Goal: Obtain resource: Download file/media

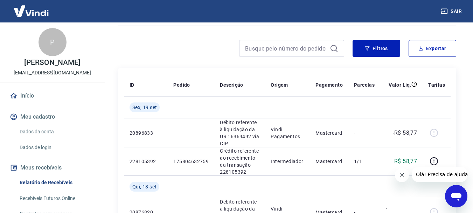
scroll to position [35, 0]
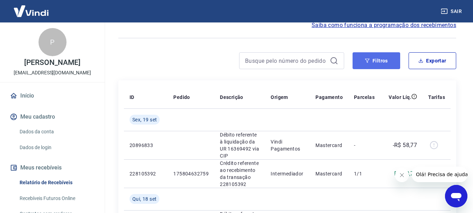
click at [385, 61] on button "Filtros" at bounding box center [377, 60] width 48 height 17
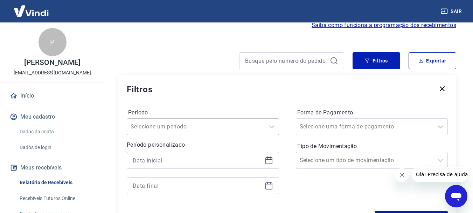
scroll to position [62, 0]
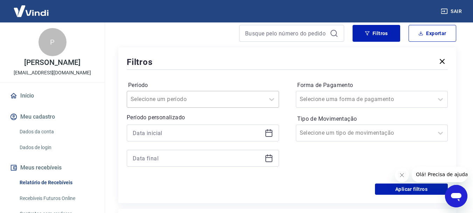
click at [220, 108] on div "Selecione um período" at bounding box center [203, 99] width 152 height 17
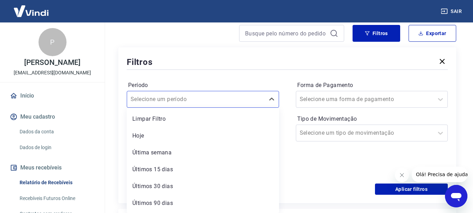
click at [206, 78] on div "Período option Limpar Filtro focused, 1 of 7. 7 results available. Use Up and D…" at bounding box center [287, 127] width 321 height 112
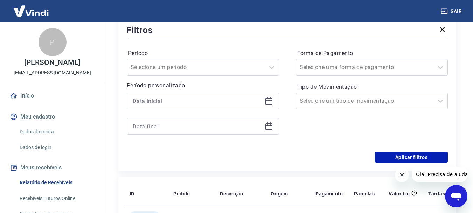
scroll to position [97, 0]
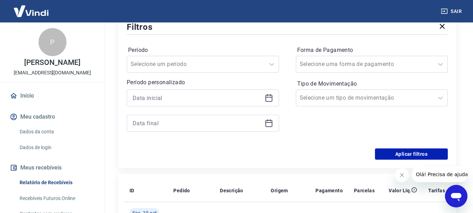
click at [212, 103] on div at bounding box center [203, 97] width 152 height 17
click at [209, 97] on input at bounding box center [197, 98] width 129 height 11
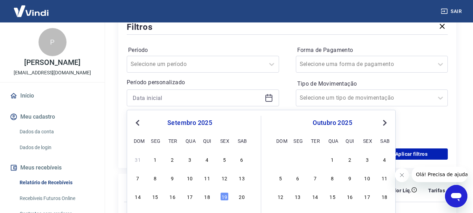
click at [135, 124] on button "Previous Month" at bounding box center [138, 122] width 8 height 8
click at [136, 125] on button "Previous Month" at bounding box center [138, 122] width 8 height 8
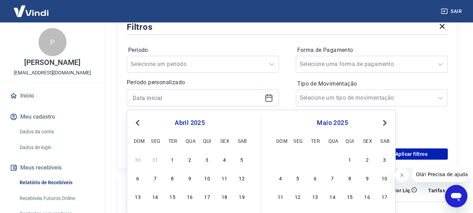
click at [136, 125] on button "Previous Month" at bounding box center [138, 122] width 8 height 8
click at [194, 159] on div "29 30 31 1 2 3 4" at bounding box center [190, 159] width 114 height 10
click at [192, 158] on div "1" at bounding box center [190, 159] width 8 height 8
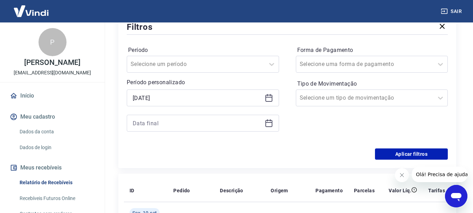
type input "[DATE]"
click at [192, 124] on input at bounding box center [197, 123] width 129 height 11
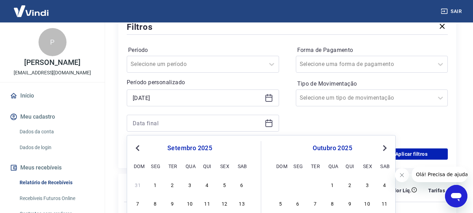
click at [138, 146] on span "Previous Month" at bounding box center [138, 148] width 0 height 8
click at [138, 149] on span "Previous Month" at bounding box center [138, 148] width 0 height 8
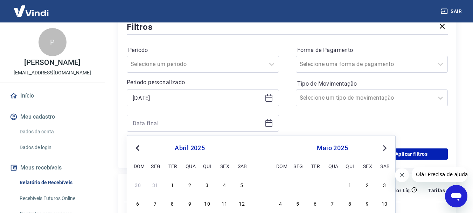
click at [138, 149] on span "Previous Month" at bounding box center [138, 148] width 0 height 8
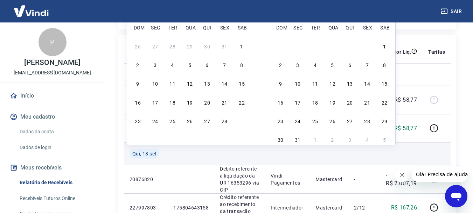
scroll to position [238, 0]
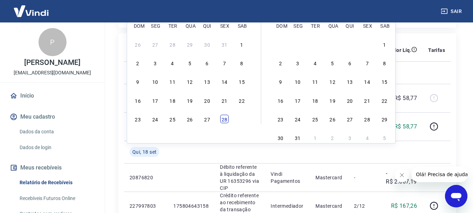
click at [226, 121] on div "28" at bounding box center [224, 119] width 8 height 8
click at [226, 121] on p "Crédito referente ao recebimento da transação 228105392" at bounding box center [240, 126] width 40 height 28
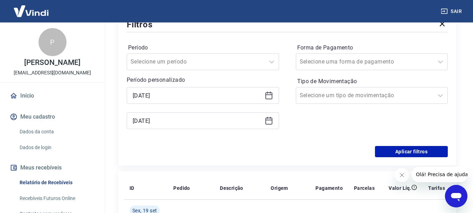
scroll to position [97, 0]
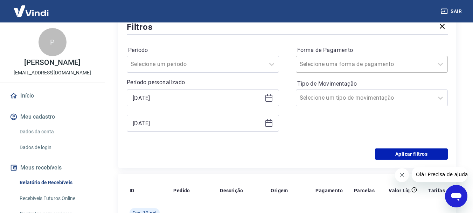
click at [329, 63] on input "Forma de Pagamento" at bounding box center [335, 64] width 71 height 8
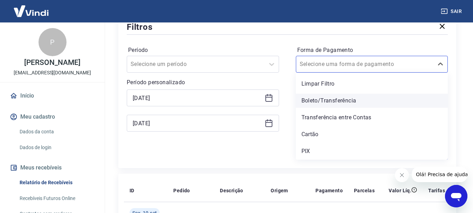
click at [331, 106] on div "Boleto/Transferência" at bounding box center [372, 101] width 152 height 14
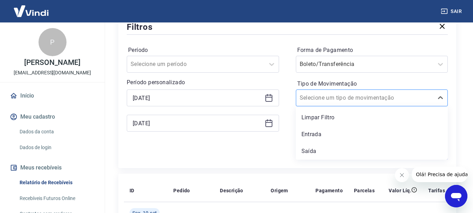
click at [329, 101] on input "Tipo de Movimentação" at bounding box center [335, 98] width 71 height 8
click at [326, 98] on input "Tipo de Movimentação" at bounding box center [335, 98] width 71 height 8
drag, startPoint x: 318, startPoint y: 134, endPoint x: 322, endPoint y: 135, distance: 3.6
click at [319, 134] on div "Entrada" at bounding box center [372, 134] width 152 height 14
click at [322, 135] on div "Forma de Pagamento Boleto/Transferência Tipo de Movimentação option Entrada foc…" at bounding box center [372, 92] width 152 height 95
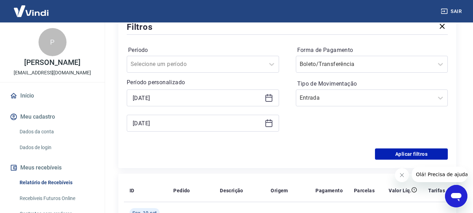
click at [270, 100] on icon at bounding box center [269, 98] width 8 height 8
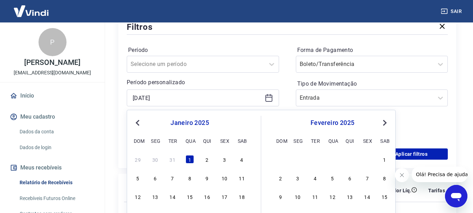
click at [248, 76] on div "Período Selecione um período Período personalizado Selected date: quarta-feira,…" at bounding box center [203, 92] width 152 height 95
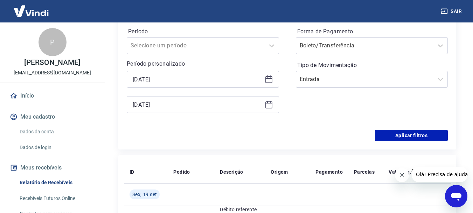
scroll to position [132, 0]
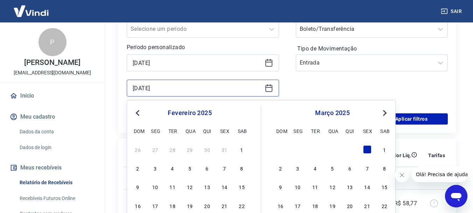
click at [193, 87] on input "[DATE]" at bounding box center [197, 88] width 129 height 11
click at [267, 87] on icon at bounding box center [269, 88] width 8 height 8
click at [384, 111] on span "Next Month" at bounding box center [384, 113] width 0 height 8
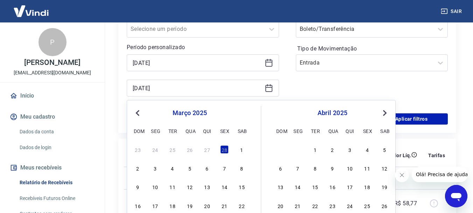
click at [384, 111] on span "Next Month" at bounding box center [384, 113] width 0 height 8
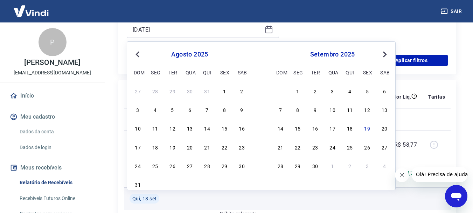
scroll to position [203, 0]
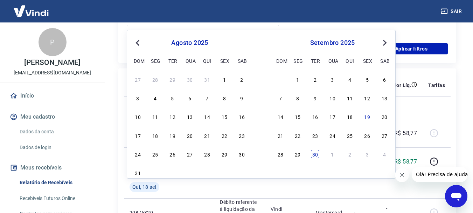
click at [313, 155] on div "30" at bounding box center [315, 154] width 8 height 8
click at [313, 155] on td "Mastercard" at bounding box center [329, 161] width 39 height 28
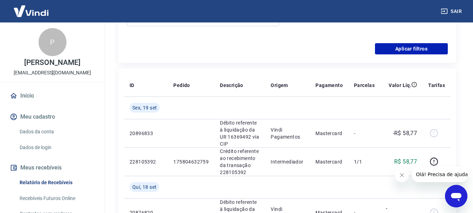
type input "[DATE]"
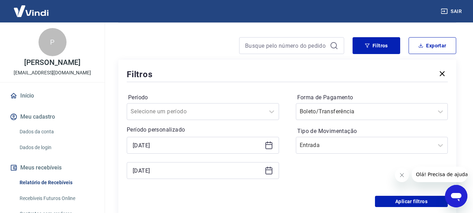
scroll to position [62, 0]
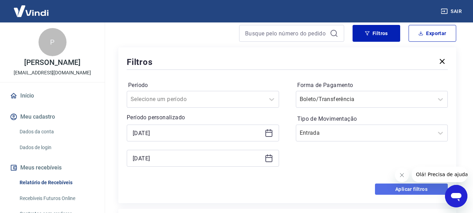
click at [409, 189] on button "Aplicar filtros" at bounding box center [411, 188] width 73 height 11
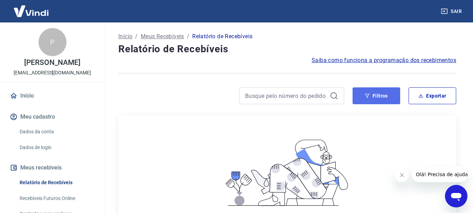
click at [371, 97] on button "Filtros" at bounding box center [377, 95] width 48 height 17
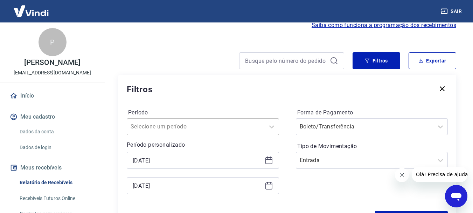
click at [199, 121] on div "Selecione um período" at bounding box center [203, 126] width 152 height 17
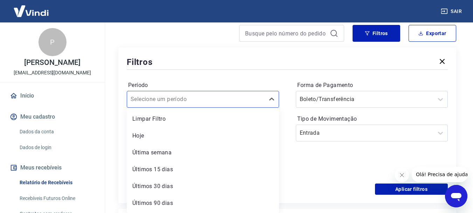
click at [202, 78] on div "Período option Limpar Filtro focused, 1 of 7. 7 results available. Use Up and D…" at bounding box center [287, 127] width 321 height 112
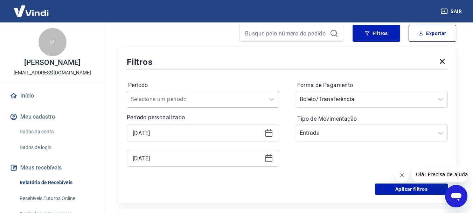
click at [197, 102] on div at bounding box center [196, 99] width 131 height 10
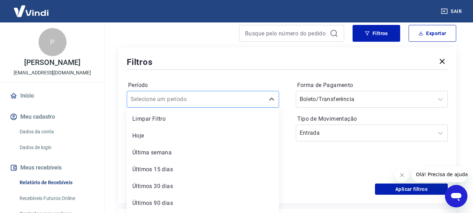
click at [176, 95] on div at bounding box center [196, 99] width 131 height 10
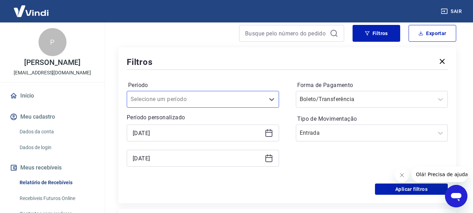
click at [177, 75] on div "Período Select is focused ,type to refine list, press Down to open the menu, Se…" at bounding box center [287, 127] width 321 height 112
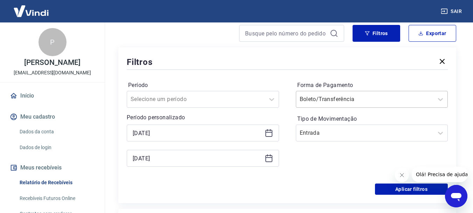
click at [321, 103] on div at bounding box center [365, 99] width 131 height 10
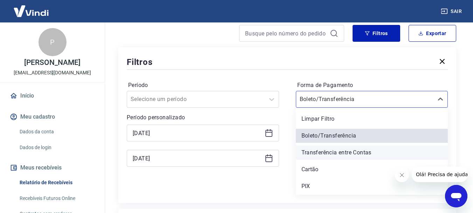
click at [323, 151] on div "Transferência entre Contas" at bounding box center [372, 152] width 152 height 14
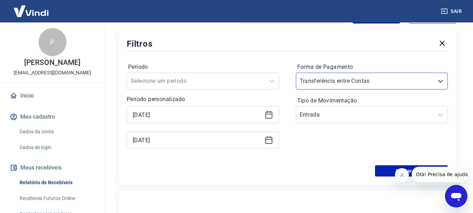
scroll to position [97, 0]
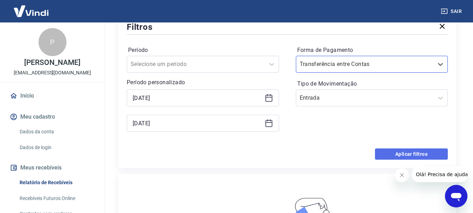
click at [418, 158] on button "Aplicar filtros" at bounding box center [411, 153] width 73 height 11
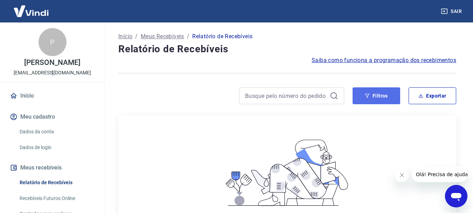
click at [370, 97] on icon "button" at bounding box center [367, 95] width 5 height 5
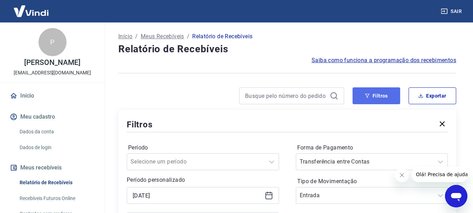
click at [370, 97] on icon "button" at bounding box center [367, 95] width 5 height 5
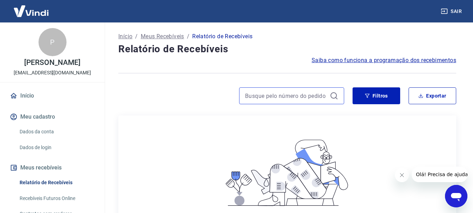
click at [323, 95] on input at bounding box center [286, 95] width 82 height 11
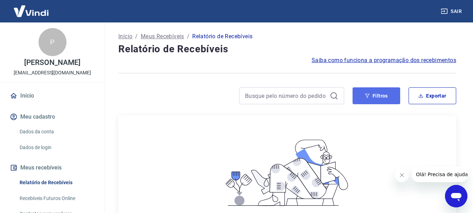
click at [362, 100] on button "Filtros" at bounding box center [377, 95] width 48 height 17
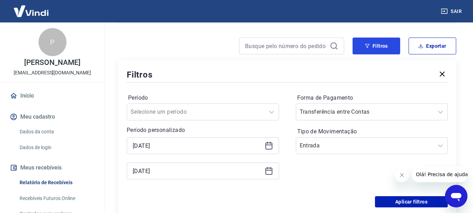
scroll to position [70, 0]
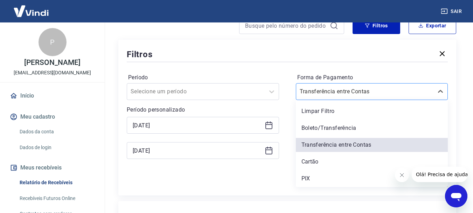
click at [387, 91] on div at bounding box center [365, 92] width 131 height 10
click at [334, 159] on div "Cartão" at bounding box center [372, 162] width 152 height 14
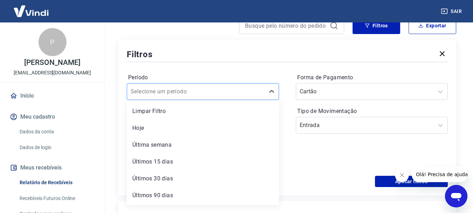
click at [196, 94] on div at bounding box center [196, 92] width 131 height 10
click at [205, 70] on div "Período option Limpar Filtro focused, 1 of 7. 7 results available. Use Up and D…" at bounding box center [287, 119] width 321 height 112
click at [207, 90] on div at bounding box center [196, 92] width 131 height 10
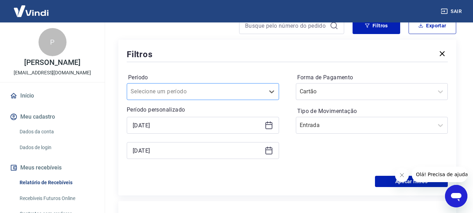
click at [207, 90] on div at bounding box center [196, 92] width 131 height 10
click at [222, 60] on div at bounding box center [287, 61] width 321 height 3
click at [267, 150] on icon at bounding box center [269, 149] width 7 height 1
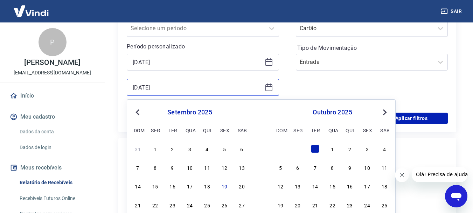
scroll to position [140, 0]
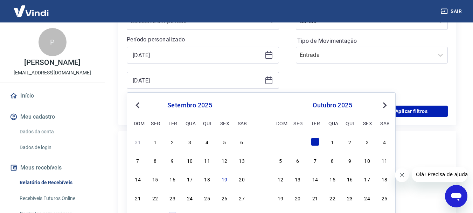
click at [136, 108] on button "Previous Month" at bounding box center [138, 105] width 8 height 8
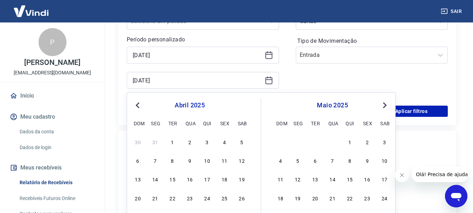
click at [136, 108] on button "Previous Month" at bounding box center [138, 105] width 8 height 8
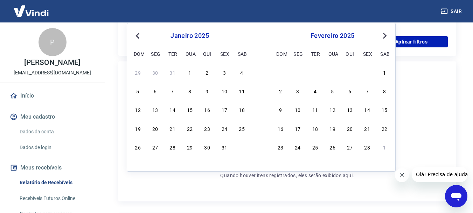
scroll to position [210, 0]
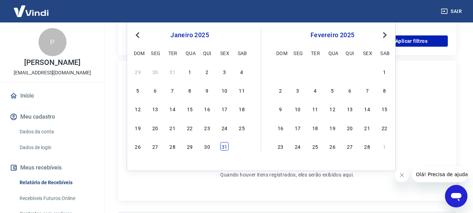
click at [227, 148] on div "31" at bounding box center [224, 146] width 8 height 8
type input "[DATE]"
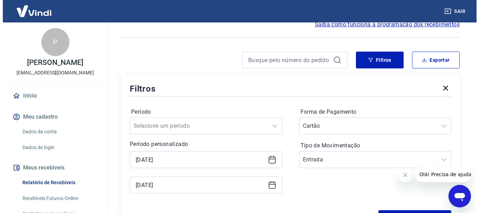
scroll to position [35, 0]
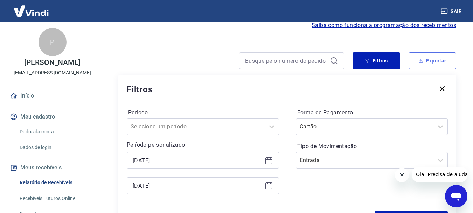
click at [431, 62] on button "Exportar" at bounding box center [433, 60] width 48 height 17
type input "[DATE]"
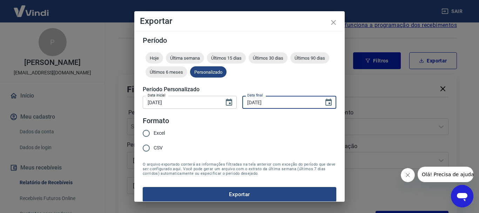
drag, startPoint x: 298, startPoint y: 104, endPoint x: 241, endPoint y: 104, distance: 57.1
click at [242, 104] on input "[DATE]" at bounding box center [280, 102] width 76 height 13
click at [280, 103] on input "[DATE]" at bounding box center [280, 102] width 76 height 13
drag, startPoint x: 286, startPoint y: 101, endPoint x: 240, endPoint y: 101, distance: 45.2
click at [242, 101] on input "[DATE]" at bounding box center [280, 102] width 76 height 13
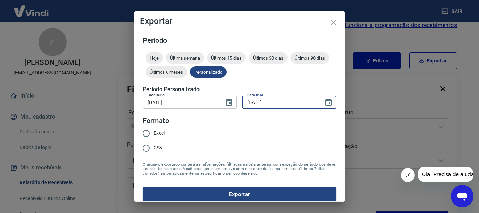
type input "[DATE]"
click at [161, 130] on span "Excel" at bounding box center [158, 132] width 11 height 7
click at [153, 130] on input "Excel" at bounding box center [146, 133] width 15 height 15
radio input "true"
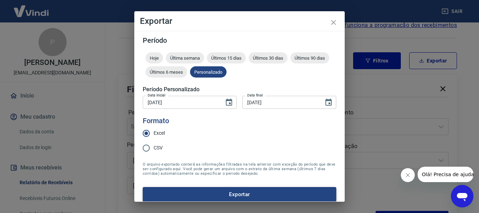
click at [270, 192] on button "Exportar" at bounding box center [239, 194] width 193 height 15
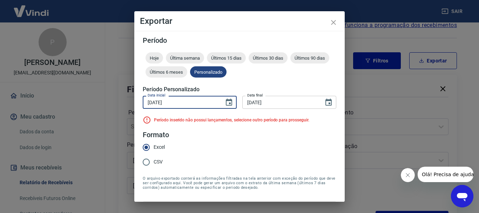
click at [195, 104] on input "[DATE]" at bounding box center [181, 102] width 76 height 13
drag, startPoint x: 193, startPoint y: 100, endPoint x: 272, endPoint y: 109, distance: 80.0
click at [196, 100] on input "[DATE]" at bounding box center [181, 102] width 76 height 13
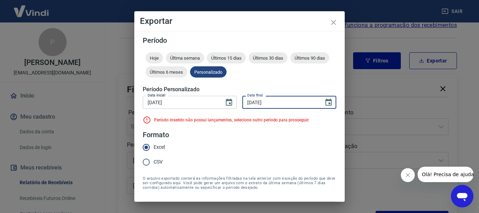
click at [277, 104] on input "[DATE]" at bounding box center [280, 102] width 76 height 13
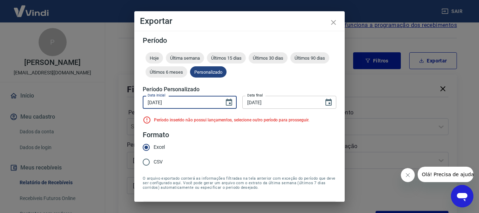
drag, startPoint x: 165, startPoint y: 100, endPoint x: 130, endPoint y: 102, distance: 34.7
click at [130, 102] on div "Exportar Período Hoje Última semana Últimos 15 dias Últimos 30 dias Últimos 90 …" at bounding box center [239, 106] width 479 height 213
click at [163, 102] on input "[DATE]" at bounding box center [181, 102] width 76 height 13
click at [160, 102] on input "[DATE]" at bounding box center [181, 102] width 76 height 13
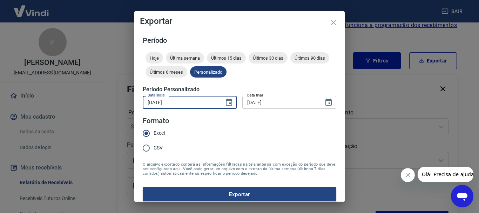
type input "[DATE]"
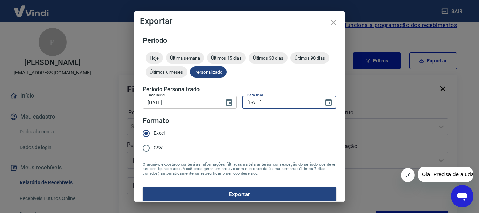
click at [292, 102] on input "[DATE]" at bounding box center [280, 102] width 76 height 13
click at [257, 101] on input "[DATE]" at bounding box center [280, 102] width 76 height 13
click at [325, 101] on icon "Choose date" at bounding box center [328, 101] width 6 height 7
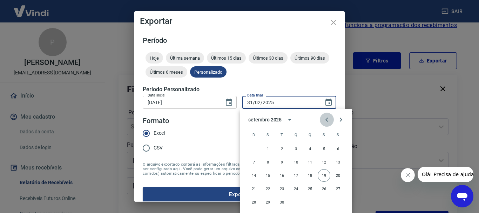
click at [329, 117] on icon "Previous month" at bounding box center [326, 119] width 8 height 8
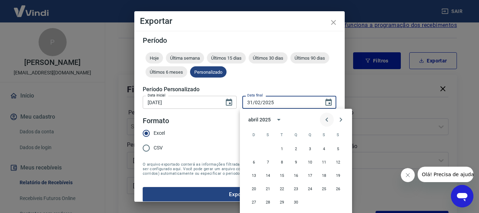
click at [329, 117] on icon "Previous month" at bounding box center [326, 119] width 8 height 8
click at [289, 101] on input "31/02/2025" at bounding box center [280, 102] width 76 height 13
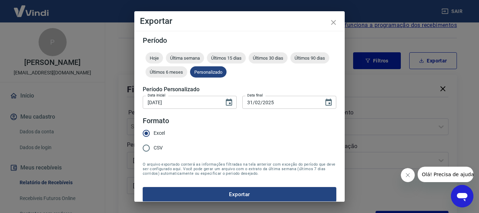
scroll to position [48, 0]
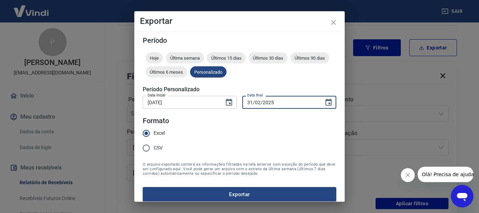
click at [250, 100] on input "31/02/2025" at bounding box center [280, 102] width 76 height 13
drag, startPoint x: 272, startPoint y: 103, endPoint x: 231, endPoint y: 102, distance: 40.3
click at [231, 102] on button "Choose date, selected date is 1 de fev de 2025" at bounding box center [229, 102] width 14 height 14
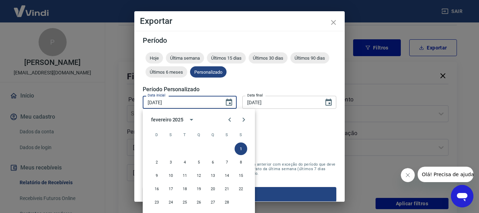
click at [254, 102] on input "02/08/2025" at bounding box center [280, 102] width 76 height 13
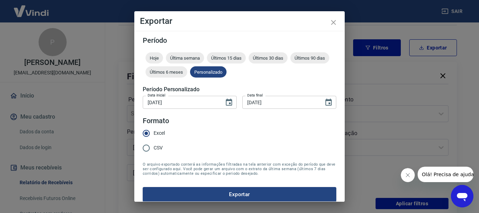
click at [254, 102] on input "02/08/2025" at bounding box center [280, 102] width 76 height 13
click at [276, 104] on input "02/08/2025" at bounding box center [280, 102] width 76 height 13
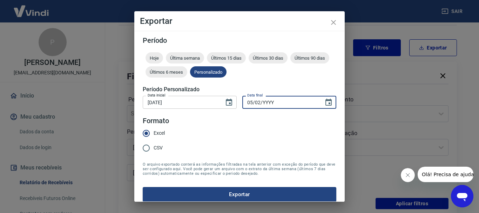
click at [257, 104] on input "05/02/YYYY" at bounding box center [280, 102] width 76 height 13
click at [249, 101] on input "05/MM/YYYY" at bounding box center [280, 102] width 76 height 13
click at [288, 104] on input "[DATE]" at bounding box center [280, 102] width 76 height 13
type input "[DATE]"
click at [255, 196] on button "Exportar" at bounding box center [239, 194] width 193 height 15
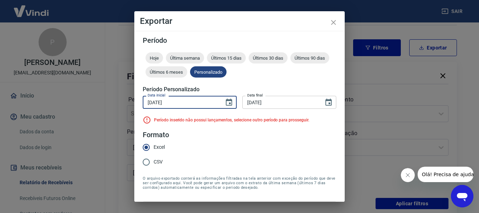
click at [159, 101] on input "[DATE]" at bounding box center [181, 102] width 76 height 13
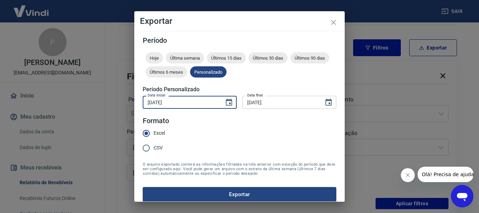
type input "[DATE]"
click at [251, 102] on input "[DATE]" at bounding box center [280, 102] width 76 height 13
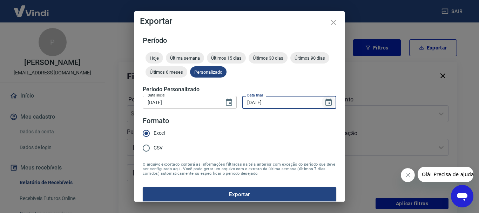
click at [325, 103] on icon "Choose date, selected date is 28 de fev de 2025" at bounding box center [328, 101] width 6 height 7
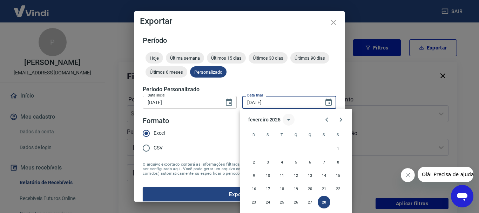
click at [283, 121] on button "calendar view is open, switch to year view" at bounding box center [288, 120] width 12 height 12
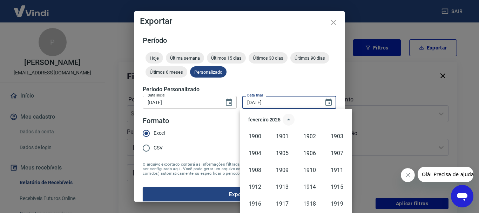
scroll to position [481, 0]
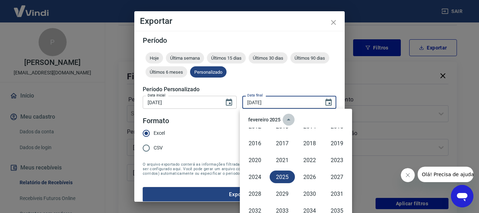
click at [283, 121] on button "year view is open, switch to calendar view" at bounding box center [288, 120] width 12 height 12
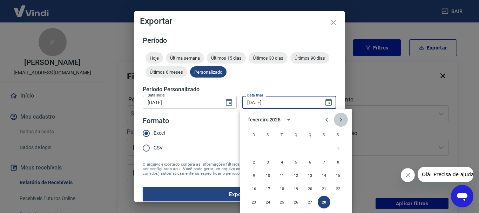
click at [340, 118] on icon "Next month" at bounding box center [341, 119] width 2 height 4
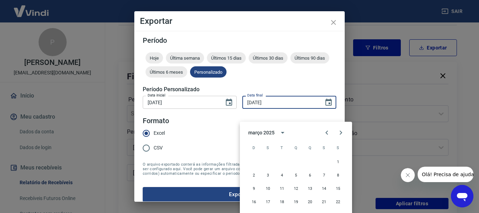
click at [302, 71] on div "Hoje Última semana Últimos 15 dias Últimos 30 dias Últimos 90 dias Últimos 6 me…" at bounding box center [239, 66] width 193 height 28
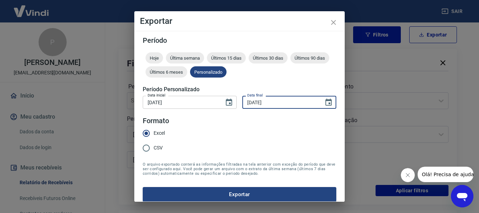
drag, startPoint x: 273, startPoint y: 102, endPoint x: 241, endPoint y: 102, distance: 31.2
click at [242, 102] on input "[DATE]" at bounding box center [280, 102] width 76 height 13
click at [275, 148] on form "Período Hoje Última semana Últimos 15 dias Últimos 30 dias Últimos 90 dias Últi…" at bounding box center [239, 119] width 193 height 165
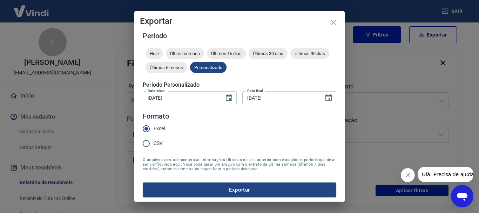
scroll to position [6, 0]
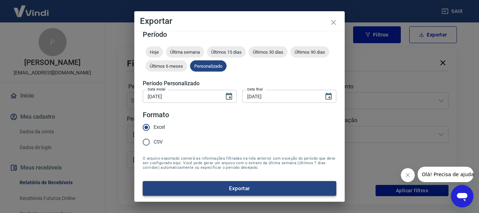
click at [262, 190] on button "Exportar" at bounding box center [239, 188] width 193 height 15
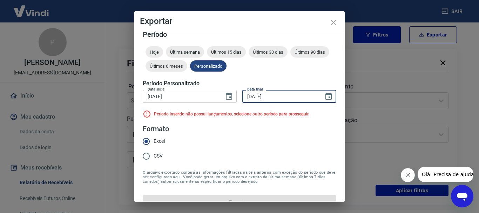
click at [245, 98] on input "[DATE]" at bounding box center [280, 96] width 76 height 13
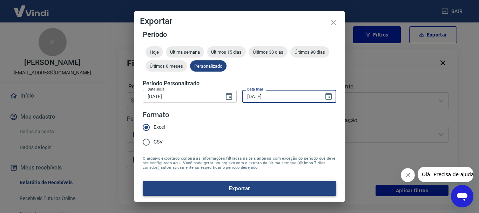
type input "[DATE]"
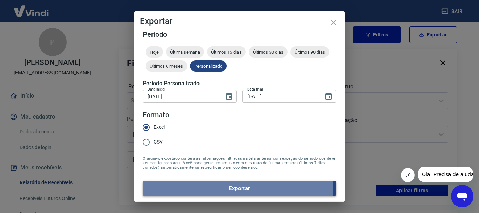
click at [238, 188] on button "Exportar" at bounding box center [239, 188] width 193 height 15
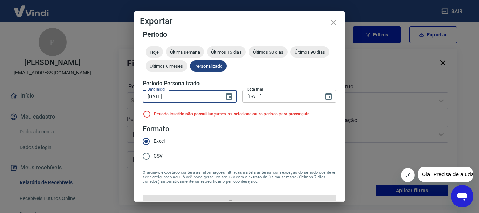
click at [152, 97] on input "[DATE]" at bounding box center [181, 96] width 76 height 13
click at [226, 94] on icon "Choose date, selected date is 1 de mar de 2025" at bounding box center [229, 96] width 6 height 7
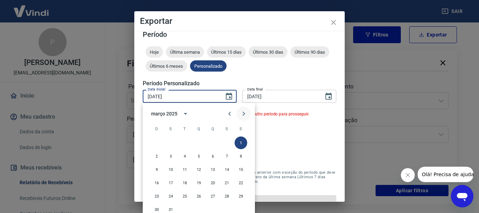
click at [244, 114] on icon "Next month" at bounding box center [243, 113] width 2 height 4
click at [182, 141] on button "1" at bounding box center [184, 142] width 13 height 13
type input "[DATE]"
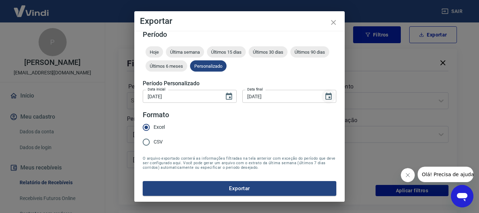
click at [325, 96] on icon "Choose date, selected date is 30 de mar de 2025" at bounding box center [328, 96] width 6 height 7
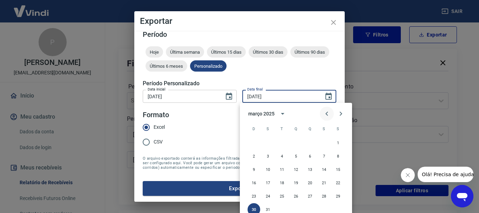
click at [327, 112] on icon "Previous month" at bounding box center [326, 113] width 2 height 4
click at [338, 116] on icon "Next month" at bounding box center [340, 113] width 8 height 8
click at [295, 196] on button "30" at bounding box center [295, 196] width 13 height 13
type input "[DATE]"
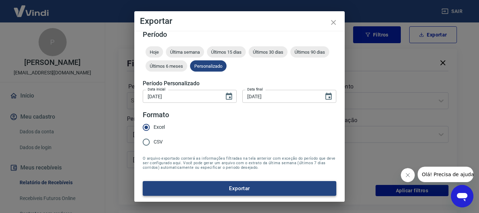
click at [217, 182] on button "Exportar" at bounding box center [239, 188] width 193 height 15
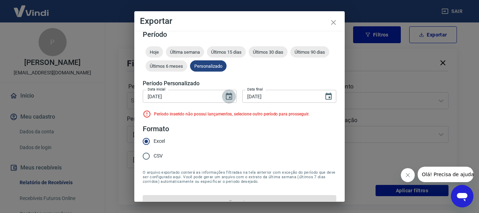
click at [229, 101] on button "Choose date, selected date is 1 de abr de 2025" at bounding box center [229, 96] width 14 height 14
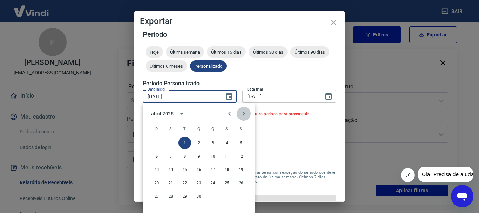
click at [245, 113] on icon "Next month" at bounding box center [243, 113] width 8 height 8
click at [213, 141] on button "1" at bounding box center [212, 142] width 13 height 13
type input "[DATE]"
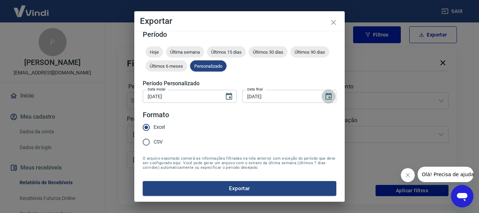
click at [325, 96] on icon "Choose date, selected date is 30 de abr de 2025" at bounding box center [328, 96] width 8 height 8
click at [325, 93] on icon "Choose date, selected date is 30 de abr de 2025" at bounding box center [328, 96] width 6 height 7
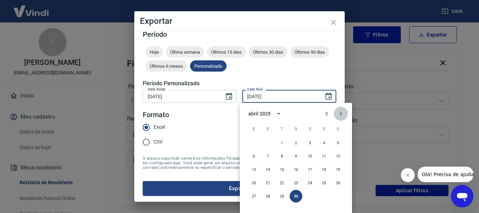
click at [341, 112] on icon "Next month" at bounding box center [340, 113] width 8 height 8
click at [337, 194] on button "31" at bounding box center [338, 196] width 13 height 13
type input "[DATE]"
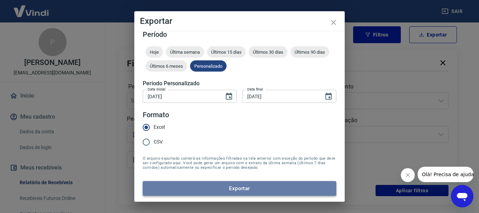
click at [267, 190] on button "Exportar" at bounding box center [239, 188] width 193 height 15
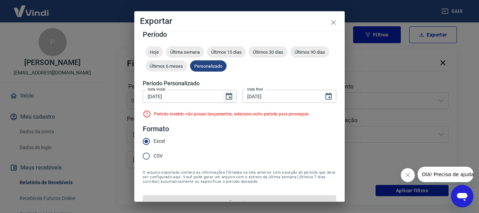
click at [227, 98] on icon "Choose date, selected date is 1 de mai de 2025" at bounding box center [229, 96] width 8 height 8
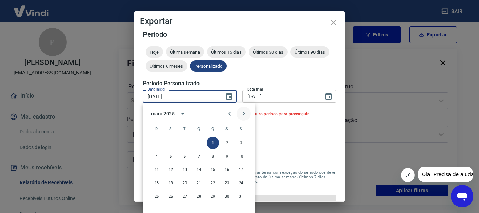
click at [242, 118] on button "Next month" at bounding box center [244, 114] width 14 height 14
click at [155, 143] on button "1" at bounding box center [156, 142] width 13 height 13
type input "[DATE]"
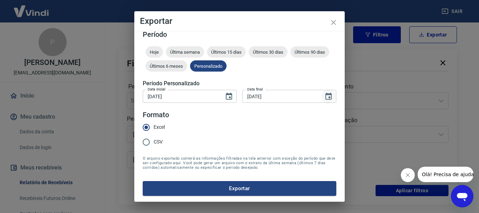
click at [325, 97] on icon "Choose date, selected date is 31 de mai de 2025" at bounding box center [328, 96] width 6 height 7
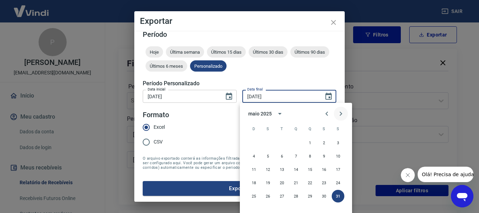
click at [340, 113] on icon "Next month" at bounding box center [340, 113] width 8 height 8
click at [268, 195] on button "30" at bounding box center [267, 196] width 13 height 13
type input "[DATE]"
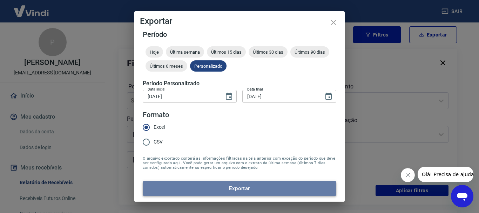
click at [262, 189] on button "Exportar" at bounding box center [239, 188] width 193 height 15
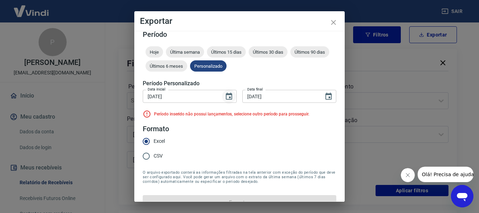
click at [231, 96] on button "Choose date, selected date is 1 de jun de 2025" at bounding box center [229, 96] width 14 height 14
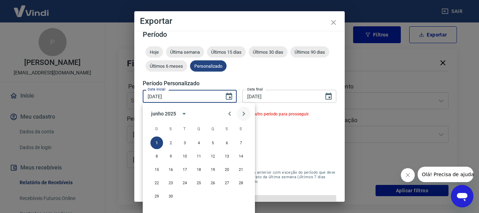
click at [247, 112] on icon "Next month" at bounding box center [243, 113] width 8 height 8
click at [187, 145] on button "1" at bounding box center [184, 142] width 13 height 13
type input "[DATE]"
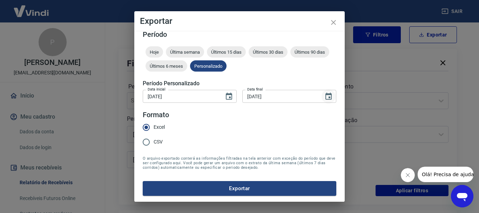
click at [324, 98] on icon "Choose date, selected date is 30 de jun de 2025" at bounding box center [328, 96] width 8 height 8
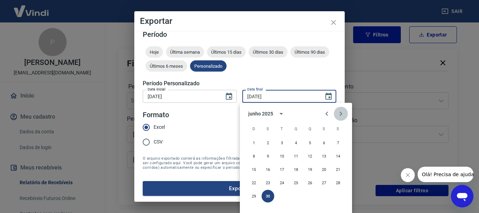
click at [343, 112] on icon "Next month" at bounding box center [340, 113] width 8 height 8
click at [310, 194] on button "31" at bounding box center [309, 196] width 13 height 13
type input "[DATE]"
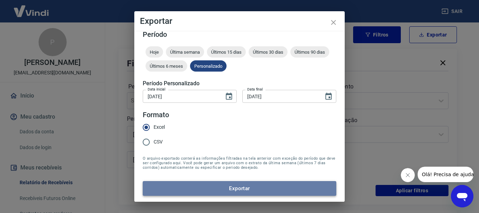
click at [258, 185] on button "Exportar" at bounding box center [239, 188] width 193 height 15
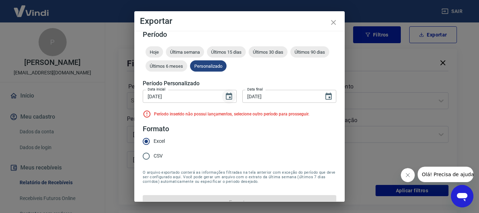
click at [225, 96] on icon "Choose date, selected date is 1 de jul de 2025" at bounding box center [229, 96] width 8 height 8
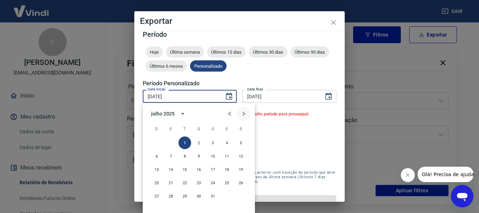
click at [245, 112] on icon "Next month" at bounding box center [243, 113] width 8 height 8
click at [226, 141] on button "1" at bounding box center [226, 142] width 13 height 13
type input "[DATE]"
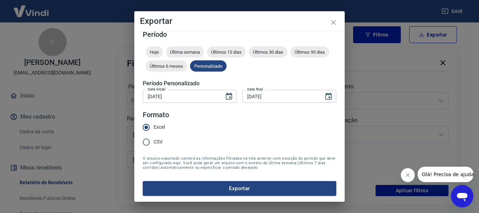
click at [324, 98] on icon "Choose date, selected date is 31 de jul de 2025" at bounding box center [328, 96] width 8 height 8
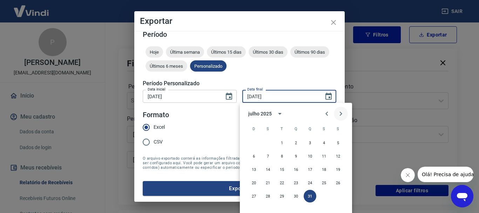
click at [339, 116] on icon "Next month" at bounding box center [340, 113] width 8 height 8
drag, startPoint x: 259, startPoint y: 210, endPoint x: 250, endPoint y: 212, distance: 9.0
click at [247, 210] on div "31" at bounding box center [296, 209] width 112 height 13
click at [250, 207] on button "31" at bounding box center [253, 209] width 13 height 13
type input "[DATE]"
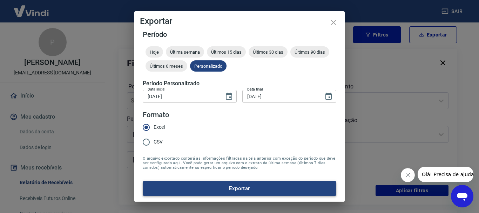
click at [258, 184] on button "Exportar" at bounding box center [239, 188] width 193 height 15
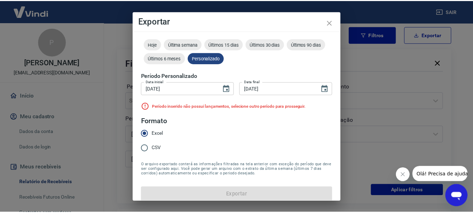
scroll to position [20, 0]
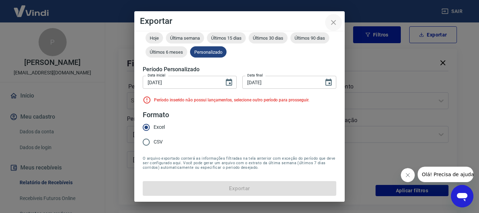
click at [333, 25] on icon "close" at bounding box center [333, 22] width 8 height 8
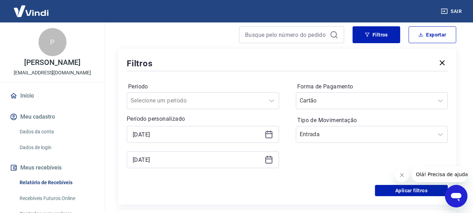
click at [267, 135] on icon at bounding box center [269, 134] width 8 height 8
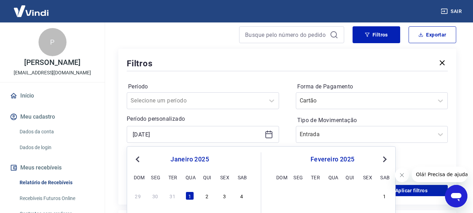
click at [255, 116] on p "Período personalizado" at bounding box center [203, 119] width 152 height 8
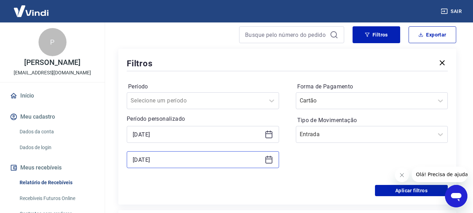
click at [211, 159] on input "[DATE]" at bounding box center [197, 159] width 129 height 11
click at [271, 158] on icon at bounding box center [269, 159] width 8 height 8
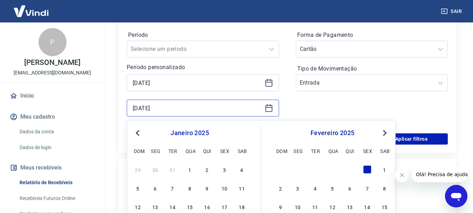
scroll to position [201, 0]
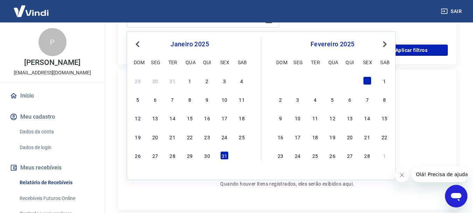
click at [384, 45] on span "Next Month" at bounding box center [384, 44] width 0 height 8
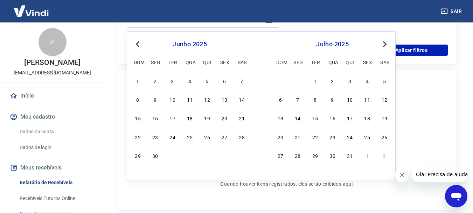
click at [384, 45] on span "Next Month" at bounding box center [384, 44] width 0 height 8
click at [367, 120] on div "19" at bounding box center [367, 118] width 8 height 8
click at [367, 120] on div "Não há itens registrados ainda. Quando houver itens registrados, eles serão exi…" at bounding box center [287, 139] width 162 height 129
type input "[DATE]"
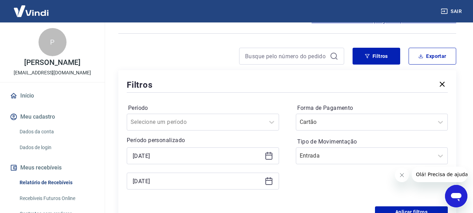
scroll to position [61, 0]
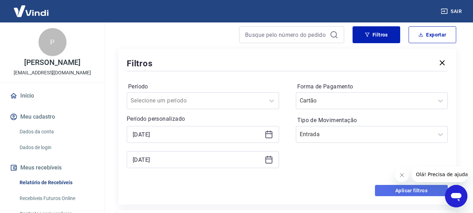
click at [389, 193] on button "Aplicar filtros" at bounding box center [411, 190] width 73 height 11
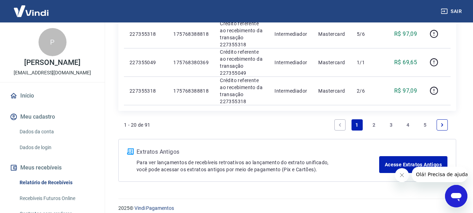
scroll to position [681, 0]
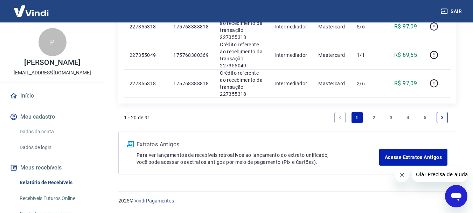
click at [374, 113] on link "2" at bounding box center [374, 117] width 11 height 11
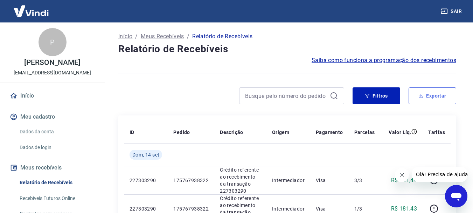
click at [431, 101] on button "Exportar" at bounding box center [433, 95] width 48 height 17
type input "[DATE]"
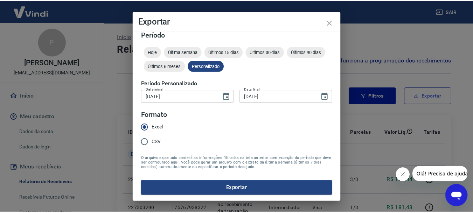
scroll to position [6, 0]
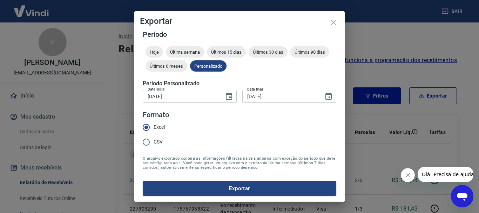
click at [203, 94] on input "[DATE]" at bounding box center [181, 96] width 76 height 13
click at [161, 94] on input "[DATE]" at bounding box center [181, 96] width 76 height 13
type input "[DATE]"
click at [275, 95] on input "[DATE]" at bounding box center [280, 96] width 76 height 13
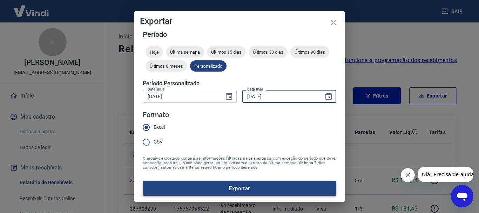
click at [246, 190] on button "Exportar" at bounding box center [239, 188] width 193 height 15
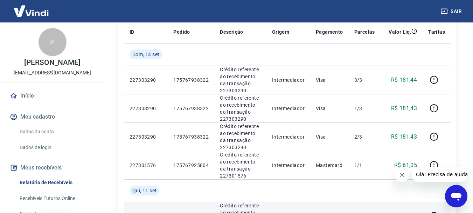
scroll to position [70, 0]
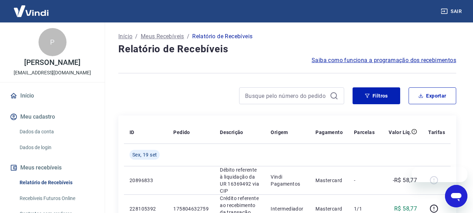
scroll to position [35, 0]
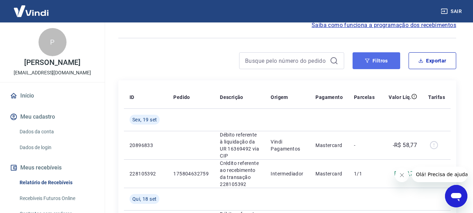
click at [382, 65] on button "Filtros" at bounding box center [377, 60] width 48 height 17
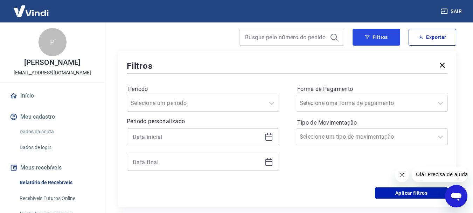
scroll to position [70, 0]
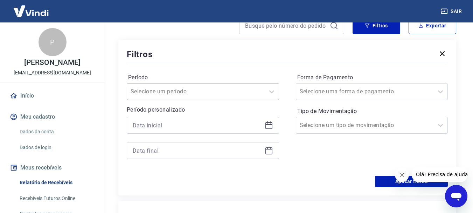
click at [231, 90] on div at bounding box center [196, 92] width 131 height 10
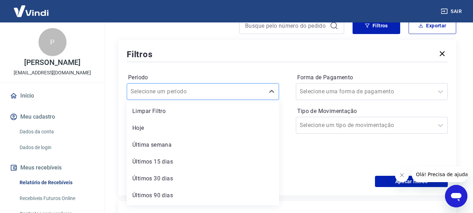
click at [231, 90] on div at bounding box center [196, 92] width 131 height 10
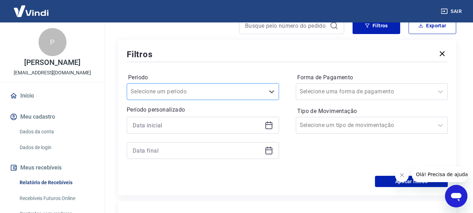
click at [254, 95] on div at bounding box center [196, 92] width 131 height 10
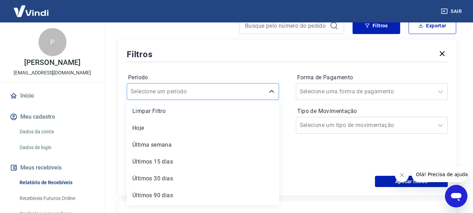
click at [254, 95] on div at bounding box center [196, 92] width 131 height 10
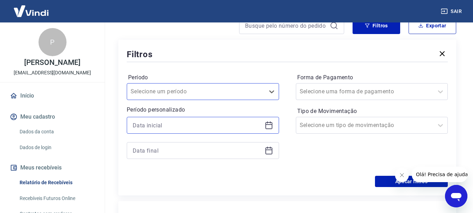
click at [229, 125] on input at bounding box center [197, 125] width 129 height 11
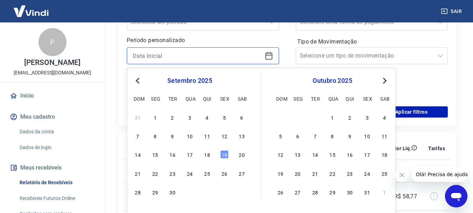
scroll to position [140, 0]
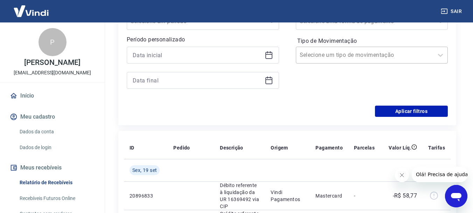
drag, startPoint x: 297, startPoint y: 42, endPoint x: 296, endPoint y: 48, distance: 6.0
click at [298, 42] on label "Tipo de Movimentação" at bounding box center [373, 41] width 150 height 8
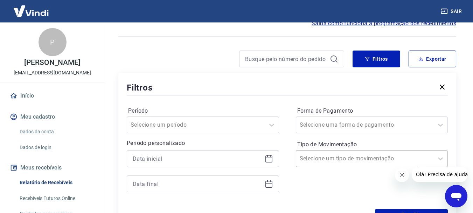
scroll to position [35, 0]
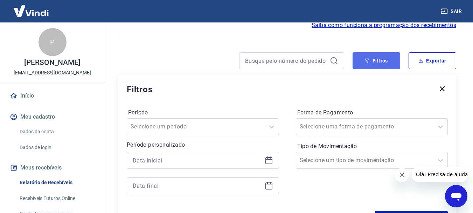
click at [389, 57] on button "Filtros" at bounding box center [377, 60] width 48 height 17
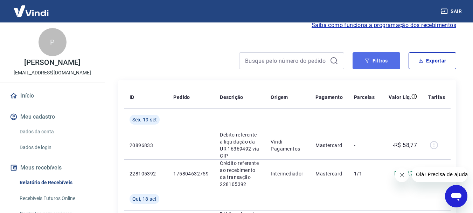
click at [384, 64] on button "Filtros" at bounding box center [377, 60] width 48 height 17
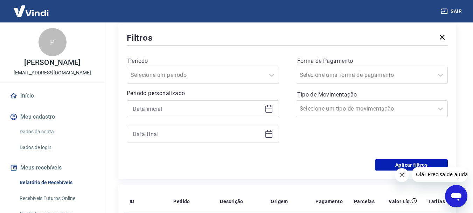
scroll to position [70, 0]
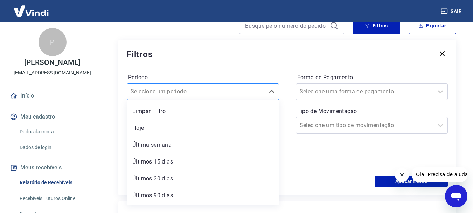
click at [254, 91] on div at bounding box center [196, 92] width 131 height 10
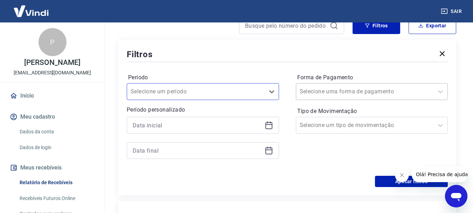
click at [303, 94] on input "Forma de Pagamento" at bounding box center [335, 91] width 71 height 8
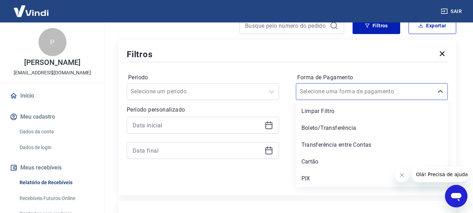
drag, startPoint x: 316, startPoint y: 144, endPoint x: 221, endPoint y: 124, distance: 96.4
click at [315, 144] on div "Transferência entre Contas" at bounding box center [372, 145] width 152 height 14
click at [232, 132] on div at bounding box center [203, 125] width 152 height 17
click at [222, 124] on input at bounding box center [197, 125] width 129 height 11
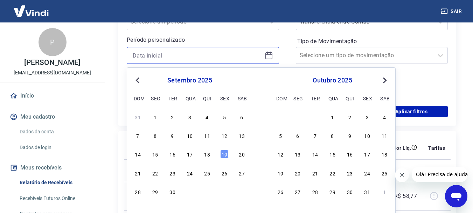
scroll to position [140, 0]
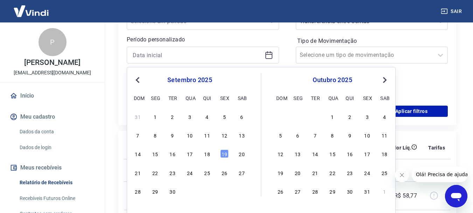
click at [138, 80] on span "Previous Month" at bounding box center [138, 80] width 0 height 8
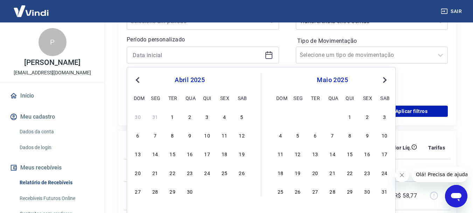
click at [138, 80] on span "Previous Month" at bounding box center [138, 80] width 0 height 8
click at [187, 116] on div "1" at bounding box center [190, 116] width 8 height 8
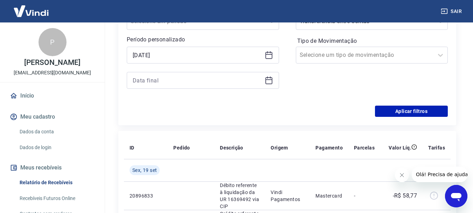
type input "[DATE]"
click at [188, 114] on div "Aplicar filtros" at bounding box center [287, 110] width 321 height 11
click at [230, 75] on div at bounding box center [203, 80] width 152 height 17
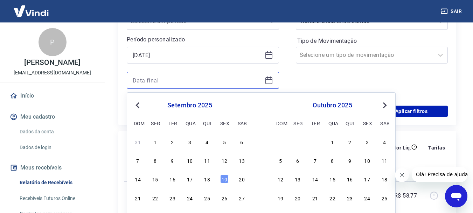
click at [222, 83] on input at bounding box center [197, 80] width 129 height 11
click at [140, 107] on button "Previous Month" at bounding box center [138, 105] width 8 height 8
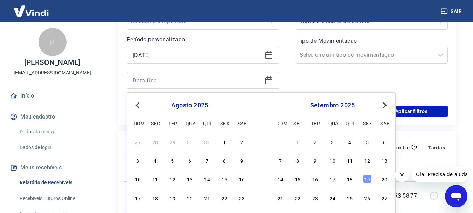
click at [140, 107] on button "Previous Month" at bounding box center [138, 105] width 8 height 8
click at [135, 105] on button "Previous Month" at bounding box center [138, 105] width 8 height 8
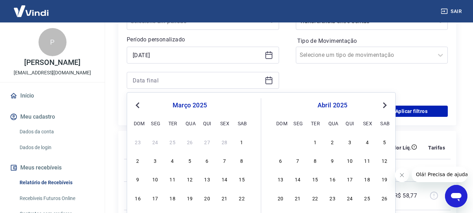
click at [135, 105] on button "Previous Month" at bounding box center [138, 105] width 8 height 8
click at [384, 106] on span "Next Month" at bounding box center [384, 105] width 0 height 8
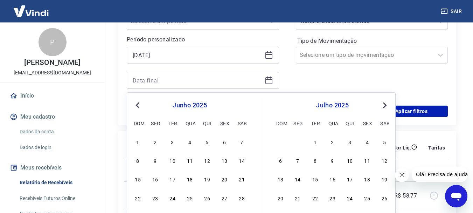
click at [384, 106] on span "Next Month" at bounding box center [384, 105] width 0 height 8
click at [138, 104] on span "Previous Month" at bounding box center [138, 105] width 0 height 8
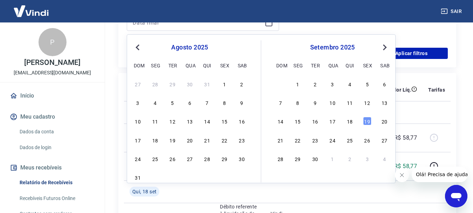
scroll to position [210, 0]
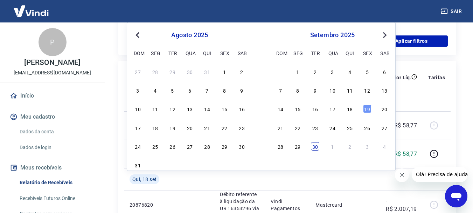
click at [316, 146] on div "30" at bounding box center [315, 146] width 8 height 8
click at [316, 146] on td "Mastercard" at bounding box center [329, 153] width 39 height 28
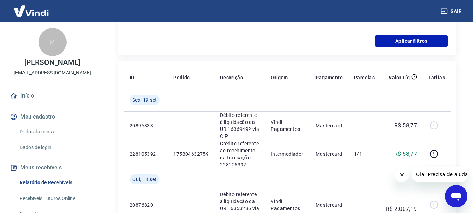
type input "[DATE]"
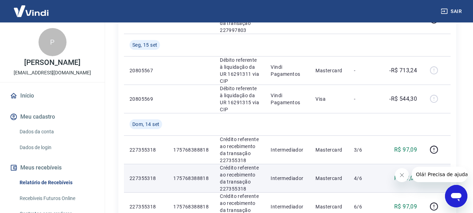
scroll to position [835, 0]
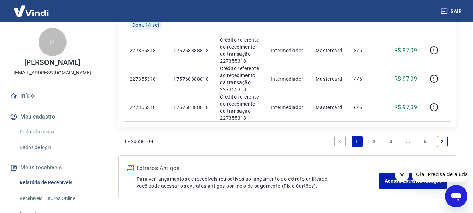
click at [441, 139] on icon "Next page" at bounding box center [442, 141] width 5 height 5
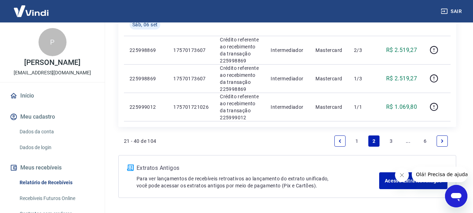
scroll to position [847, 0]
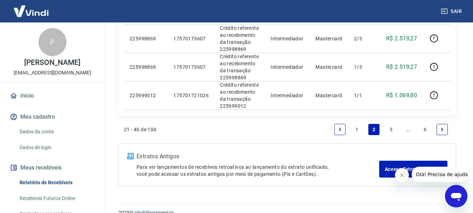
click at [391, 124] on link "3" at bounding box center [391, 129] width 11 height 11
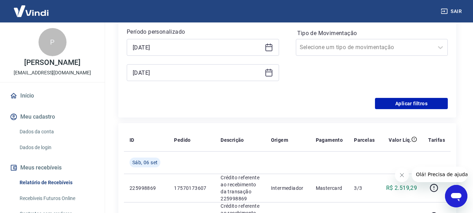
scroll to position [841, 0]
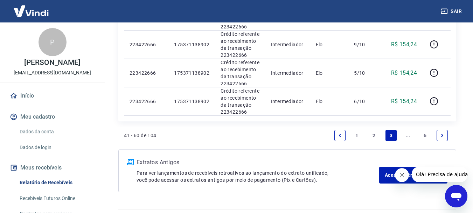
click at [426, 130] on link "6" at bounding box center [425, 135] width 11 height 11
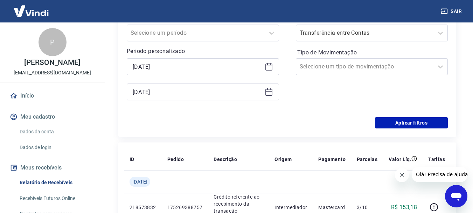
scroll to position [127, 0]
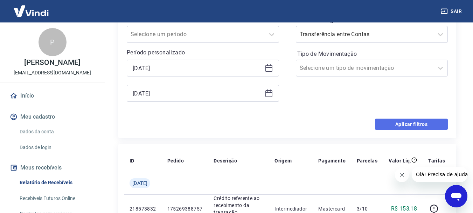
click at [422, 122] on button "Aplicar filtros" at bounding box center [411, 123] width 73 height 11
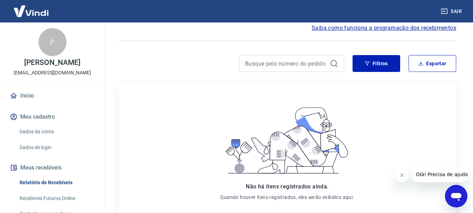
scroll to position [30, 0]
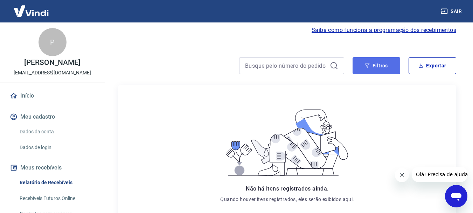
click at [379, 68] on button "Filtros" at bounding box center [377, 65] width 48 height 17
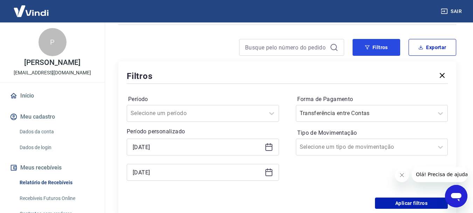
scroll to position [65, 0]
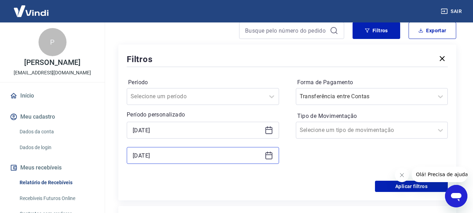
click at [178, 155] on input "[DATE]" at bounding box center [197, 155] width 129 height 11
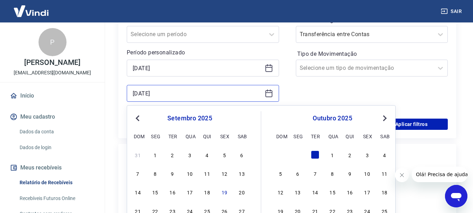
scroll to position [135, 0]
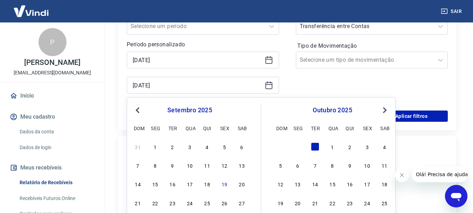
click at [138, 109] on span "Previous Month" at bounding box center [138, 110] width 0 height 8
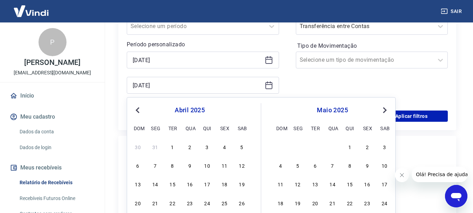
click at [138, 109] on span "Previous Month" at bounding box center [138, 110] width 0 height 8
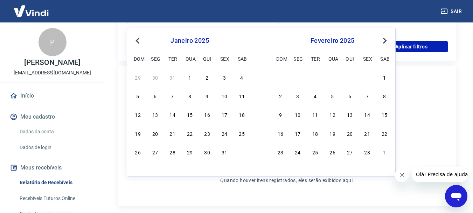
scroll to position [205, 0]
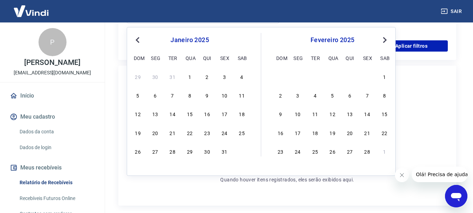
click at [222, 152] on div "31" at bounding box center [224, 151] width 8 height 8
type input "[DATE]"
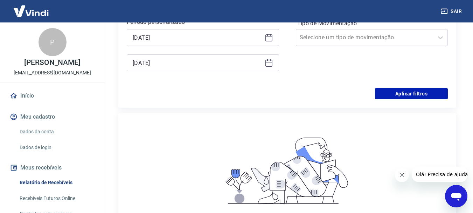
scroll to position [65, 0]
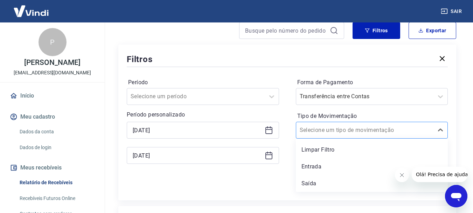
click at [361, 135] on div "Selecione um tipo de movimentação" at bounding box center [365, 130] width 138 height 13
click at [341, 163] on div "Entrada" at bounding box center [372, 166] width 152 height 14
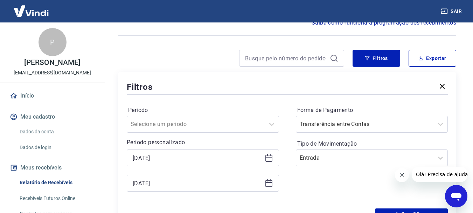
scroll to position [0, 0]
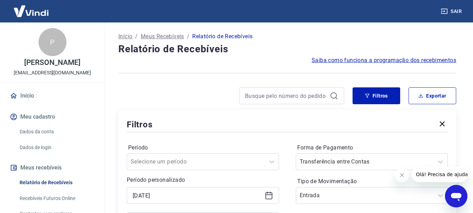
click at [444, 105] on div "Filtros Exportar Filtros Período Selecione um período Período personalizado [DA…" at bounding box center [287, 176] width 338 height 178
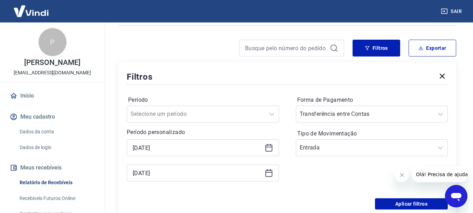
scroll to position [70, 0]
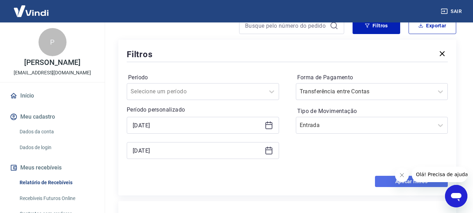
click at [383, 183] on button "Aplicar filtros" at bounding box center [411, 181] width 73 height 11
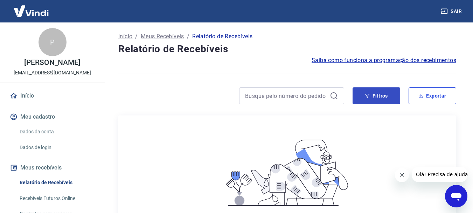
drag, startPoint x: 412, startPoint y: 90, endPoint x: 358, endPoint y: 90, distance: 53.6
click at [358, 90] on div "Filtros Exportar" at bounding box center [405, 95] width 104 height 17
click at [429, 96] on button "Exportar" at bounding box center [433, 95] width 48 height 17
type input "[DATE]"
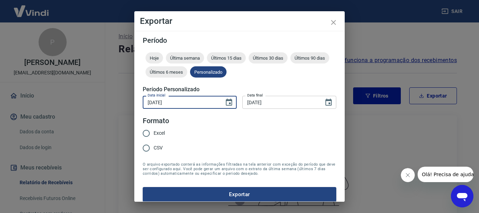
click at [174, 101] on input "[DATE]" at bounding box center [181, 102] width 76 height 13
click at [178, 103] on input "[DATE]" at bounding box center [181, 102] width 76 height 13
click at [159, 99] on input "[DATE]" at bounding box center [181, 102] width 76 height 13
click at [163, 99] on input "[DATE]" at bounding box center [181, 102] width 76 height 13
type input "[DATE]"
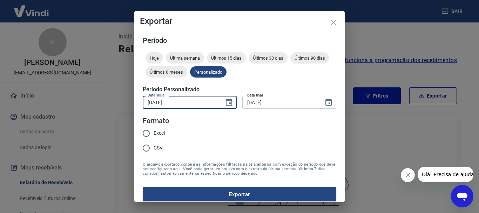
click at [249, 102] on input "[DATE]" at bounding box center [280, 102] width 76 height 13
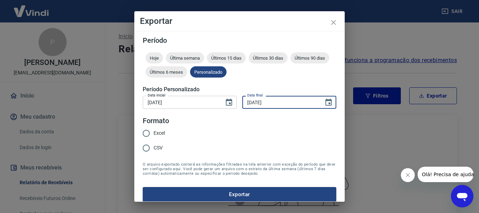
type input "[DATE]"
click at [143, 187] on button "Exportar" at bounding box center [239, 194] width 193 height 15
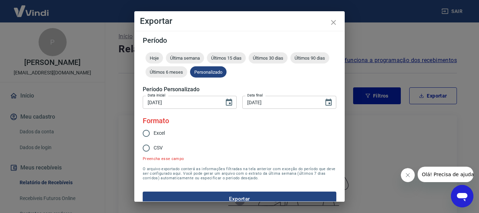
click at [163, 131] on span "Excel" at bounding box center [158, 132] width 11 height 7
click at [153, 131] on input "Excel" at bounding box center [146, 133] width 15 height 15
radio input "true"
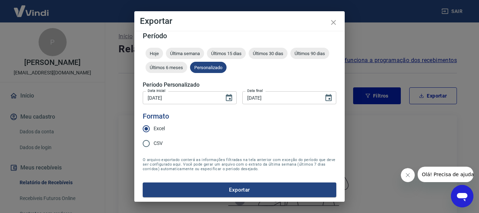
scroll to position [6, 0]
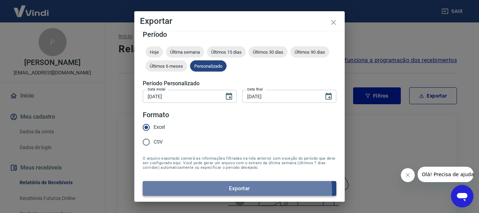
click at [233, 191] on button "Exportar" at bounding box center [239, 188] width 193 height 15
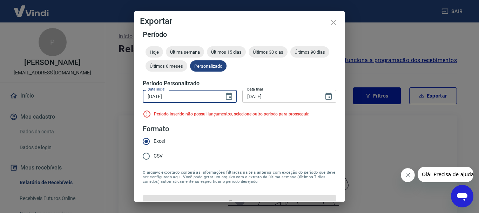
click at [189, 96] on input "[DATE]" at bounding box center [181, 96] width 76 height 13
click at [160, 96] on input "[DATE]" at bounding box center [181, 96] width 76 height 13
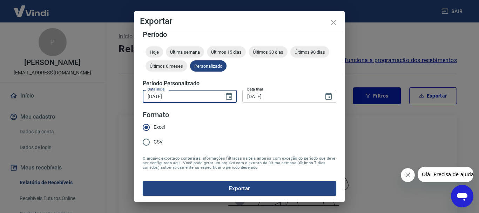
type input "[DATE]"
click at [273, 89] on div "Data inicial [DATE] Data inicial Data final [DATE] Data final" at bounding box center [239, 95] width 193 height 17
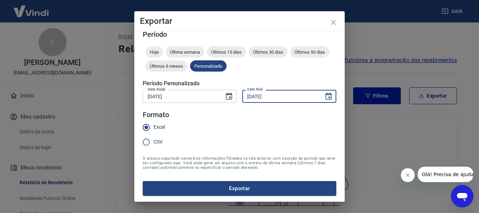
click at [249, 98] on input "[DATE]" at bounding box center [280, 96] width 76 height 13
type input "[DATE]"
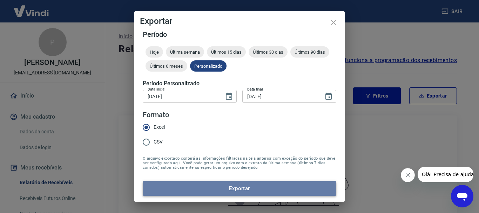
click at [280, 183] on button "Exportar" at bounding box center [239, 188] width 193 height 15
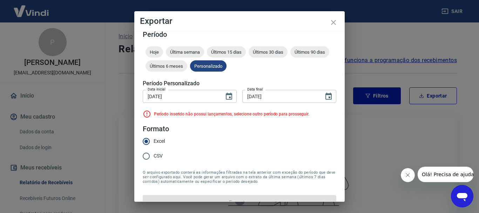
click at [199, 96] on input "[DATE]" at bounding box center [181, 96] width 76 height 13
drag, startPoint x: 182, startPoint y: 97, endPoint x: 201, endPoint y: 96, distance: 19.3
click at [184, 96] on input "[DATE]" at bounding box center [181, 96] width 76 height 13
click at [290, 96] on input "[DATE]" at bounding box center [280, 96] width 76 height 13
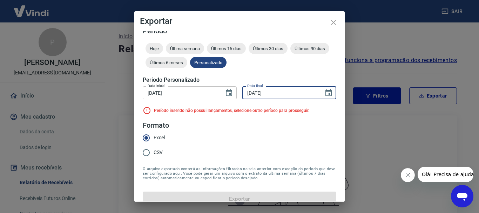
scroll to position [0, 0]
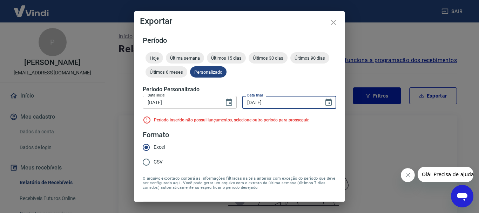
click at [272, 97] on input "[DATE]" at bounding box center [280, 102] width 76 height 13
click at [204, 101] on input "[DATE]" at bounding box center [181, 102] width 76 height 13
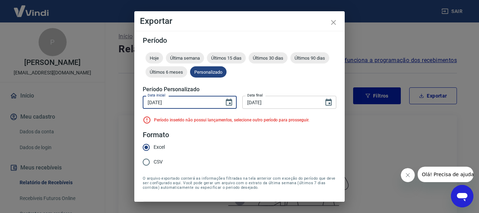
click at [192, 103] on input "[DATE]" at bounding box center [181, 102] width 76 height 13
click at [160, 101] on input "[DATE]" at bounding box center [181, 102] width 76 height 13
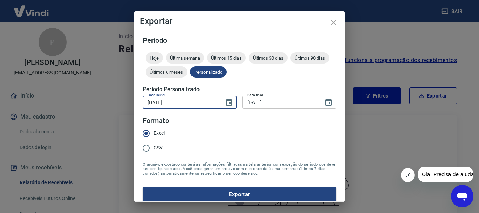
type input "[DATE]"
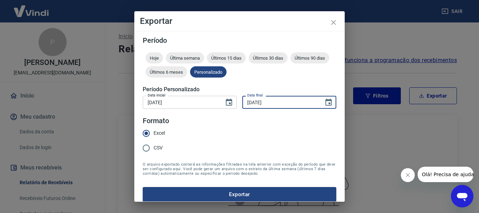
click at [267, 102] on input "[DATE]" at bounding box center [280, 102] width 76 height 13
click at [250, 103] on input "[DATE]" at bounding box center [280, 102] width 76 height 13
type input "[DATE]"
click at [263, 193] on button "Exportar" at bounding box center [239, 194] width 193 height 15
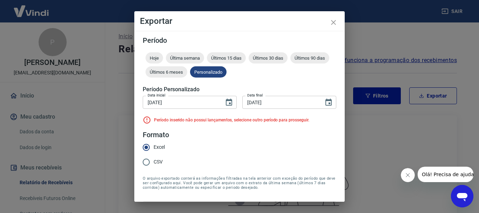
click at [177, 100] on input "[DATE]" at bounding box center [181, 102] width 76 height 13
click at [233, 100] on div "[DATE] Data inicial" at bounding box center [190, 102] width 94 height 13
click at [161, 102] on input "[DATE]" at bounding box center [181, 102] width 76 height 13
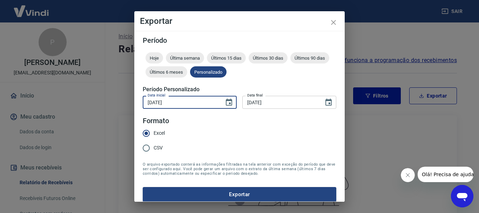
type input "[DATE]"
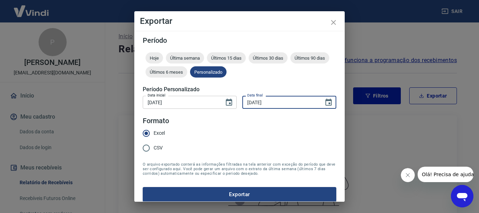
click at [280, 104] on input "[DATE]" at bounding box center [280, 102] width 76 height 13
click at [324, 104] on icon "Choose date, selected date is 30 de abr de 2025" at bounding box center [328, 102] width 8 height 8
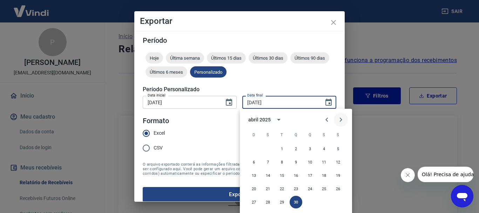
click at [339, 118] on icon "Next month" at bounding box center [340, 119] width 8 height 8
click at [339, 201] on button "31" at bounding box center [338, 202] width 13 height 13
type input "[DATE]"
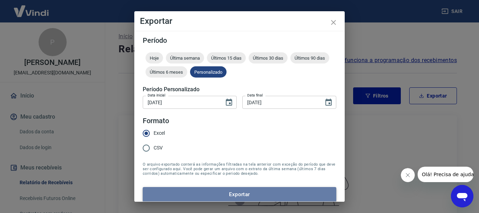
click at [247, 193] on button "Exportar" at bounding box center [239, 194] width 193 height 15
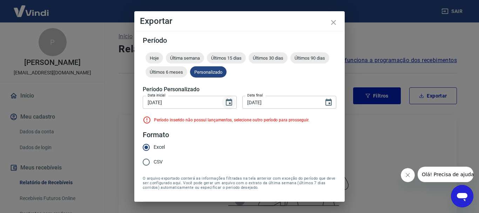
click at [228, 102] on icon "Choose date, selected date is 1 de mai de 2025" at bounding box center [229, 102] width 8 height 8
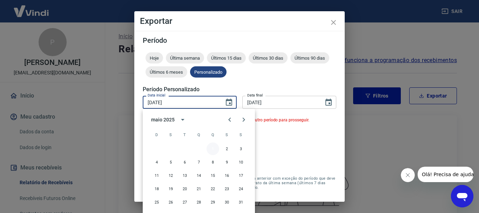
click at [211, 150] on button "1" at bounding box center [212, 148] width 13 height 13
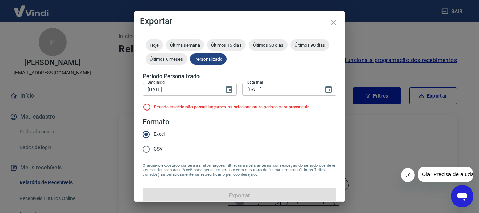
scroll to position [20, 0]
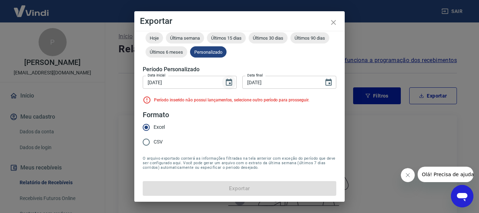
click at [231, 83] on button "Choose date, selected date is 1 de mai de 2025" at bounding box center [229, 82] width 14 height 14
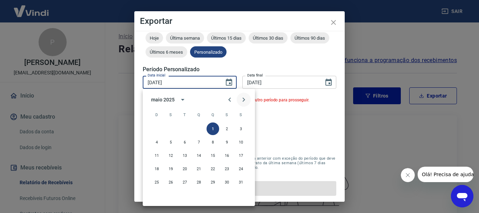
click at [244, 101] on icon "Next month" at bounding box center [243, 99] width 8 height 8
click at [155, 128] on button "1" at bounding box center [156, 128] width 13 height 13
type input "[DATE]"
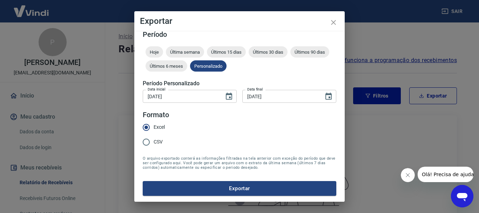
scroll to position [6, 0]
click at [324, 95] on icon "Choose date, selected date is 31 de mai de 2025" at bounding box center [328, 96] width 8 height 8
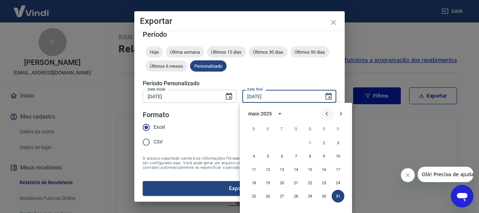
click at [327, 115] on icon "Previous month" at bounding box center [326, 113] width 2 height 4
click at [344, 115] on icon "Next month" at bounding box center [340, 113] width 8 height 8
click at [269, 198] on button "30" at bounding box center [267, 196] width 13 height 13
type input "[DATE]"
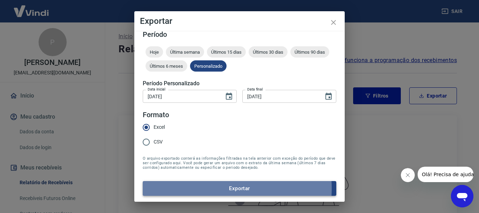
click at [207, 188] on button "Exportar" at bounding box center [239, 188] width 193 height 15
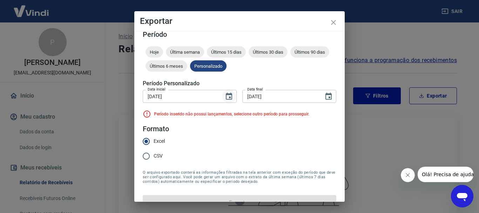
click at [224, 101] on button "Choose date, selected date is 1 de jun de 2025" at bounding box center [229, 96] width 14 height 14
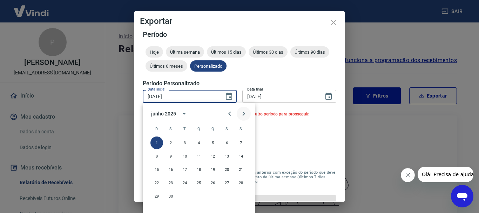
click at [240, 112] on icon "Next month" at bounding box center [243, 113] width 8 height 8
click at [187, 140] on button "1" at bounding box center [184, 142] width 13 height 13
type input "[DATE]"
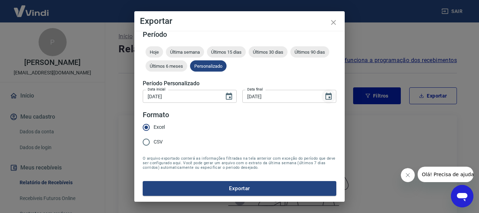
click at [325, 96] on icon "Choose date, selected date is 30 de jun de 2025" at bounding box center [328, 96] width 8 height 8
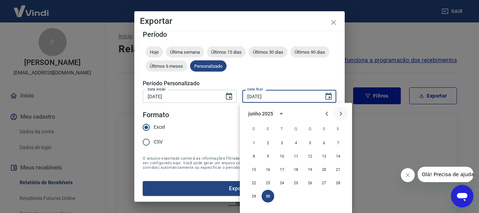
click at [341, 114] on icon "Next month" at bounding box center [340, 113] width 8 height 8
click at [309, 198] on button "31" at bounding box center [309, 196] width 13 height 13
type input "[DATE]"
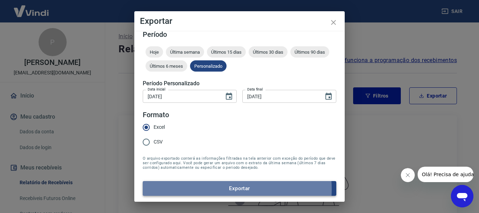
click at [214, 189] on button "Exportar" at bounding box center [239, 188] width 193 height 15
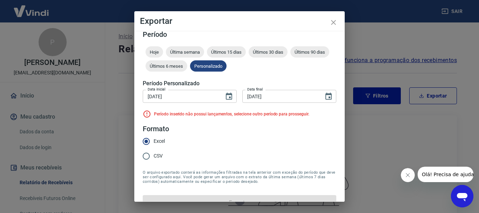
scroll to position [20, 0]
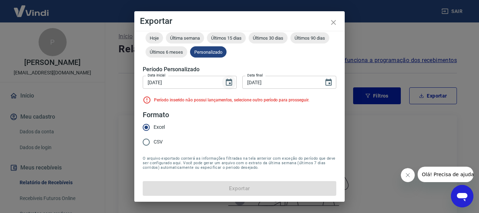
click at [225, 81] on icon "Choose date, selected date is 1 de jul de 2025" at bounding box center [229, 82] width 8 height 8
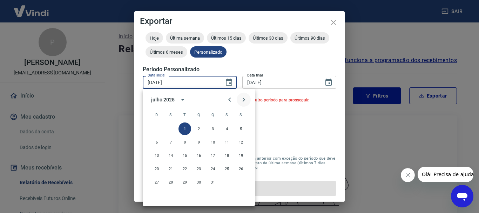
click at [244, 101] on icon "Next month" at bounding box center [243, 99] width 2 height 4
click at [227, 126] on button "1" at bounding box center [226, 128] width 13 height 13
type input "[DATE]"
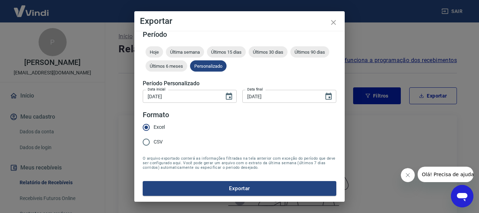
scroll to position [6, 0]
click at [324, 100] on icon "Choose date, selected date is 31 de jul de 2025" at bounding box center [328, 96] width 8 height 8
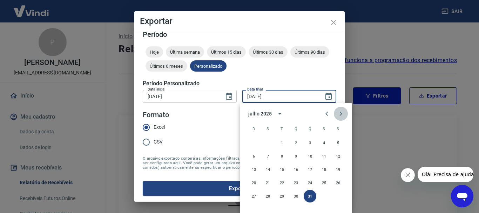
click at [347, 116] on button "Next month" at bounding box center [341, 114] width 14 height 14
click at [254, 207] on button "31" at bounding box center [253, 209] width 13 height 13
type input "[DATE]"
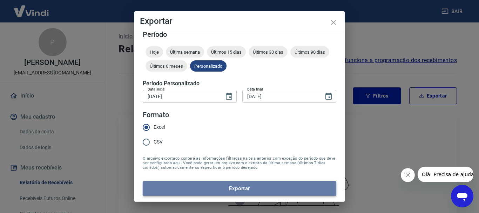
click at [255, 187] on button "Exportar" at bounding box center [239, 188] width 193 height 15
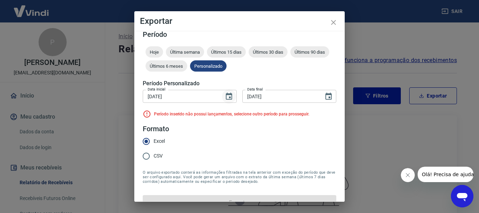
click at [226, 95] on icon "Choose date, selected date is 1 de ago de 2025" at bounding box center [229, 96] width 8 height 8
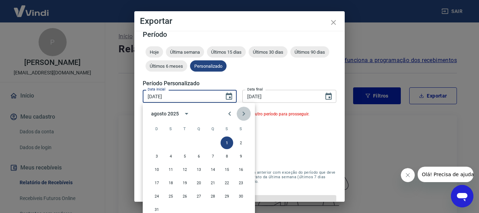
click at [243, 114] on icon "Next month" at bounding box center [243, 113] width 8 height 8
click at [173, 141] on button "1" at bounding box center [170, 142] width 13 height 13
type input "[DATE]"
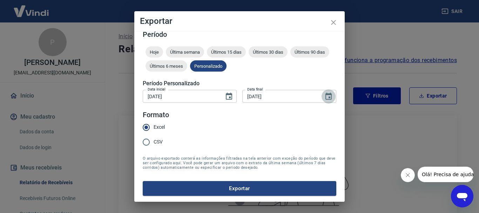
click at [326, 96] on icon "Choose date, selected date is 31 de ago de 2025" at bounding box center [328, 96] width 6 height 7
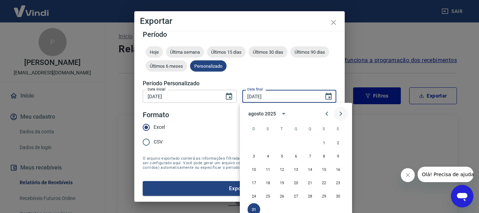
click at [341, 113] on icon "Next month" at bounding box center [341, 113] width 2 height 4
click at [324, 170] on button "19" at bounding box center [323, 169] width 13 height 13
type input "[DATE]"
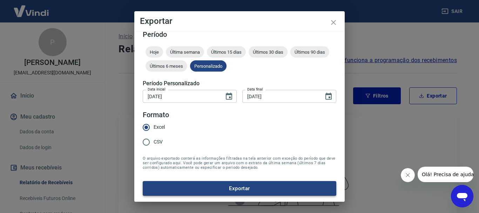
click at [244, 186] on button "Exportar" at bounding box center [239, 188] width 193 height 15
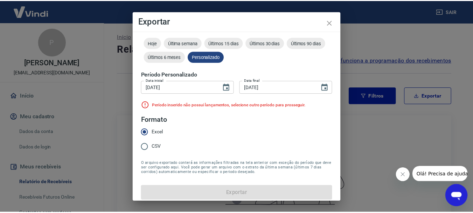
scroll to position [20, 0]
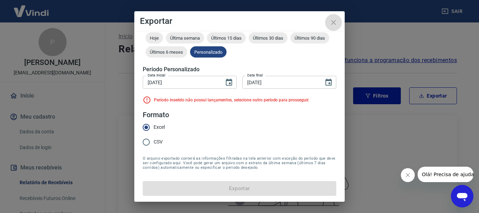
click at [332, 22] on icon "close" at bounding box center [333, 22] width 8 height 8
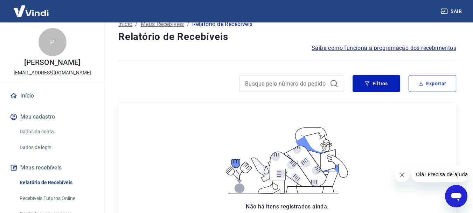
scroll to position [0, 0]
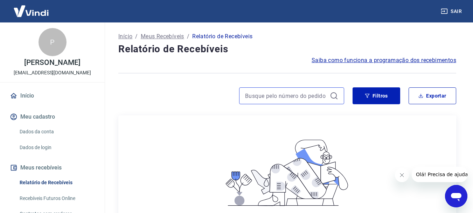
click at [317, 95] on input at bounding box center [286, 95] width 82 height 11
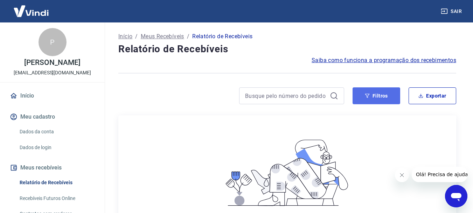
click at [382, 92] on button "Filtros" at bounding box center [377, 95] width 48 height 17
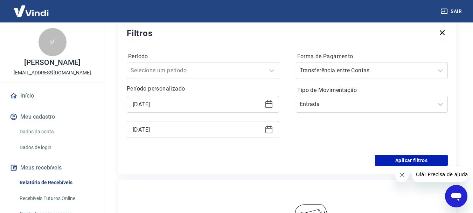
scroll to position [105, 0]
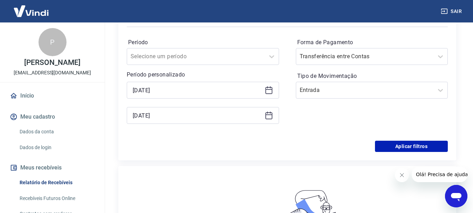
click at [267, 115] on icon at bounding box center [269, 114] width 7 height 1
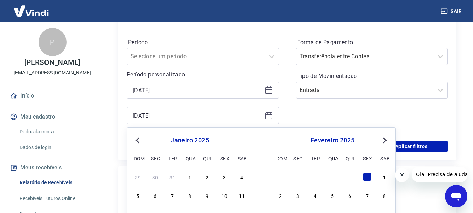
click at [384, 139] on span "Next Month" at bounding box center [384, 140] width 0 height 8
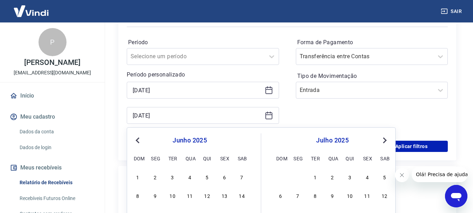
click at [384, 139] on span "Next Month" at bounding box center [384, 140] width 0 height 8
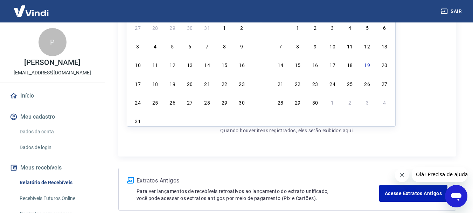
scroll to position [210, 0]
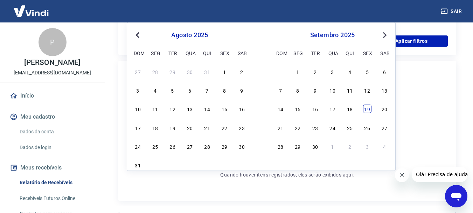
click at [366, 110] on div "19" at bounding box center [367, 108] width 8 height 8
type input "[DATE]"
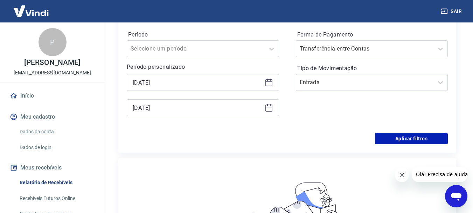
scroll to position [105, 0]
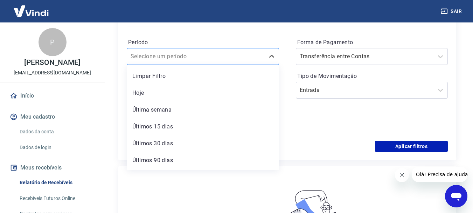
click at [243, 61] on div at bounding box center [196, 57] width 131 height 10
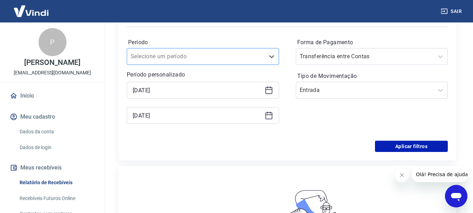
click at [243, 61] on div at bounding box center [196, 57] width 131 height 10
click at [421, 147] on button "Aplicar filtros" at bounding box center [411, 146] width 73 height 11
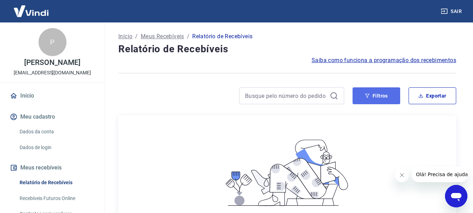
click at [397, 94] on button "Filtros" at bounding box center [377, 95] width 48 height 17
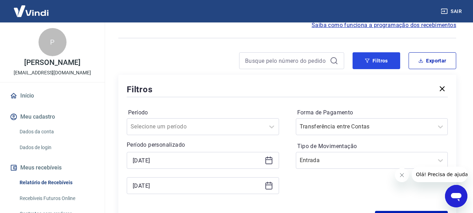
scroll to position [70, 0]
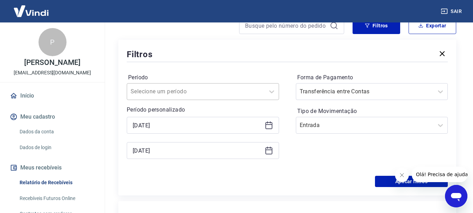
click at [258, 89] on div at bounding box center [196, 92] width 131 height 10
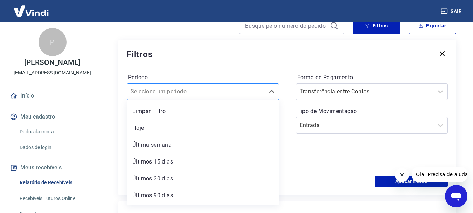
click at [258, 89] on div at bounding box center [196, 92] width 131 height 10
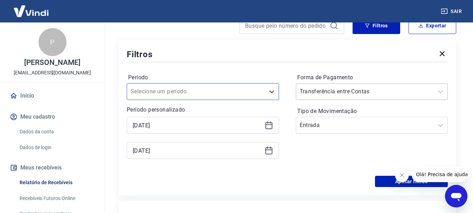
click at [395, 97] on div "Transferência entre Contas" at bounding box center [365, 91] width 138 height 13
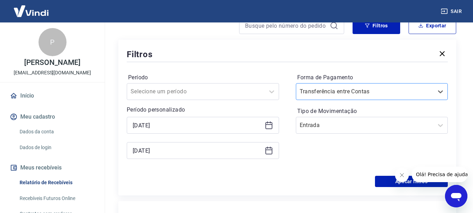
click at [396, 97] on div "Transferência entre Contas" at bounding box center [365, 91] width 138 height 13
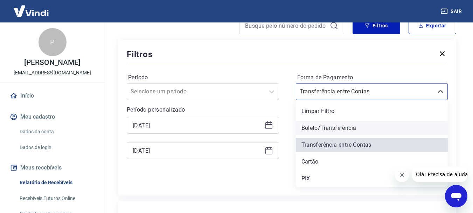
click at [348, 128] on div "Boleto/Transferência" at bounding box center [372, 128] width 152 height 14
click at [348, 128] on input "Tipo de Movimentação" at bounding box center [335, 125] width 71 height 8
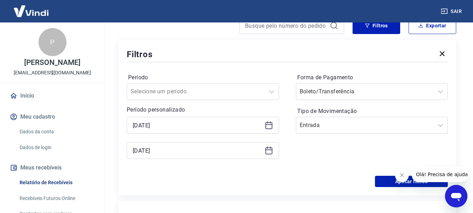
click at [228, 172] on div "Período Selecione um período Período personalizado [DATE] [DATE] Forma de Pagam…" at bounding box center [287, 119] width 321 height 112
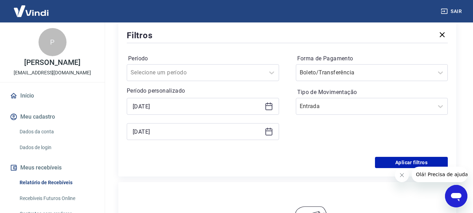
scroll to position [105, 0]
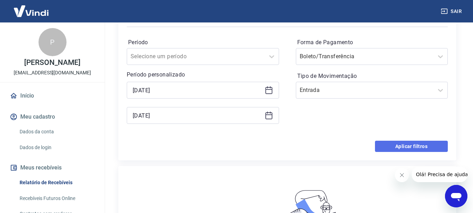
click at [391, 147] on button "Aplicar filtros" at bounding box center [411, 146] width 73 height 11
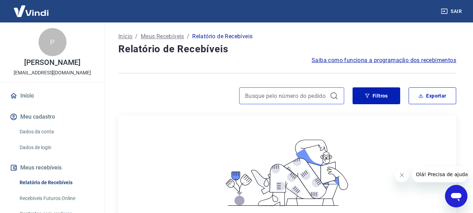
click at [322, 100] on input at bounding box center [286, 95] width 82 height 11
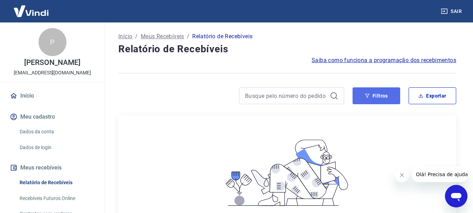
click at [366, 94] on icon "button" at bounding box center [367, 95] width 5 height 5
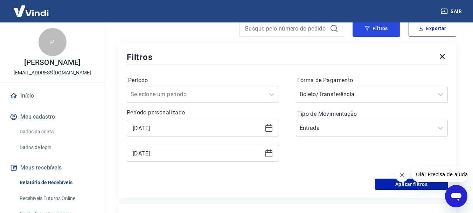
scroll to position [70, 0]
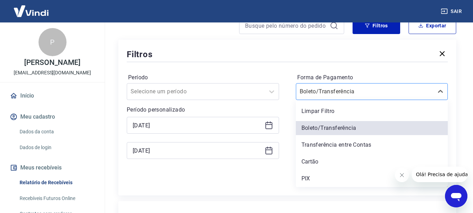
click at [375, 95] on div at bounding box center [365, 92] width 131 height 10
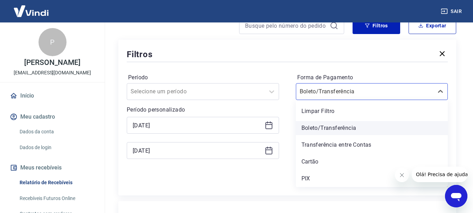
click at [348, 127] on div "Boleto/Transferência" at bounding box center [372, 128] width 152 height 14
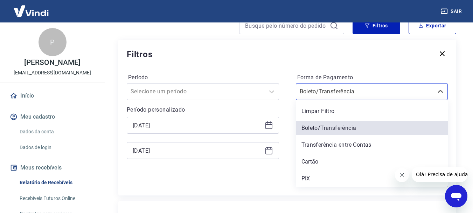
click at [348, 127] on input "Tipo de Movimentação" at bounding box center [335, 125] width 71 height 8
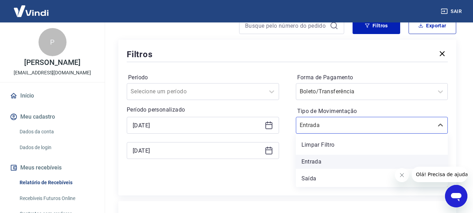
click at [326, 160] on div "Entrada" at bounding box center [372, 162] width 152 height 14
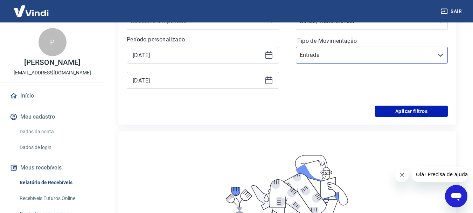
click at [406, 103] on div "Período Selecione um período Período personalizado [DATE] [DATE] Forma de Pagam…" at bounding box center [287, 49] width 321 height 112
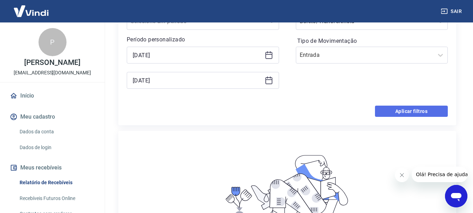
click at [405, 108] on button "Aplicar filtros" at bounding box center [411, 110] width 73 height 11
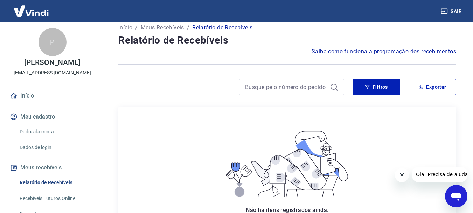
scroll to position [0, 0]
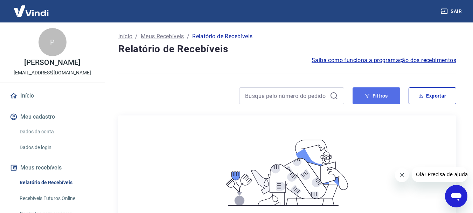
click at [374, 97] on button "Filtros" at bounding box center [377, 95] width 48 height 17
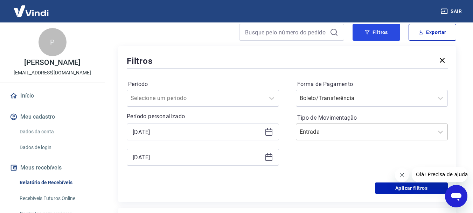
scroll to position [70, 0]
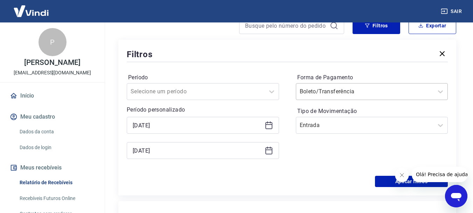
click at [334, 90] on input "Forma de Pagamento" at bounding box center [335, 91] width 71 height 8
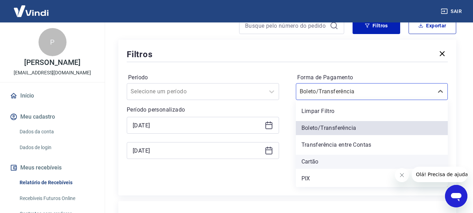
click at [330, 157] on div "Cartão" at bounding box center [372, 162] width 152 height 14
click at [330, 157] on div "Forma de Pagamento option Cartão focused, 4 of 5. 5 results available. Use Up a…" at bounding box center [372, 119] width 152 height 95
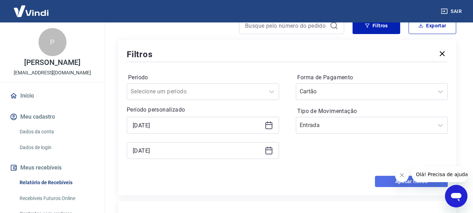
click at [383, 178] on button "Aplicar filtros" at bounding box center [411, 181] width 73 height 11
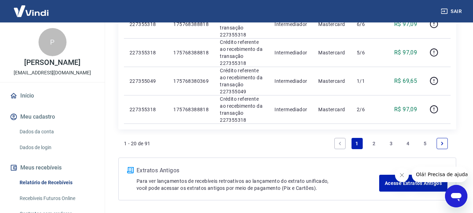
scroll to position [611, 0]
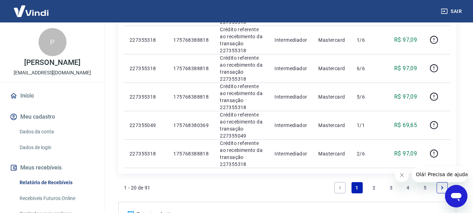
click at [426, 187] on link "5" at bounding box center [425, 187] width 11 height 11
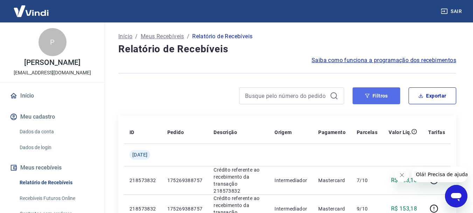
click at [391, 95] on button "Filtros" at bounding box center [377, 95] width 48 height 17
click at [384, 96] on button "Filtros" at bounding box center [377, 95] width 48 height 17
click at [385, 96] on button "Filtros" at bounding box center [377, 95] width 48 height 17
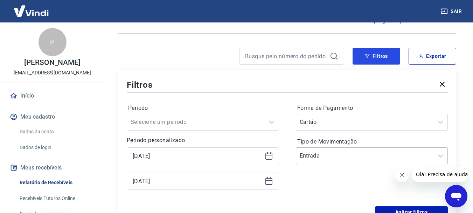
scroll to position [70, 0]
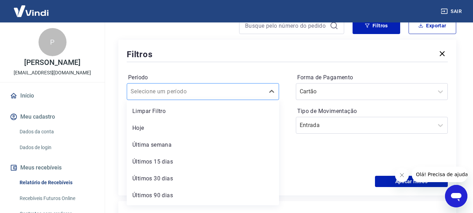
click at [262, 96] on div "Selecione um período" at bounding box center [196, 91] width 138 height 13
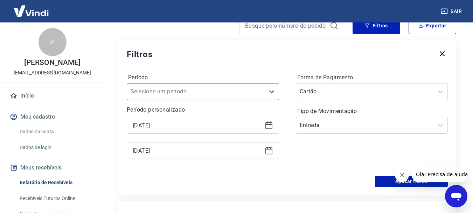
click at [260, 95] on div at bounding box center [196, 92] width 131 height 10
click at [267, 75] on label "Período" at bounding box center [203, 77] width 150 height 8
click at [271, 147] on icon at bounding box center [269, 150] width 8 height 8
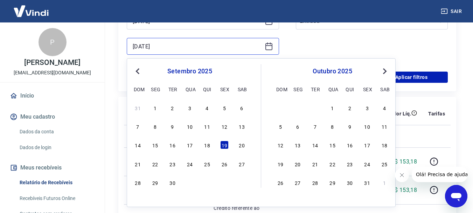
scroll to position [175, 0]
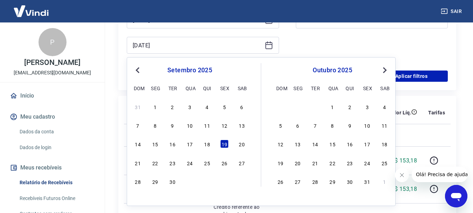
click at [138, 70] on span "Previous Month" at bounding box center [138, 70] width 0 height 8
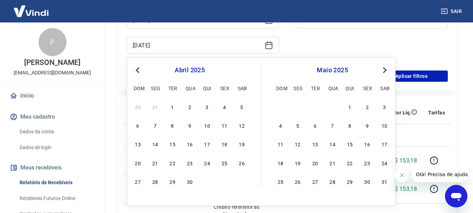
click at [138, 70] on span "Previous Month" at bounding box center [138, 70] width 0 height 8
click at [223, 180] on div "31" at bounding box center [224, 181] width 8 height 8
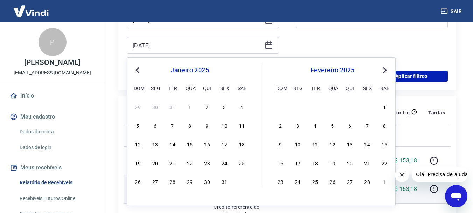
type input "[DATE]"
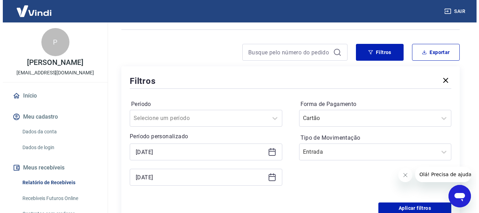
scroll to position [0, 0]
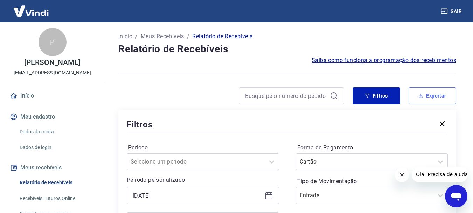
click at [426, 97] on button "Exportar" at bounding box center [433, 95] width 48 height 17
type input "[DATE]"
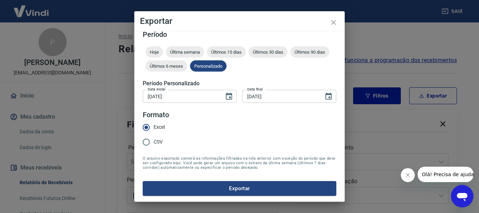
scroll to position [6, 0]
click at [286, 91] on input "[DATE]" at bounding box center [280, 96] width 76 height 13
drag, startPoint x: 280, startPoint y: 97, endPoint x: 239, endPoint y: 95, distance: 41.0
click at [239, 95] on div "Data inicial [DATE] Data inicial Data final [DATE] Data final" at bounding box center [239, 95] width 193 height 17
drag, startPoint x: 278, startPoint y: 97, endPoint x: 262, endPoint y: 94, distance: 16.4
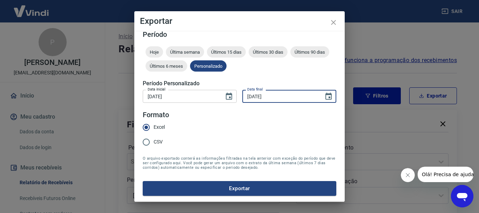
click at [276, 97] on input "[DATE]" at bounding box center [280, 96] width 76 height 13
drag, startPoint x: 262, startPoint y: 94, endPoint x: 214, endPoint y: 89, distance: 47.5
click at [214, 89] on div "Data inicial [DATE] Data inicial Data final [DATE] Data final" at bounding box center [239, 95] width 193 height 17
type input "[DATE]"
click at [292, 192] on button "Exportar" at bounding box center [239, 188] width 193 height 15
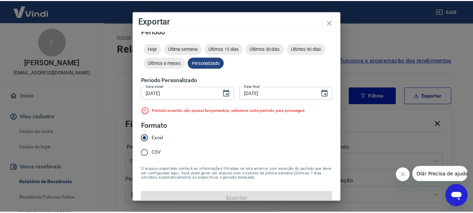
scroll to position [0, 0]
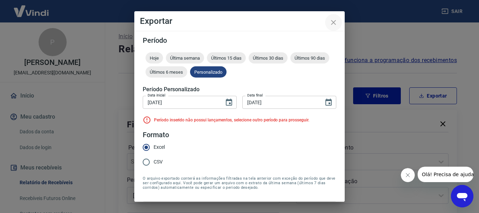
click at [333, 16] on button "close" at bounding box center [333, 22] width 17 height 17
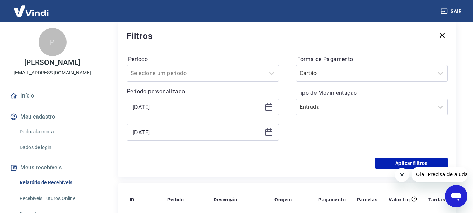
scroll to position [105, 0]
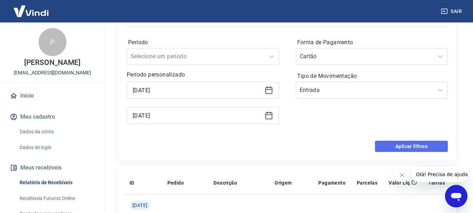
click at [388, 144] on button "Aplicar filtros" at bounding box center [411, 146] width 73 height 11
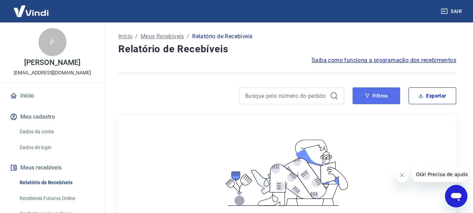
click at [392, 99] on button "Filtros" at bounding box center [377, 95] width 48 height 17
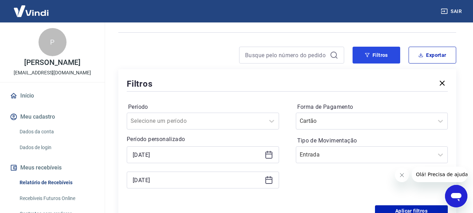
scroll to position [105, 0]
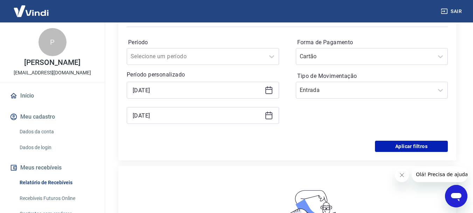
click at [267, 115] on icon at bounding box center [269, 115] width 8 height 8
click at [232, 96] on div "[DATE]" at bounding box center [203, 90] width 152 height 17
click at [269, 88] on icon at bounding box center [269, 90] width 7 height 7
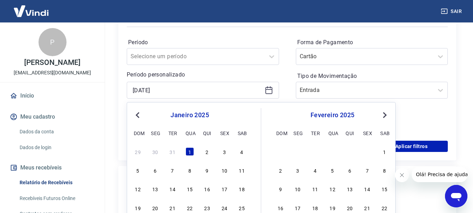
click at [384, 116] on span "Next Month" at bounding box center [384, 115] width 0 height 8
click at [243, 152] on div "1" at bounding box center [242, 151] width 8 height 8
type input "[DATE]"
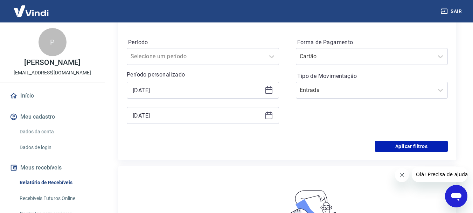
click at [274, 114] on div "[DATE]" at bounding box center [203, 115] width 152 height 17
click at [270, 116] on icon at bounding box center [269, 115] width 8 height 8
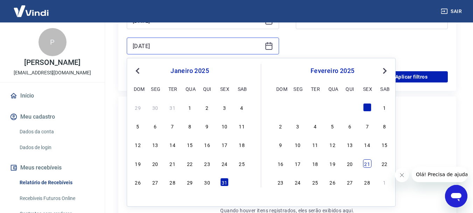
scroll to position [175, 0]
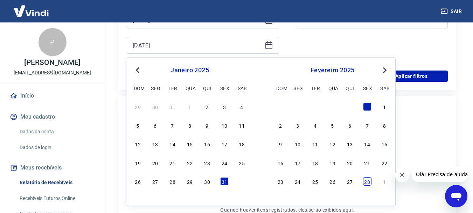
click at [371, 184] on div "28" at bounding box center [367, 181] width 8 height 8
type input "[DATE]"
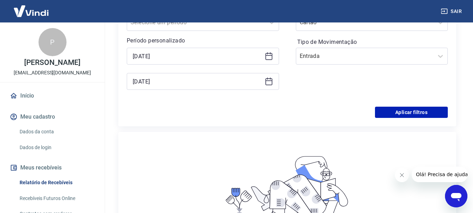
scroll to position [105, 0]
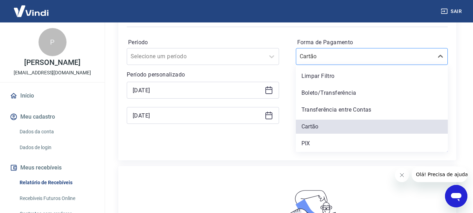
click at [390, 63] on div "Cartão" at bounding box center [372, 56] width 152 height 17
click at [257, 144] on div "Aplicar filtros" at bounding box center [287, 146] width 321 height 11
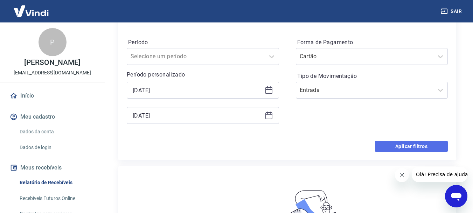
click at [436, 143] on button "Aplicar filtros" at bounding box center [411, 146] width 73 height 11
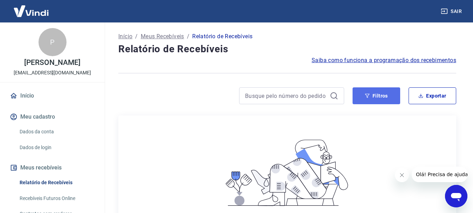
click at [376, 92] on button "Filtros" at bounding box center [377, 95] width 48 height 17
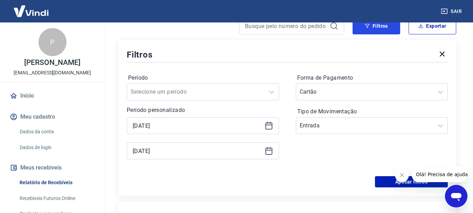
scroll to position [70, 0]
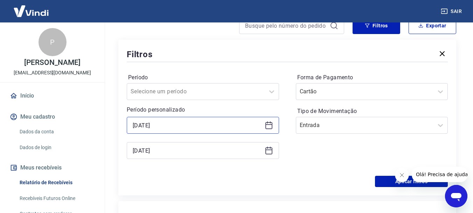
click at [237, 130] on input "[DATE]" at bounding box center [197, 125] width 129 height 11
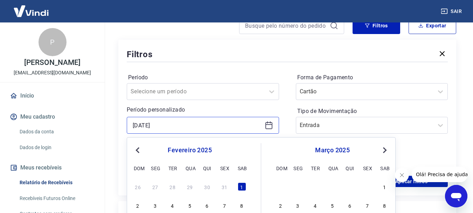
drag, startPoint x: 173, startPoint y: 128, endPoint x: 110, endPoint y: 118, distance: 63.7
click at [110, 122] on div "Início / Meus Recebíveis / Relatório de Recebíveis Relatório de Recebíveis Saib…" at bounding box center [287, 177] width 355 height 451
type input "[DATE]"
click at [245, 61] on div at bounding box center [287, 61] width 321 height 3
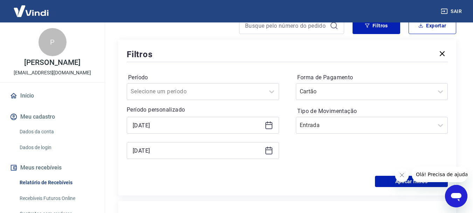
click at [269, 151] on icon at bounding box center [269, 150] width 8 height 8
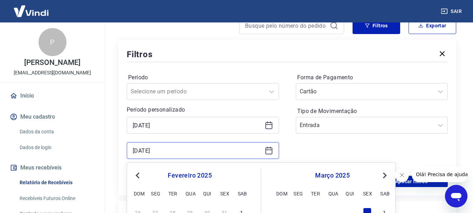
scroll to position [105, 0]
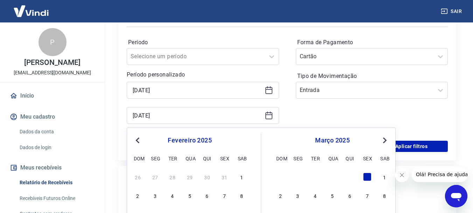
click at [384, 141] on span "Next Month" at bounding box center [384, 140] width 0 height 8
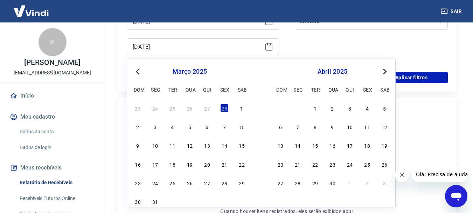
scroll to position [175, 0]
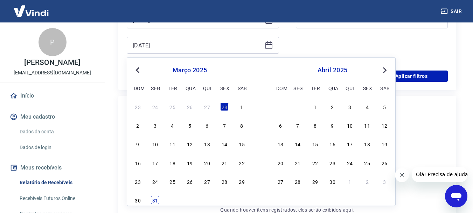
click at [154, 200] on div "31" at bounding box center [155, 200] width 8 height 8
type input "[DATE]"
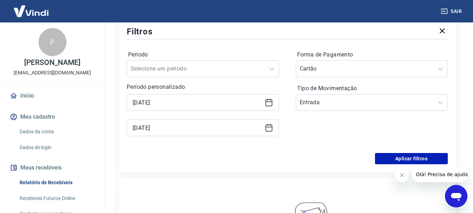
scroll to position [140, 0]
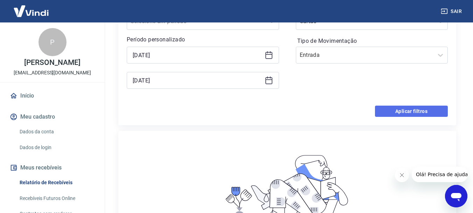
click at [395, 113] on button "Aplicar filtros" at bounding box center [411, 110] width 73 height 11
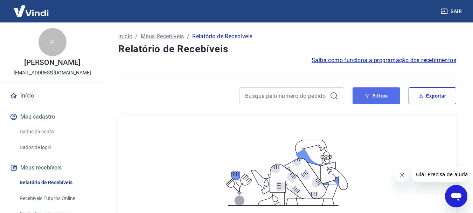
click at [355, 96] on button "Filtros" at bounding box center [377, 95] width 48 height 17
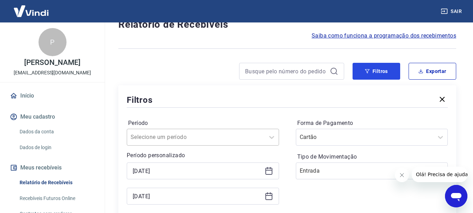
scroll to position [70, 0]
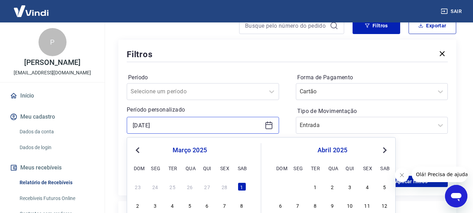
drag, startPoint x: 175, startPoint y: 124, endPoint x: 102, endPoint y: 121, distance: 73.7
click at [102, 121] on div "Sair P [PERSON_NAME] [EMAIL_ADDRESS][DOMAIN_NAME] Início Meu cadastro Dados da …" at bounding box center [236, 36] width 473 height 213
type input "[DATE]"
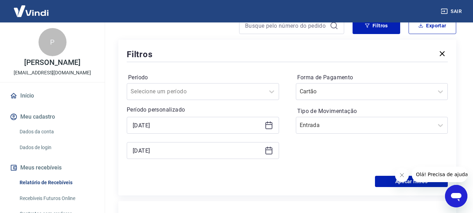
click at [270, 155] on div "[DATE]" at bounding box center [203, 150] width 152 height 17
click at [271, 153] on icon at bounding box center [269, 150] width 8 height 8
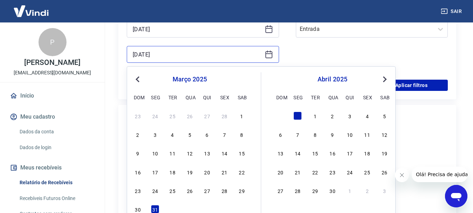
scroll to position [210, 0]
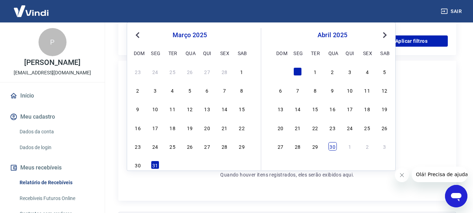
click at [334, 147] on div "30" at bounding box center [333, 146] width 8 height 8
type input "[DATE]"
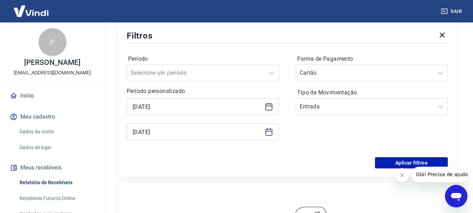
scroll to position [105, 0]
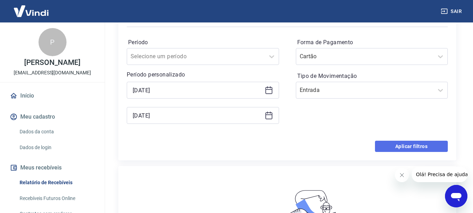
click at [377, 142] on button "Aplicar filtros" at bounding box center [411, 146] width 73 height 11
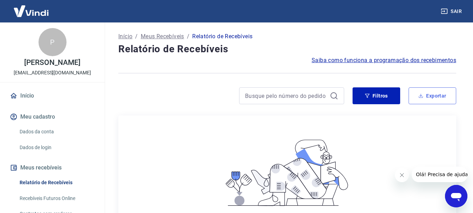
click at [415, 96] on button "Exportar" at bounding box center [433, 95] width 48 height 17
type input "[DATE]"
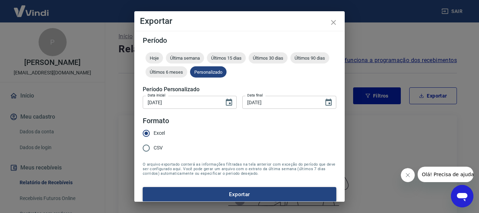
click at [245, 190] on button "Exportar" at bounding box center [239, 194] width 193 height 15
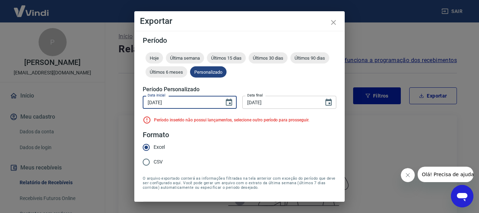
drag, startPoint x: 140, startPoint y: 101, endPoint x: 105, endPoint y: 98, distance: 35.1
click at [105, 98] on div "Exportar Período Hoje Última semana Últimos 15 dias Últimos 30 dias Últimos 90 …" at bounding box center [239, 106] width 479 height 213
type input "[DATE]"
drag, startPoint x: 184, startPoint y: 104, endPoint x: 115, endPoint y: 105, distance: 69.0
click at [115, 105] on div "Exportar Período Hoje Última semana Últimos 15 dias Últimos 30 dias Últimos 90 …" at bounding box center [239, 106] width 479 height 213
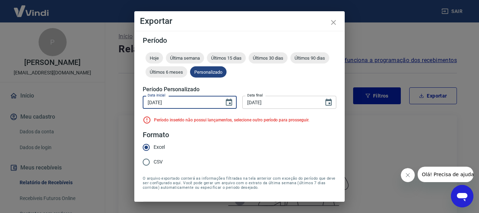
click at [115, 105] on div "Exportar Período Hoje Última semana Últimos 15 dias Últimos 30 dias Últimos 90 …" at bounding box center [239, 106] width 479 height 213
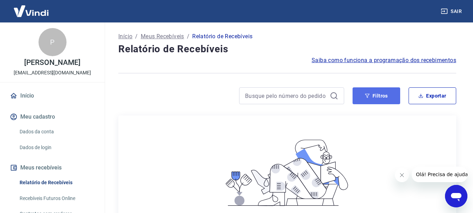
click at [366, 102] on button "Filtros" at bounding box center [377, 95] width 48 height 17
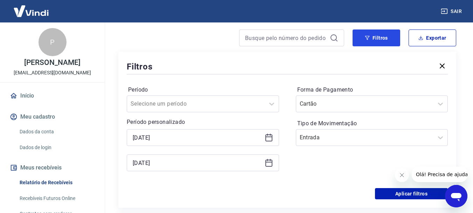
scroll to position [70, 0]
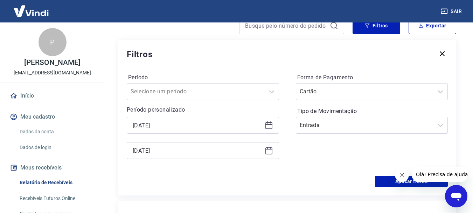
click at [157, 119] on div "[DATE]" at bounding box center [203, 125] width 152 height 17
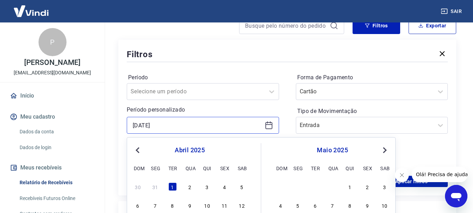
drag, startPoint x: 166, startPoint y: 124, endPoint x: 121, endPoint y: 124, distance: 44.9
click at [121, 124] on div "Filtros Período Selecione um período Período personalizado [DATE] Previous Mont…" at bounding box center [287, 118] width 338 height 156
type input "[DATE]"
click at [195, 123] on input "[DATE]" at bounding box center [197, 125] width 129 height 11
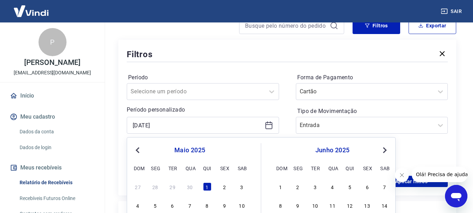
click at [210, 106] on p "Período personalizado" at bounding box center [203, 109] width 152 height 8
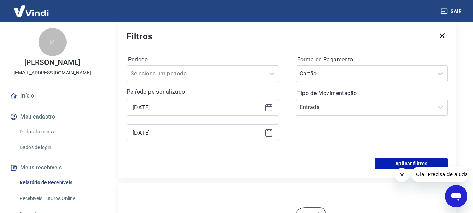
scroll to position [105, 0]
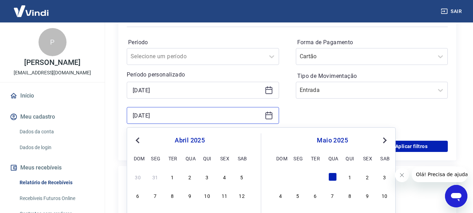
click at [169, 118] on input "[DATE]" at bounding box center [197, 115] width 129 height 11
drag, startPoint x: 168, startPoint y: 117, endPoint x: 132, endPoint y: 115, distance: 36.2
click at [132, 115] on div "[DATE]" at bounding box center [203, 115] width 152 height 17
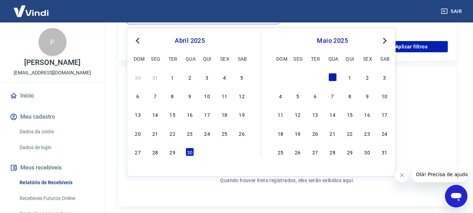
scroll to position [210, 0]
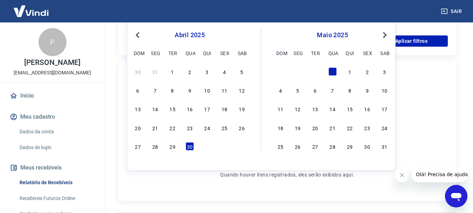
click at [388, 148] on div "31" at bounding box center [385, 146] width 8 height 8
type input "[DATE]"
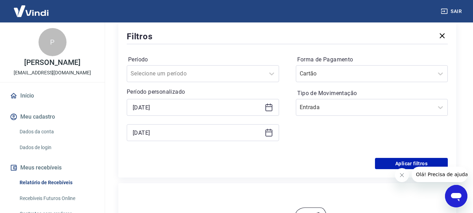
scroll to position [105, 0]
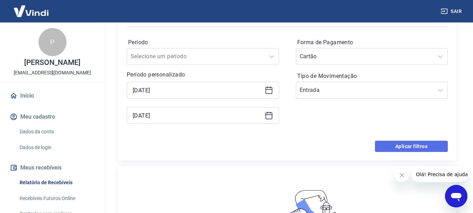
click at [394, 150] on button "Aplicar filtros" at bounding box center [411, 146] width 73 height 11
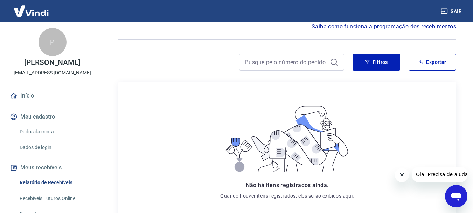
scroll to position [30, 0]
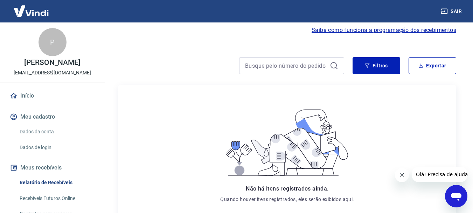
click at [353, 66] on div "Filtros Exportar" at bounding box center [287, 65] width 338 height 17
click at [359, 65] on button "Filtros" at bounding box center [377, 65] width 48 height 17
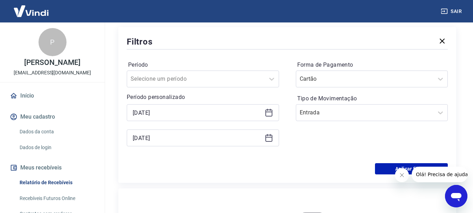
scroll to position [65, 0]
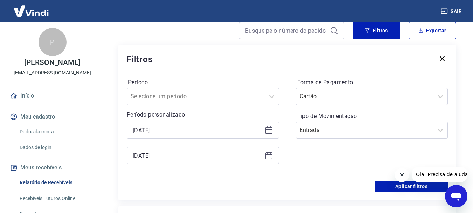
click at [270, 132] on icon at bounding box center [269, 130] width 8 height 8
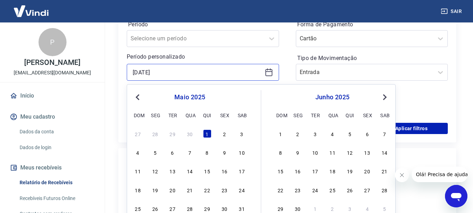
scroll to position [135, 0]
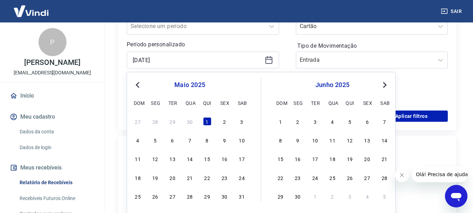
click at [384, 85] on span "Next Month" at bounding box center [384, 85] width 0 height 8
click at [139, 123] on div "1" at bounding box center [138, 121] width 8 height 8
type input "[DATE]"
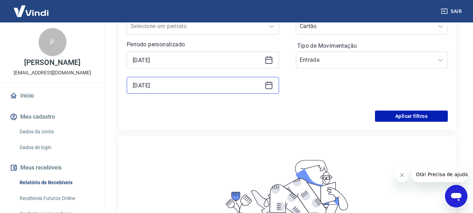
click at [192, 89] on input "[DATE]" at bounding box center [197, 85] width 129 height 11
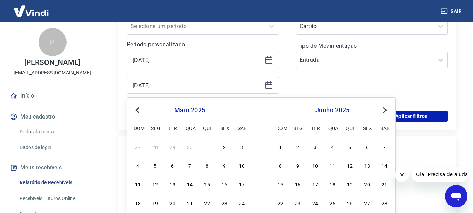
click at [270, 86] on icon at bounding box center [269, 85] width 8 height 8
click at [382, 111] on button "Next Month" at bounding box center [385, 110] width 8 height 8
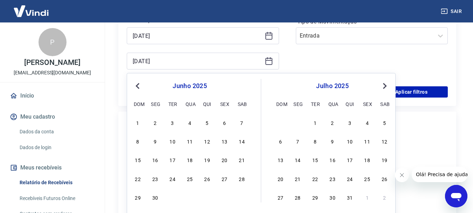
scroll to position [170, 0]
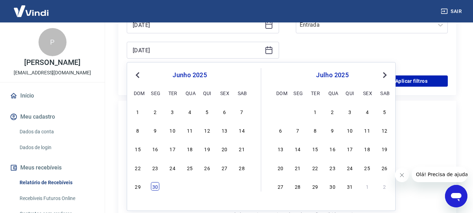
click at [157, 186] on div "30" at bounding box center [155, 186] width 8 height 8
type input "[DATE]"
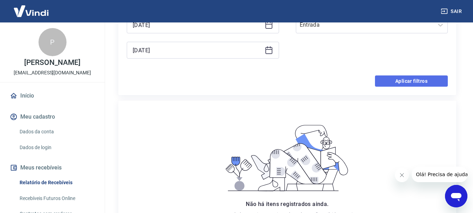
click at [422, 80] on button "Aplicar filtros" at bounding box center [411, 80] width 73 height 11
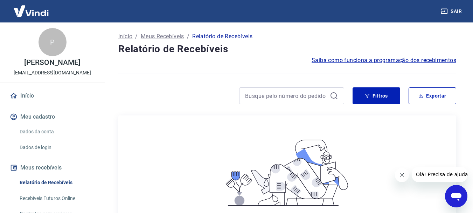
click at [321, 104] on div "Filtros Exportar" at bounding box center [287, 98] width 338 height 22
click at [304, 98] on input at bounding box center [286, 95] width 82 height 11
click at [372, 88] on button "Filtros" at bounding box center [377, 95] width 48 height 17
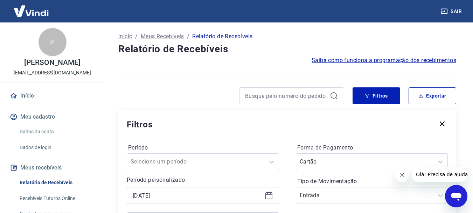
click at [314, 101] on div at bounding box center [291, 95] width 105 height 17
click at [432, 91] on button "Exportar" at bounding box center [433, 95] width 48 height 17
type input "[DATE]"
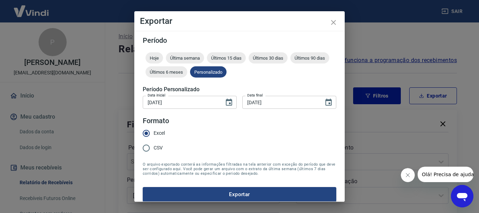
click at [201, 103] on input "[DATE]" at bounding box center [181, 102] width 76 height 13
click at [229, 101] on icon "Choose date, selected date is 1 de jun de 2025" at bounding box center [229, 101] width 6 height 7
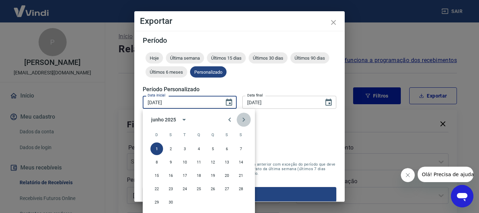
click at [246, 121] on icon "Next month" at bounding box center [243, 119] width 8 height 8
click at [186, 146] on button "1" at bounding box center [184, 148] width 13 height 13
type input "[DATE]"
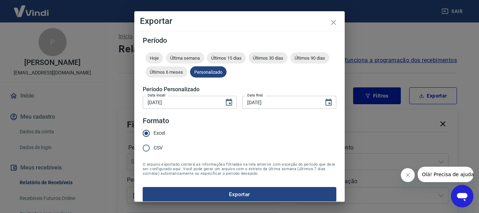
click at [281, 105] on input "[DATE]" at bounding box center [280, 102] width 76 height 13
click at [324, 102] on icon "Choose date, selected date is 30 de jun de 2025" at bounding box center [328, 102] width 8 height 8
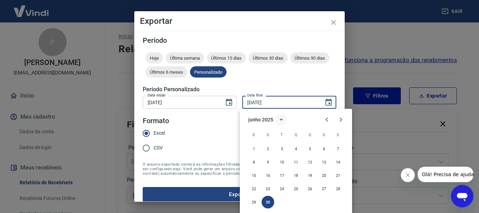
click at [277, 121] on icon "calendar view is open, switch to year view" at bounding box center [281, 119] width 8 height 8
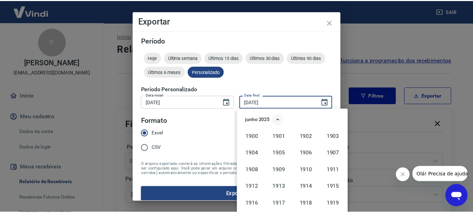
scroll to position [481, 0]
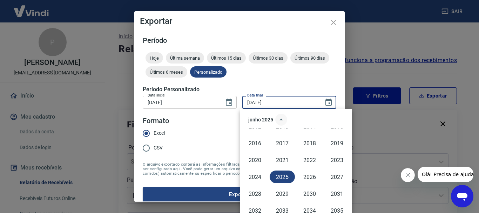
click at [278, 121] on icon "year view is open, switch to calendar view" at bounding box center [281, 119] width 8 height 8
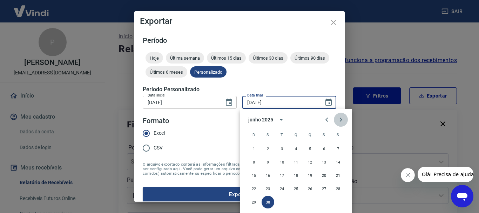
click at [340, 119] on icon "Next month" at bounding box center [340, 119] width 8 height 8
click at [306, 202] on button "31" at bounding box center [309, 202] width 13 height 13
type input "[DATE]"
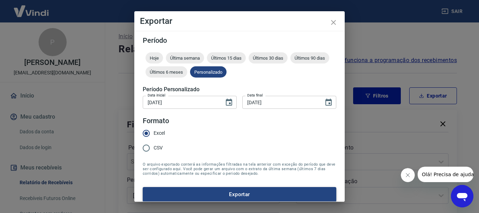
click at [207, 192] on button "Exportar" at bounding box center [239, 194] width 193 height 15
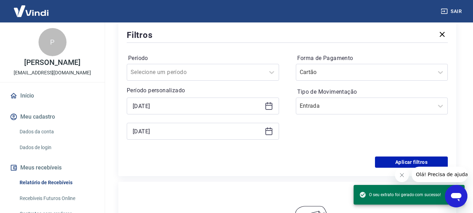
scroll to position [105, 0]
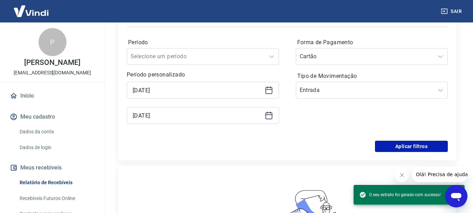
click at [272, 92] on icon at bounding box center [269, 90] width 7 height 7
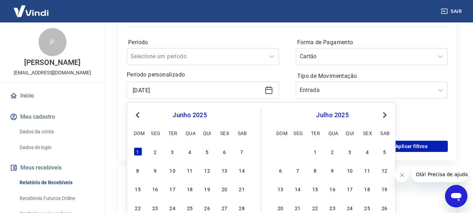
click at [384, 115] on span "Next Month" at bounding box center [384, 115] width 0 height 8
click at [170, 152] on div "1" at bounding box center [173, 151] width 8 height 8
type input "[DATE]"
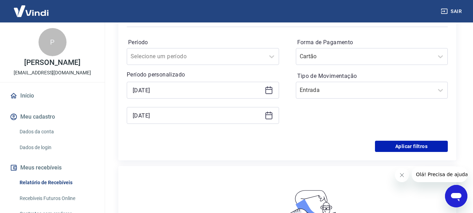
click at [212, 121] on div "[DATE]" at bounding box center [203, 115] width 152 height 17
click at [271, 115] on icon at bounding box center [269, 114] width 7 height 1
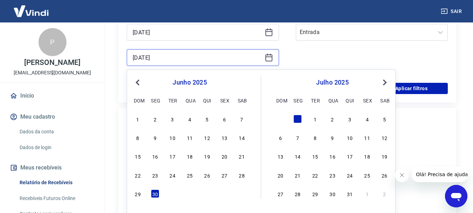
scroll to position [175, 0]
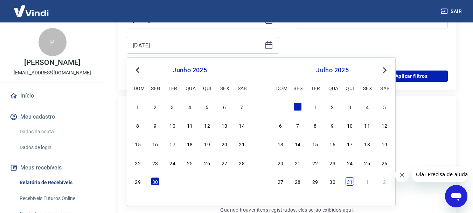
click at [347, 180] on div "31" at bounding box center [350, 181] width 8 height 8
type input "[DATE]"
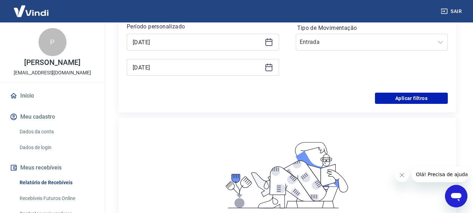
scroll to position [105, 0]
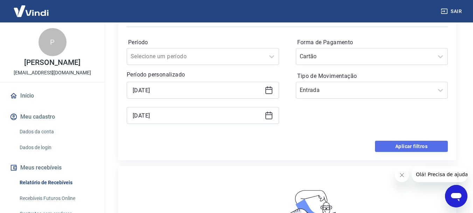
click at [403, 145] on button "Aplicar filtros" at bounding box center [411, 146] width 73 height 11
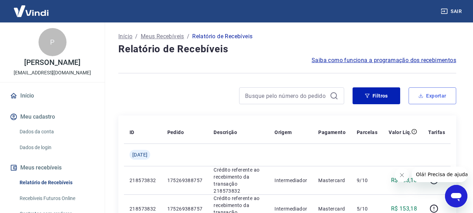
click at [432, 95] on button "Exportar" at bounding box center [433, 95] width 48 height 17
click at [432, 95] on div "Exportar Período Hoje Última semana Últimos 15 dias Últimos 30 dias Últimos 90 …" at bounding box center [236, 106] width 473 height 213
click at [428, 93] on button "Exportar" at bounding box center [433, 95] width 48 height 17
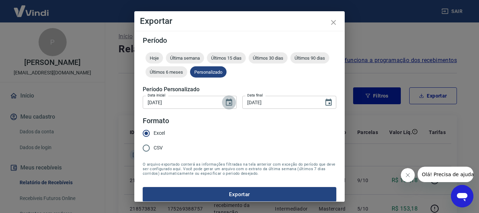
click at [225, 103] on icon "Choose date, selected date is 1 de jul de 2025" at bounding box center [229, 102] width 8 height 8
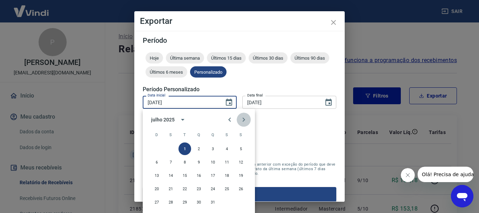
click at [244, 119] on icon "Next month" at bounding box center [243, 119] width 2 height 4
click at [224, 146] on button "1" at bounding box center [226, 148] width 13 height 13
type input "[DATE]"
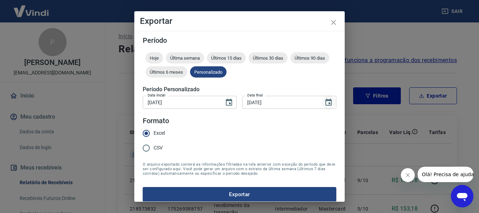
click at [325, 103] on icon "Choose date, selected date is 31 de jul de 2025" at bounding box center [328, 101] width 6 height 7
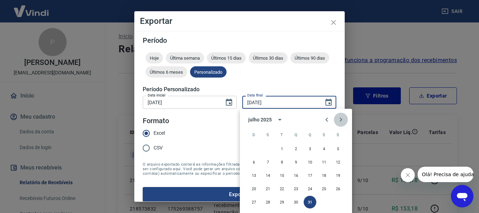
click at [342, 117] on icon "Next month" at bounding box center [340, 119] width 8 height 8
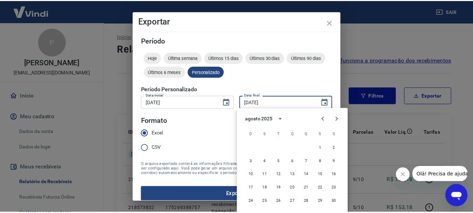
scroll to position [6, 0]
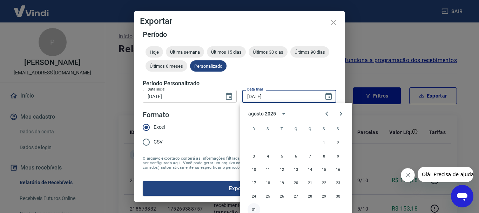
click at [253, 206] on button "31" at bounding box center [253, 209] width 13 height 13
type input "[DATE]"
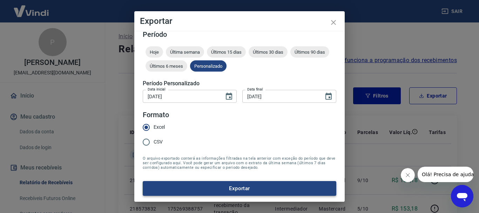
click at [261, 192] on button "Exportar" at bounding box center [239, 188] width 193 height 15
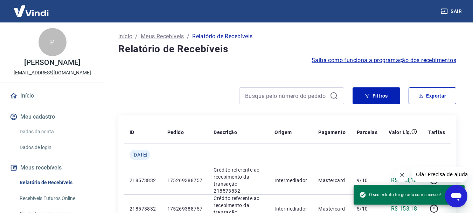
click at [266, 56] on div "Saiba como funciona a programação dos recebimentos" at bounding box center [287, 60] width 338 height 8
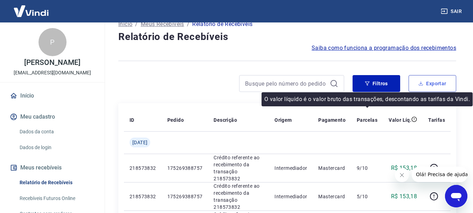
scroll to position [0, 0]
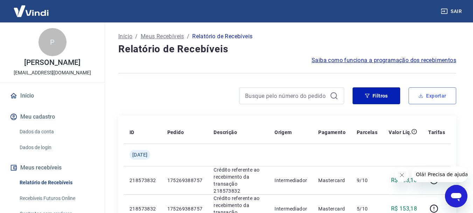
click at [431, 95] on button "Exportar" at bounding box center [433, 95] width 48 height 17
type input "[DATE]"
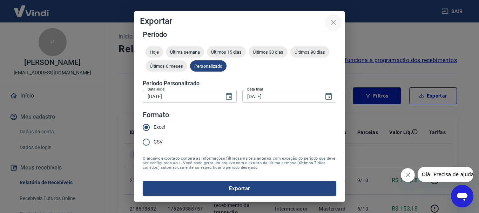
click at [335, 23] on icon "close" at bounding box center [333, 22] width 8 height 8
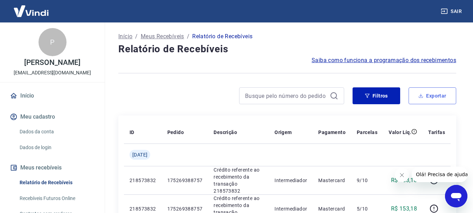
click at [437, 87] on button "Exportar" at bounding box center [433, 95] width 48 height 17
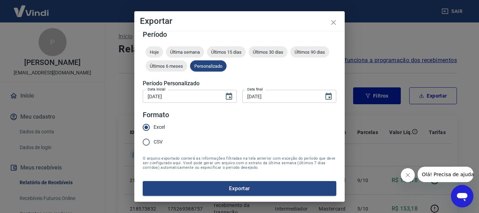
click at [408, 76] on div "Exportar Período Hoje Última semana Últimos 15 dias Últimos 30 dias Últimos 90 …" at bounding box center [239, 106] width 479 height 213
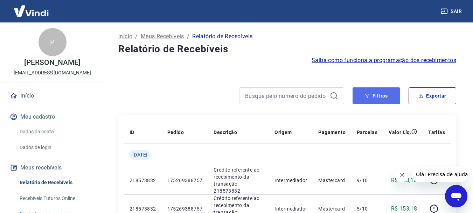
click at [386, 92] on button "Filtros" at bounding box center [377, 95] width 48 height 17
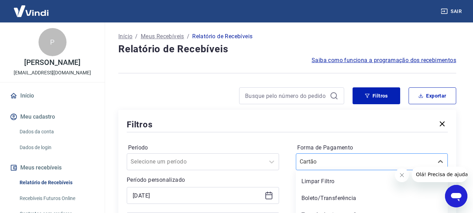
click at [376, 158] on div "option Boleto/Transferência focused, 2 of 5. 5 results available. Use Up and Do…" at bounding box center [372, 161] width 152 height 17
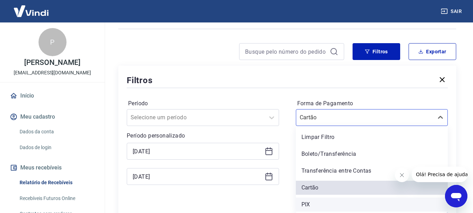
click at [352, 201] on div "PIX" at bounding box center [372, 204] width 152 height 14
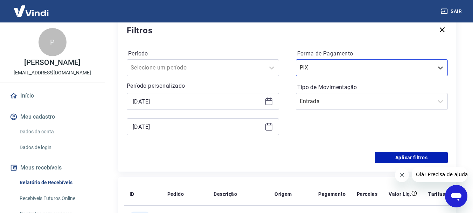
scroll to position [114, 0]
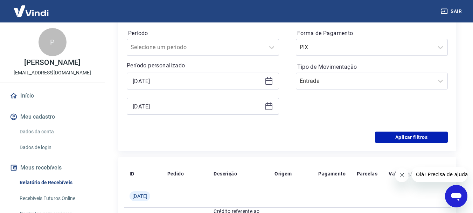
click at [266, 82] on icon at bounding box center [269, 81] width 7 height 7
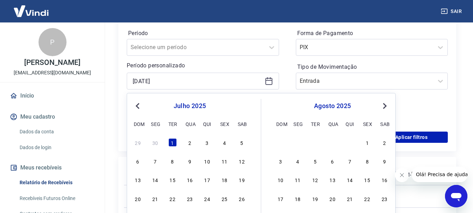
click at [136, 109] on button "Previous Month" at bounding box center [138, 106] width 8 height 8
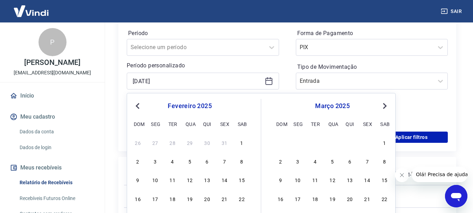
click at [136, 109] on button "Previous Month" at bounding box center [138, 106] width 8 height 8
click at [383, 109] on button "Next Month" at bounding box center [385, 106] width 8 height 8
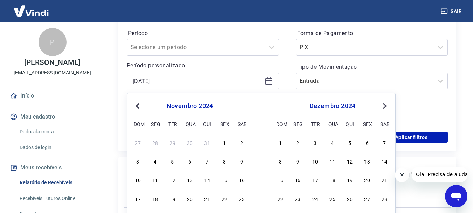
click at [383, 109] on button "Next Month" at bounding box center [385, 106] width 8 height 8
click at [387, 107] on button "Next Month" at bounding box center [385, 106] width 8 height 8
click at [189, 139] on div "1" at bounding box center [190, 142] width 8 height 8
type input "[DATE]"
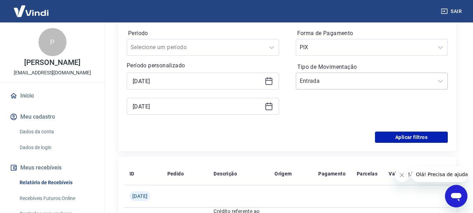
click at [363, 83] on input "Tipo de Movimentação" at bounding box center [335, 81] width 71 height 8
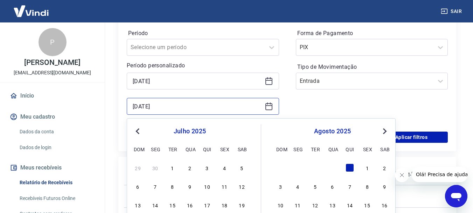
click at [244, 105] on input "[DATE]" at bounding box center [197, 106] width 129 height 11
click at [384, 129] on span "Next Month" at bounding box center [384, 131] width 0 height 8
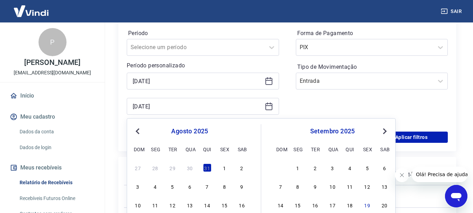
click at [136, 130] on button "Previous Month" at bounding box center [138, 131] width 8 height 8
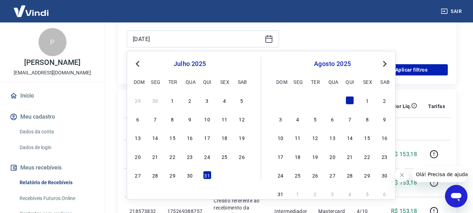
scroll to position [184, 0]
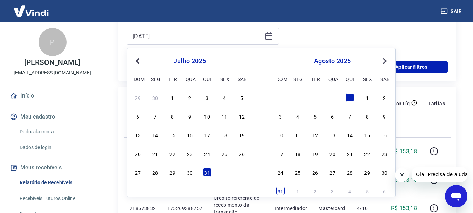
click at [281, 190] on div "31" at bounding box center [280, 190] width 8 height 8
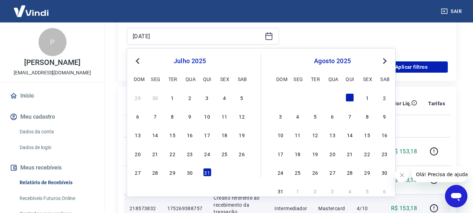
type input "[DATE]"
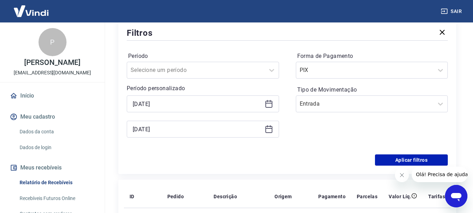
scroll to position [79, 0]
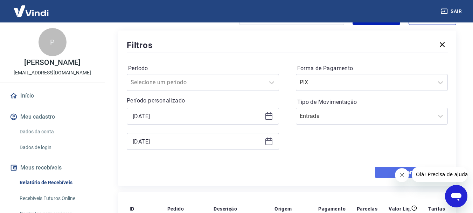
click at [379, 171] on button "Aplicar filtros" at bounding box center [411, 171] width 73 height 11
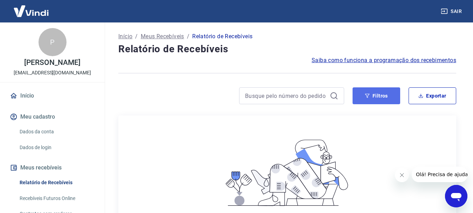
click at [370, 93] on button "Filtros" at bounding box center [377, 95] width 48 height 17
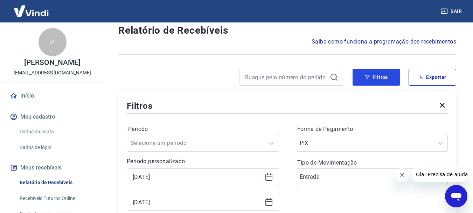
scroll to position [35, 0]
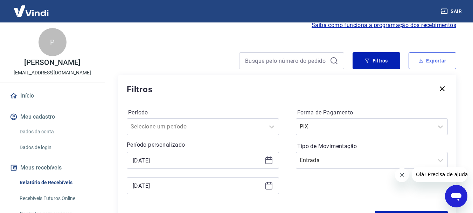
click at [429, 60] on button "Exportar" at bounding box center [433, 60] width 48 height 17
type input "[DATE]"
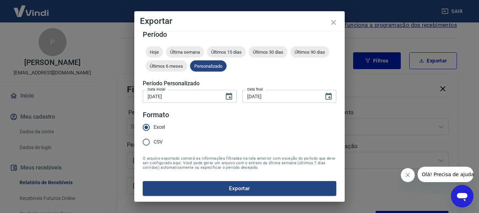
click at [183, 95] on input "[DATE]" at bounding box center [181, 96] width 76 height 13
click at [276, 98] on input "[DATE]" at bounding box center [280, 96] width 76 height 13
click at [259, 193] on button "Exportar" at bounding box center [239, 188] width 193 height 15
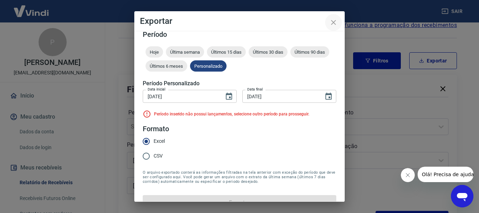
click at [331, 21] on icon "close" at bounding box center [333, 22] width 8 height 8
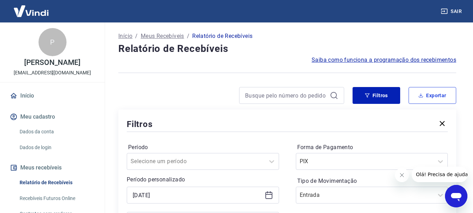
scroll to position [0, 0]
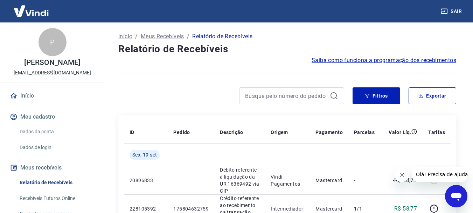
click at [368, 94] on icon "button" at bounding box center [367, 95] width 5 height 5
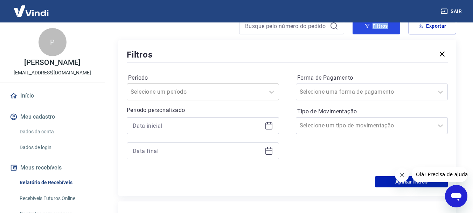
scroll to position [70, 0]
click at [204, 90] on div at bounding box center [196, 92] width 131 height 10
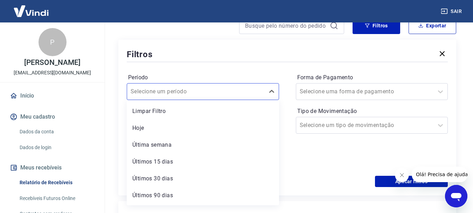
drag, startPoint x: 205, startPoint y: 91, endPoint x: 219, endPoint y: 82, distance: 16.7
click at [205, 91] on div at bounding box center [196, 92] width 131 height 10
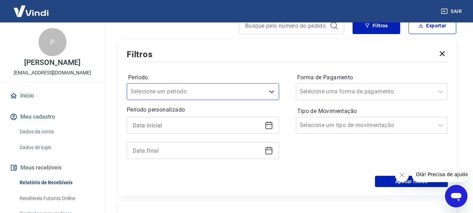
click at [222, 71] on div "Período Select is focused ,type to refine list, press Down to open the menu, Se…" at bounding box center [287, 119] width 321 height 112
click at [270, 127] on icon at bounding box center [269, 125] width 8 height 8
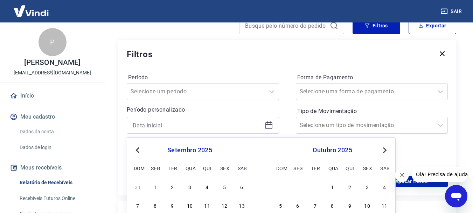
click at [138, 149] on span "Previous Month" at bounding box center [138, 150] width 0 height 8
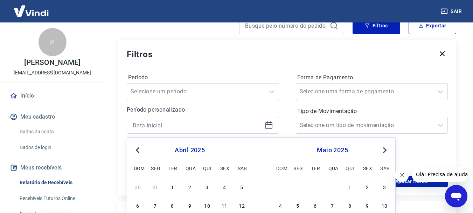
click at [138, 149] on span "Previous Month" at bounding box center [138, 150] width 0 height 8
click at [140, 147] on button "Previous Month" at bounding box center [138, 150] width 8 height 8
click at [384, 150] on span "Next Month" at bounding box center [384, 150] width 0 height 8
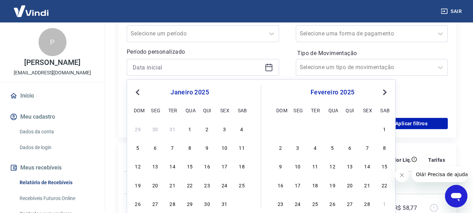
scroll to position [140, 0]
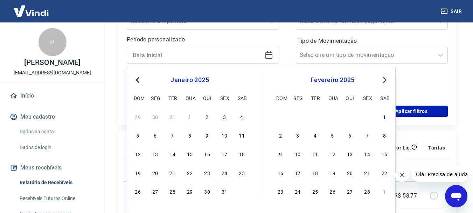
click at [193, 117] on div "1" at bounding box center [190, 116] width 8 height 8
click at [193, 117] on div "Filtros Período Selecione um período Período personalizado [DATE] Previous Mont…" at bounding box center [287, 48] width 338 height 156
type input "[DATE]"
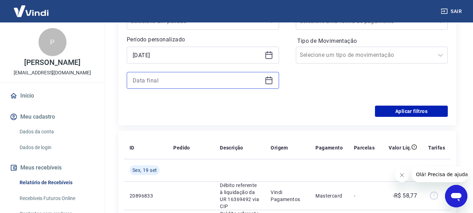
click at [203, 83] on input at bounding box center [197, 80] width 129 height 11
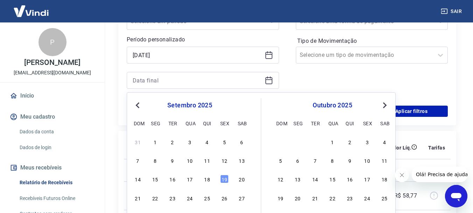
click at [138, 105] on span "Previous Month" at bounding box center [138, 105] width 0 height 8
click at [368, 178] on div "19" at bounding box center [367, 179] width 8 height 8
type input "[DATE]"
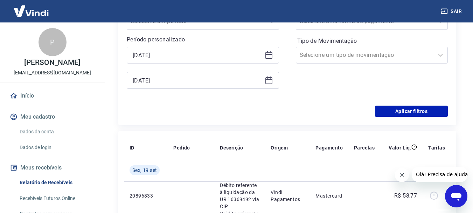
click at [368, 178] on td at bounding box center [365, 170] width 32 height 22
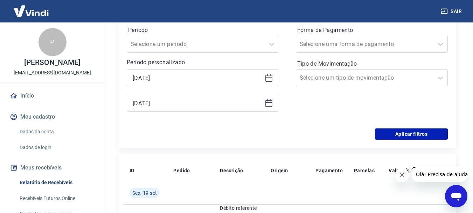
scroll to position [70, 0]
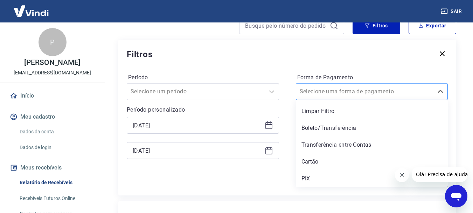
click at [339, 95] on input "Forma de Pagamento" at bounding box center [335, 91] width 71 height 8
click at [314, 174] on div "PIX" at bounding box center [372, 178] width 152 height 14
click at [316, 178] on div "Aplicar filtros" at bounding box center [287, 181] width 321 height 11
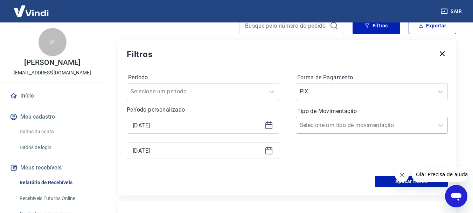
click at [335, 119] on div "Selecione um tipo de movimentação" at bounding box center [365, 125] width 138 height 13
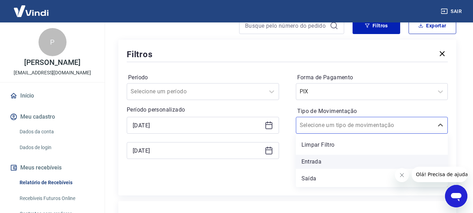
click at [327, 165] on div "Entrada" at bounding box center [372, 162] width 152 height 14
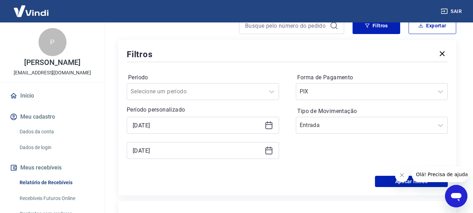
click at [324, 162] on div "Forma de Pagamento PIX Tipo de Movimentação Entrada" at bounding box center [372, 119] width 152 height 95
click at [383, 182] on button "Aplicar filtros" at bounding box center [411, 181] width 73 height 11
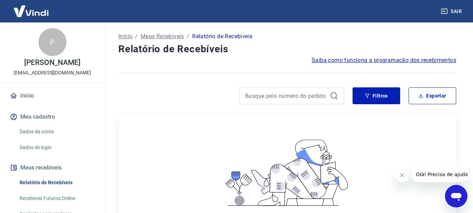
click at [381, 106] on div "Filtros Exportar" at bounding box center [287, 98] width 338 height 22
click at [381, 101] on button "Filtros" at bounding box center [377, 95] width 48 height 17
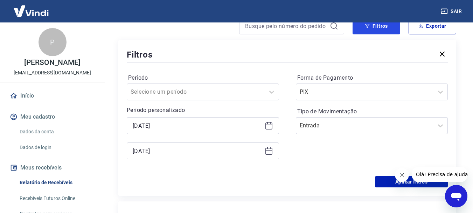
scroll to position [70, 0]
click at [370, 81] on label "Forma de Pagamento" at bounding box center [373, 77] width 150 height 8
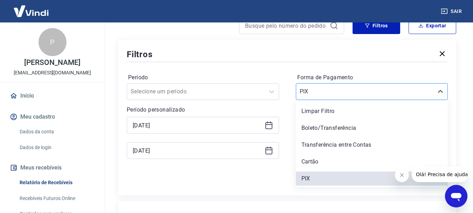
click at [368, 92] on div at bounding box center [365, 92] width 131 height 10
click at [333, 128] on div "Boleto/Transferência" at bounding box center [372, 128] width 152 height 14
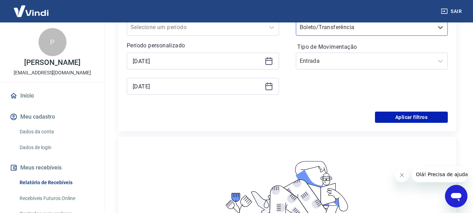
scroll to position [140, 0]
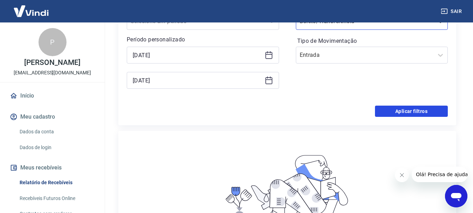
click at [392, 114] on button "Aplicar filtros" at bounding box center [411, 110] width 73 height 11
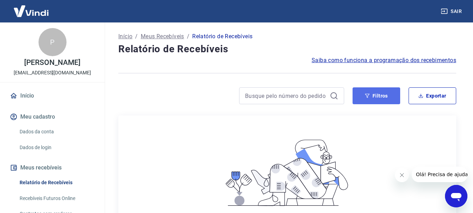
click at [374, 95] on button "Filtros" at bounding box center [377, 95] width 48 height 17
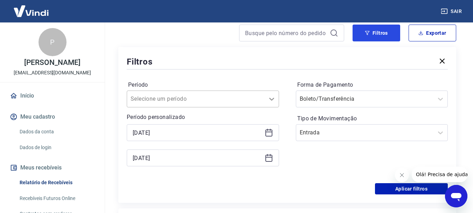
scroll to position [70, 0]
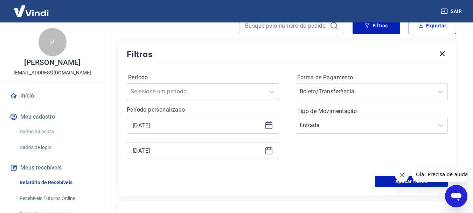
click at [214, 98] on div "Selecione um período" at bounding box center [203, 91] width 152 height 17
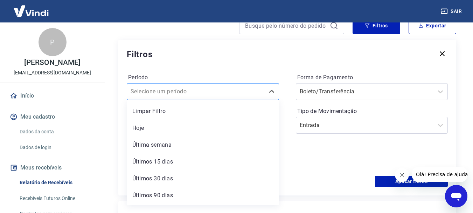
click at [214, 98] on div "Selecione um período" at bounding box center [203, 91] width 152 height 17
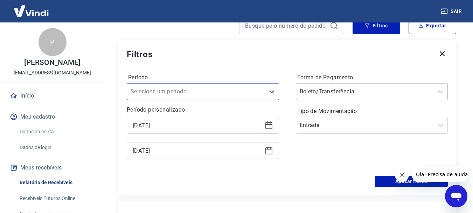
click at [337, 94] on input "Forma de Pagamento" at bounding box center [335, 91] width 71 height 8
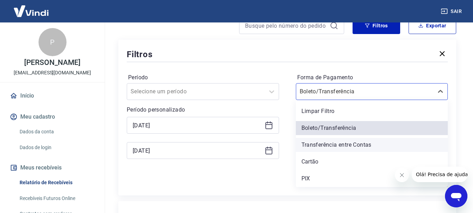
click at [333, 141] on div "Transferência entre Contas" at bounding box center [372, 145] width 152 height 14
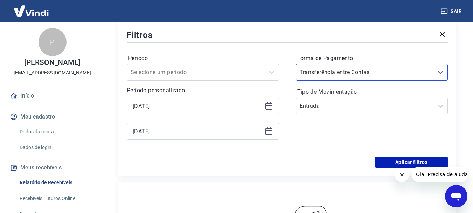
scroll to position [105, 0]
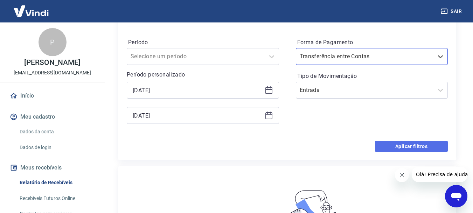
click at [408, 144] on button "Aplicar filtros" at bounding box center [411, 146] width 73 height 11
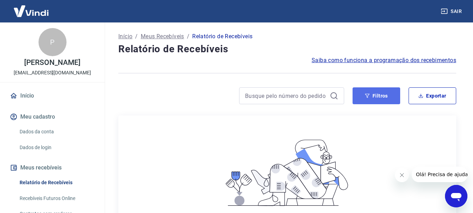
click at [373, 101] on button "Filtros" at bounding box center [377, 95] width 48 height 17
click at [378, 94] on button "Filtros" at bounding box center [377, 95] width 48 height 17
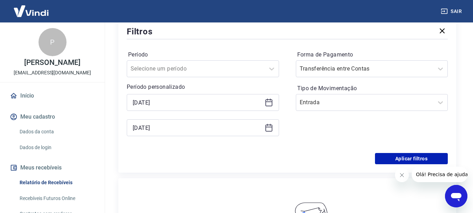
scroll to position [105, 0]
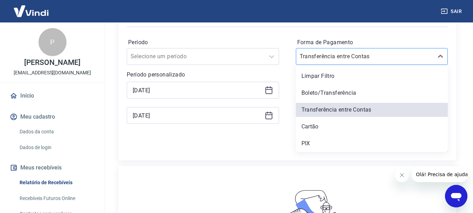
click at [334, 64] on div "Transferência entre Contas" at bounding box center [372, 56] width 152 height 17
click at [334, 93] on div "Boleto/Transferência" at bounding box center [372, 93] width 152 height 14
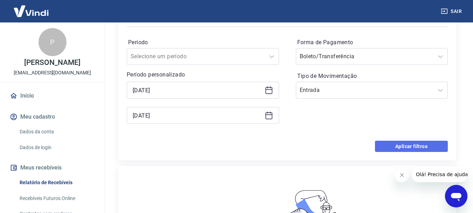
click at [390, 147] on button "Aplicar filtros" at bounding box center [411, 146] width 73 height 11
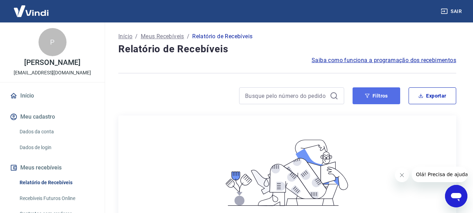
click at [361, 100] on button "Filtros" at bounding box center [377, 95] width 48 height 17
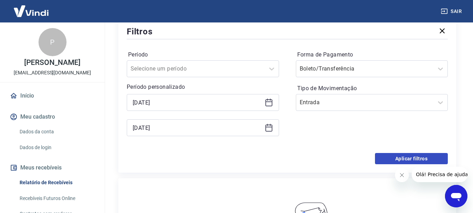
scroll to position [105, 0]
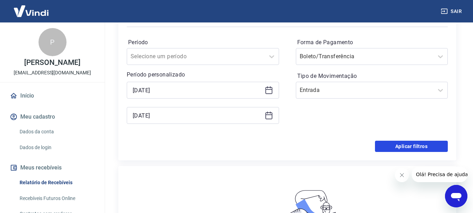
click at [404, 148] on button "Aplicar filtros" at bounding box center [411, 146] width 73 height 11
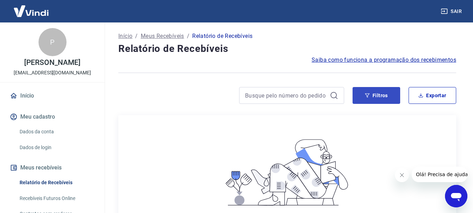
scroll to position [0, 0]
click at [377, 97] on button "Filtros" at bounding box center [377, 95] width 48 height 17
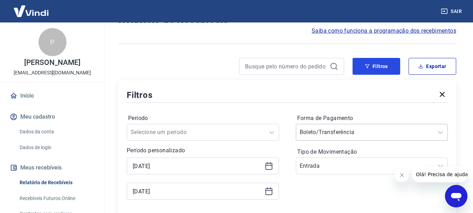
scroll to position [70, 0]
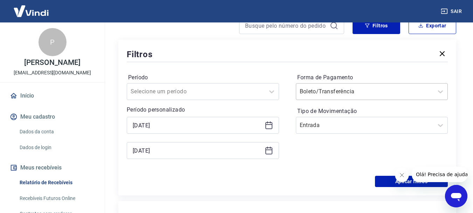
click at [327, 90] on input "Forma de Pagamento" at bounding box center [335, 91] width 71 height 8
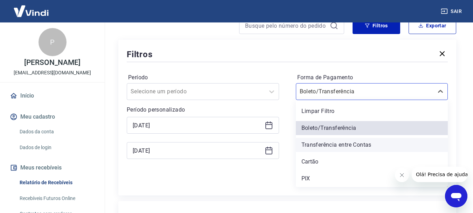
click at [327, 145] on div "Transferência entre Contas" at bounding box center [372, 145] width 152 height 14
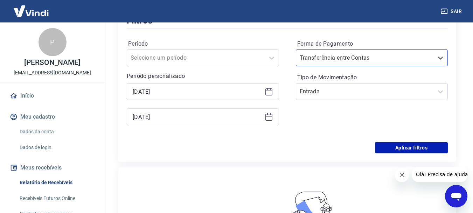
scroll to position [105, 0]
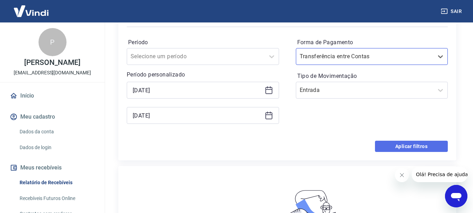
click at [407, 149] on button "Aplicar filtros" at bounding box center [411, 146] width 73 height 11
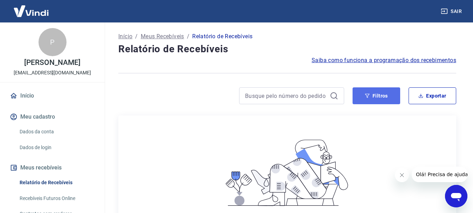
click at [373, 100] on button "Filtros" at bounding box center [377, 95] width 48 height 17
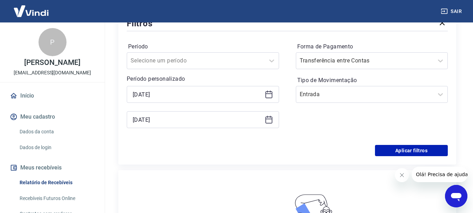
scroll to position [105, 0]
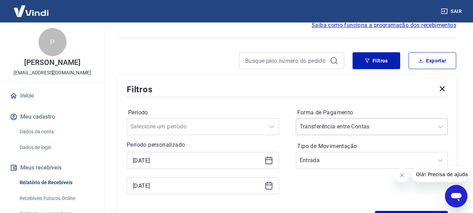
click at [369, 123] on div "Transferência entre Contas" at bounding box center [365, 126] width 138 height 13
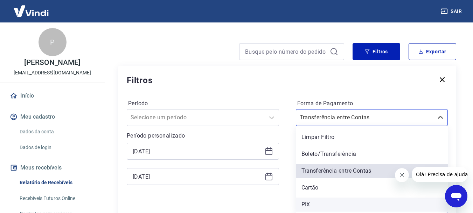
click at [325, 203] on div "PIX" at bounding box center [372, 204] width 152 height 14
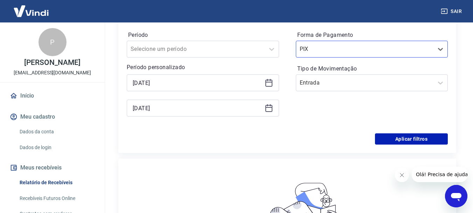
scroll to position [114, 0]
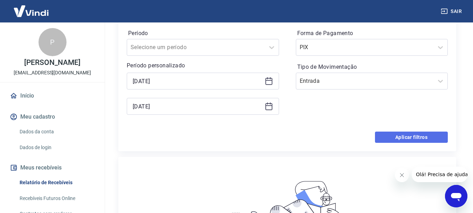
click at [399, 141] on button "Aplicar filtros" at bounding box center [411, 136] width 73 height 11
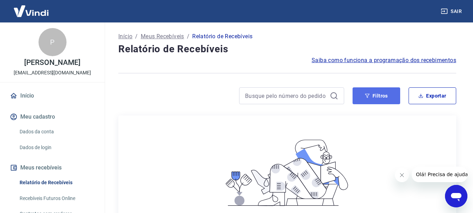
click at [362, 96] on button "Filtros" at bounding box center [377, 95] width 48 height 17
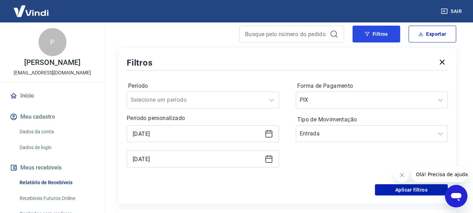
scroll to position [70, 0]
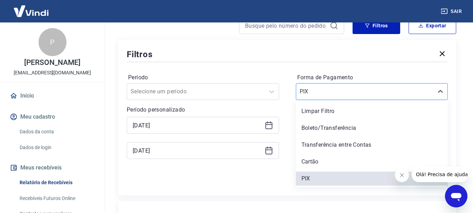
click at [370, 98] on div "PIX" at bounding box center [372, 91] width 152 height 17
click at [352, 157] on div "Cartão" at bounding box center [372, 162] width 152 height 14
click at [352, 157] on div "Forma de Pagamento option Cartão focused, 4 of 5. 5 results available. Use Up a…" at bounding box center [372, 119] width 152 height 95
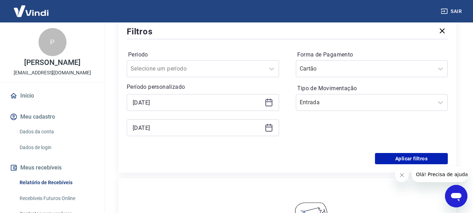
scroll to position [105, 0]
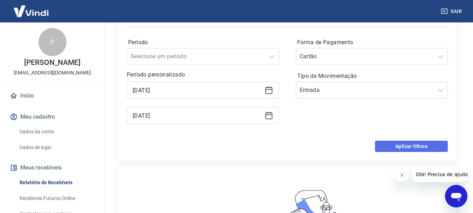
click at [397, 146] on button "Aplicar filtros" at bounding box center [411, 146] width 73 height 11
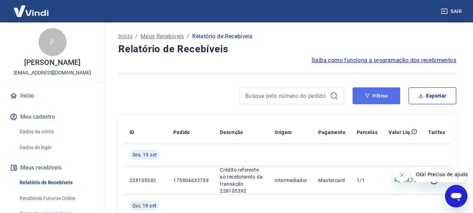
click at [380, 96] on button "Filtros" at bounding box center [377, 95] width 48 height 17
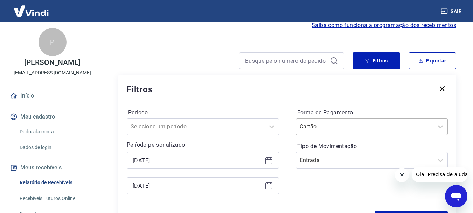
scroll to position [44, 0]
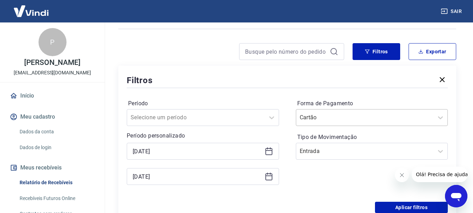
click at [363, 126] on div "Cartão" at bounding box center [372, 117] width 152 height 17
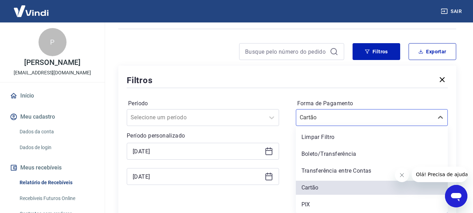
click at [365, 96] on div "Período Selecione um período Período personalizado 01/01/2025 19/09/2025 Forma …" at bounding box center [287, 145] width 321 height 112
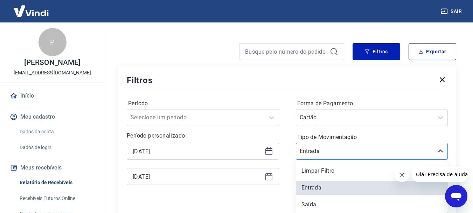
click at [374, 150] on div at bounding box center [365, 151] width 131 height 10
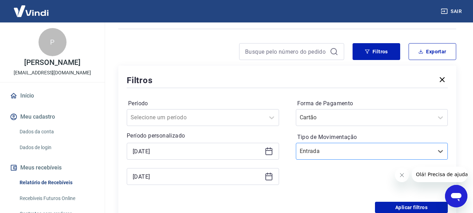
click at [371, 148] on div at bounding box center [365, 151] width 131 height 10
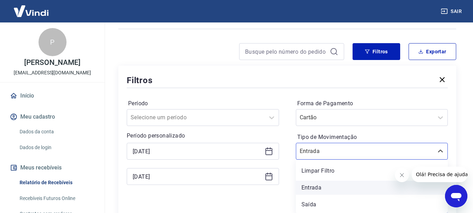
click at [342, 188] on div "Entrada" at bounding box center [372, 187] width 152 height 14
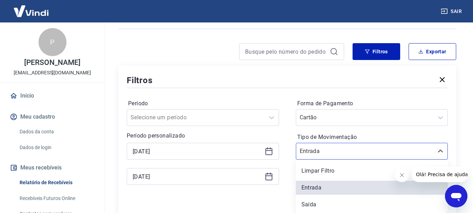
click at [359, 132] on div "Tipo de Movimentação option Entrada selected, 2 of 3. 3 results available. Use …" at bounding box center [372, 145] width 152 height 28
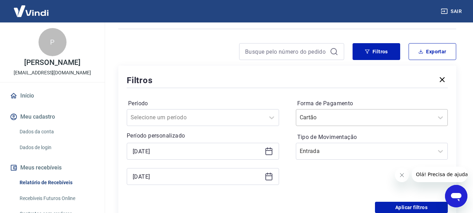
click at [325, 123] on div "Cartão" at bounding box center [365, 117] width 138 height 13
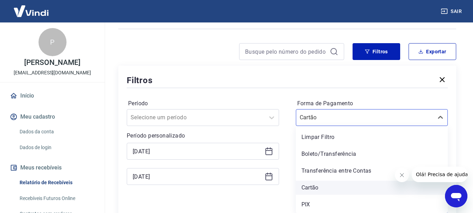
click at [333, 186] on div "Cartão" at bounding box center [372, 187] width 152 height 14
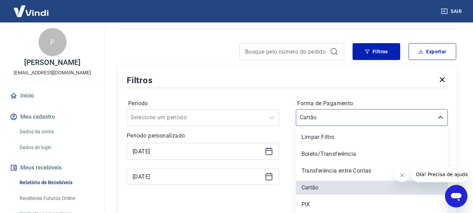
click at [321, 88] on hr at bounding box center [287, 88] width 321 height 0
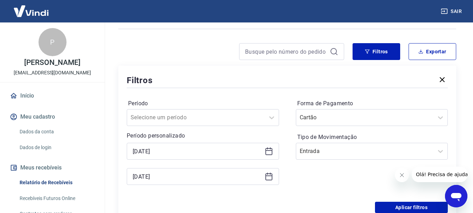
click at [259, 77] on div "Filtros" at bounding box center [287, 80] width 321 height 12
click at [392, 210] on button "Aplicar filtros" at bounding box center [411, 206] width 73 height 11
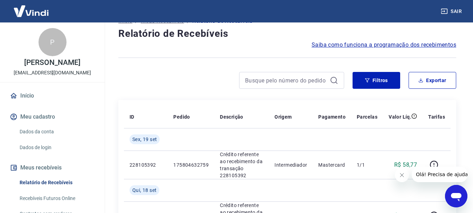
scroll to position [9, 0]
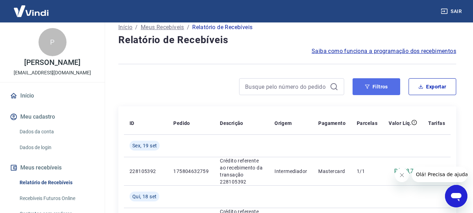
click at [376, 88] on button "Filtros" at bounding box center [377, 86] width 48 height 17
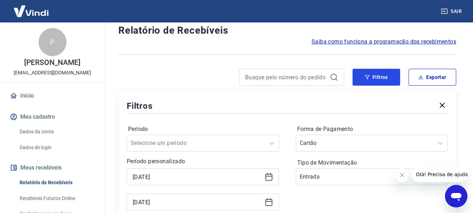
scroll to position [79, 0]
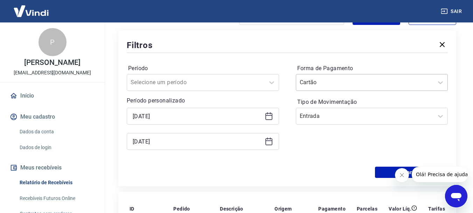
click at [368, 85] on div at bounding box center [365, 82] width 131 height 10
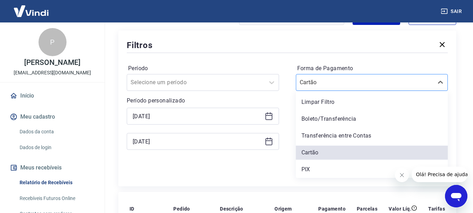
click at [367, 85] on div at bounding box center [365, 82] width 131 height 10
click at [343, 54] on div at bounding box center [287, 52] width 321 height 3
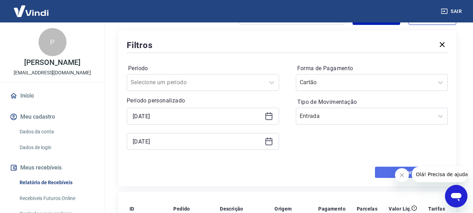
click at [387, 176] on button "Aplicar filtros" at bounding box center [411, 171] width 73 height 11
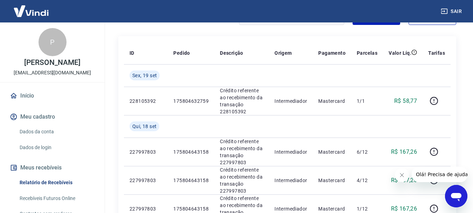
click at [387, 176] on td "R$ 167,26" at bounding box center [403, 180] width 40 height 28
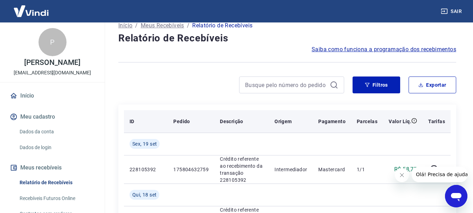
scroll to position [9, 0]
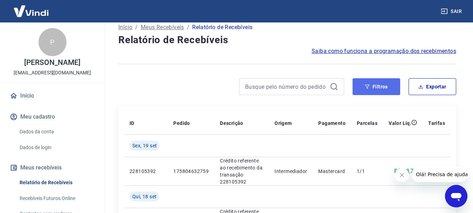
click at [389, 90] on button "Filtros" at bounding box center [377, 86] width 48 height 17
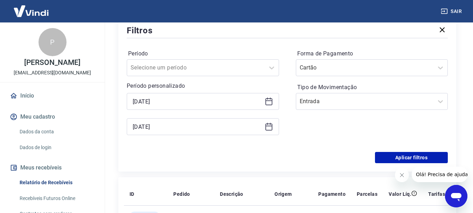
scroll to position [114, 0]
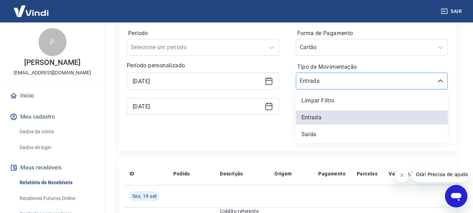
click at [338, 80] on input "Tipo de Movimentação" at bounding box center [335, 81] width 71 height 8
click at [358, 48] on input "Forma de Pagamento" at bounding box center [335, 47] width 71 height 8
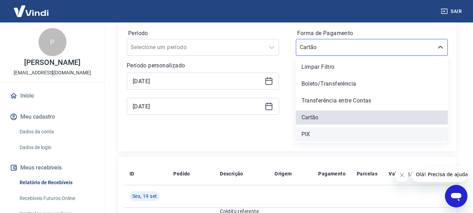
click at [316, 130] on div "PIX" at bounding box center [372, 134] width 152 height 14
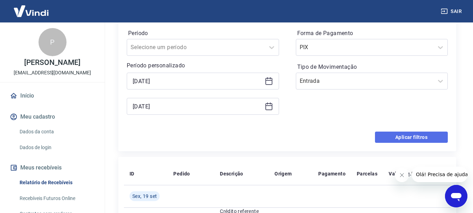
click at [405, 140] on button "Aplicar filtros" at bounding box center [411, 136] width 73 height 11
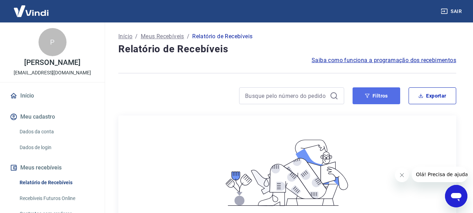
click at [367, 101] on button "Filtros" at bounding box center [377, 95] width 48 height 17
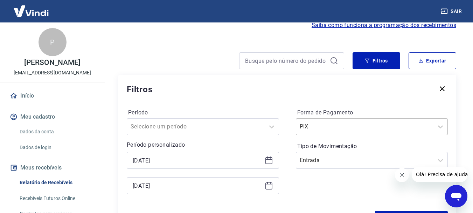
click at [355, 126] on div "PIX" at bounding box center [372, 126] width 152 height 17
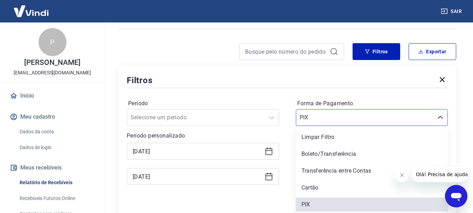
click at [344, 86] on div at bounding box center [287, 87] width 321 height 3
click at [354, 116] on input "Forma de Pagamento" at bounding box center [335, 117] width 71 height 8
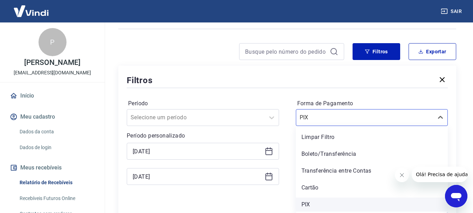
click at [340, 208] on div "PIX" at bounding box center [372, 204] width 152 height 14
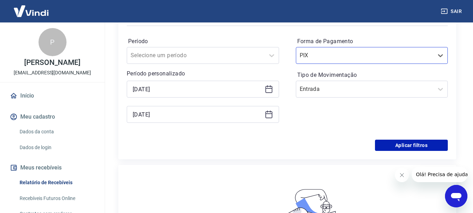
scroll to position [114, 0]
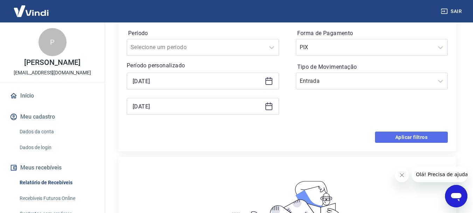
click at [387, 134] on button "Aplicar filtros" at bounding box center [411, 136] width 73 height 11
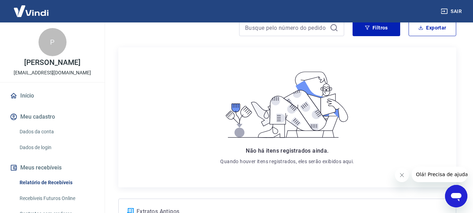
scroll to position [65, 0]
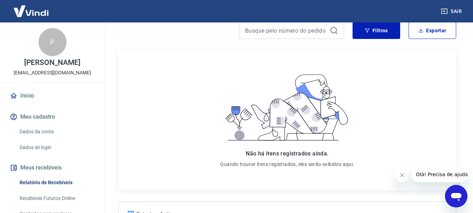
click at [263, 150] on h5 "Não há itens registrados ainda." at bounding box center [287, 153] width 134 height 8
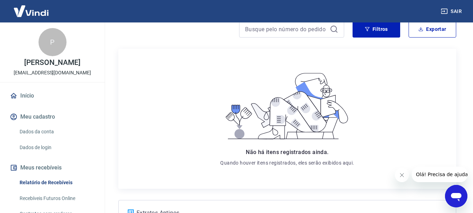
scroll to position [0, 0]
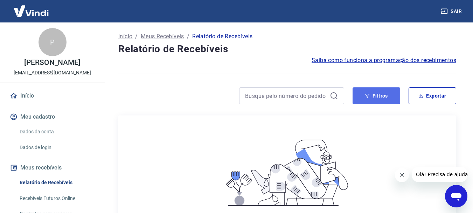
click at [375, 94] on button "Filtros" at bounding box center [377, 95] width 48 height 17
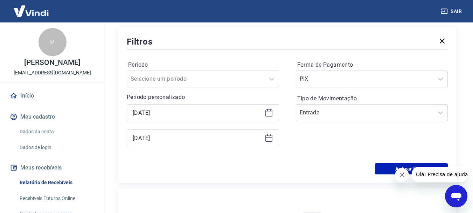
scroll to position [105, 0]
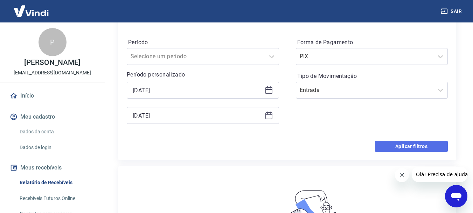
click at [396, 148] on button "Aplicar filtros" at bounding box center [411, 146] width 73 height 11
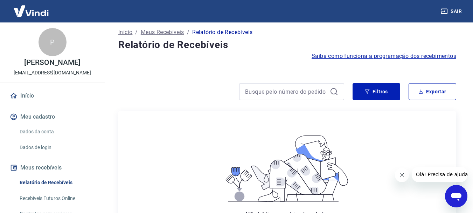
scroll to position [0, 0]
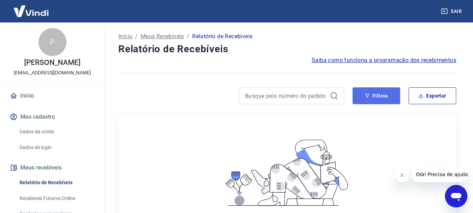
click at [369, 94] on icon "button" at bounding box center [368, 96] width 5 height 4
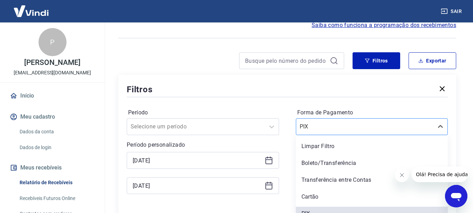
scroll to position [44, 0]
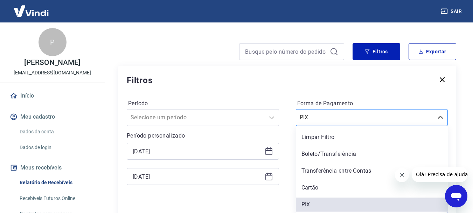
click at [314, 126] on div "option PIX selected, 5 of 5. 5 results available. Use Up and Down to choose opt…" at bounding box center [372, 117] width 152 height 17
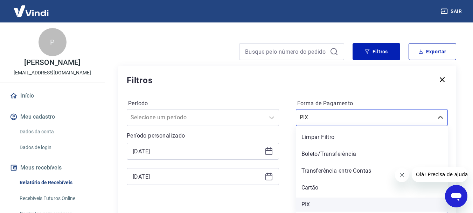
click at [322, 198] on div "PIX" at bounding box center [372, 204] width 152 height 14
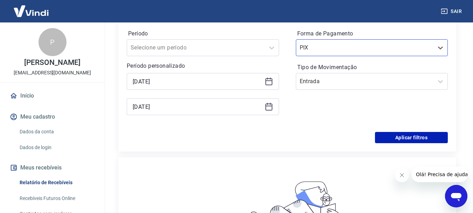
scroll to position [114, 0]
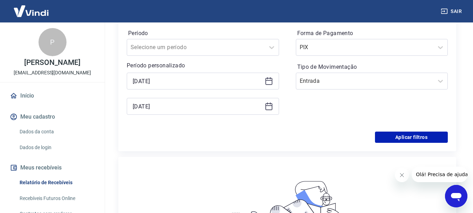
click at [415, 143] on div "Filtros Período Selecione um período Período personalizado 01/01/2025 19/09/202…" at bounding box center [287, 73] width 338 height 156
click at [415, 139] on button "Aplicar filtros" at bounding box center [411, 136] width 73 height 11
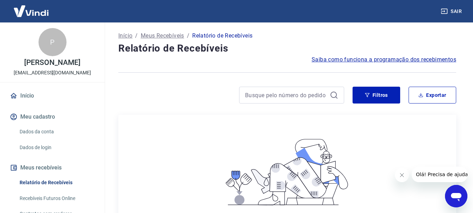
scroll to position [0, 0]
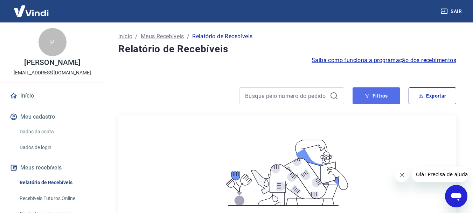
click at [364, 97] on button "Filtros" at bounding box center [377, 95] width 48 height 17
